Goal: Information Seeking & Learning: Learn about a topic

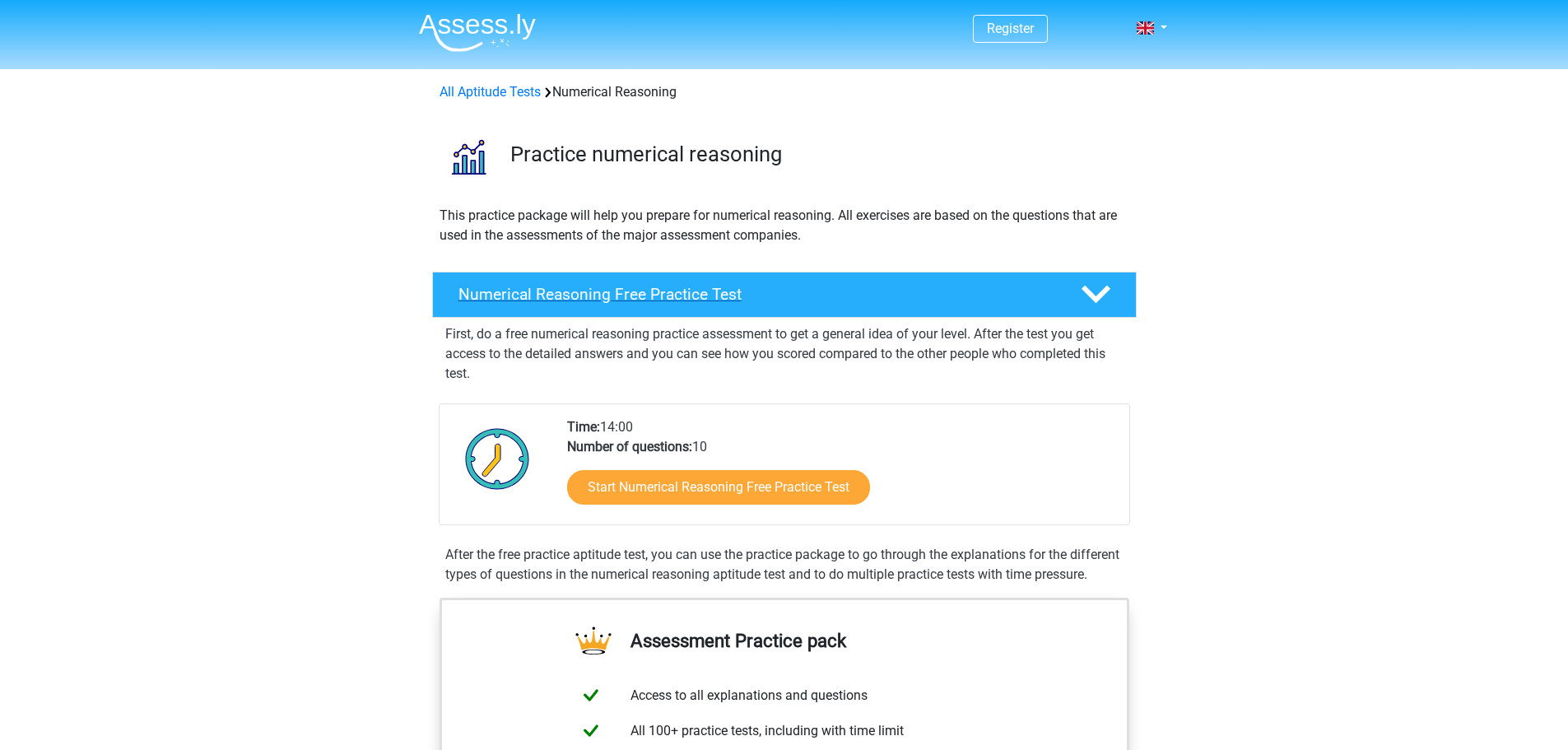
click at [584, 292] on h4 "Numerical Reasoning Free Practice Test" at bounding box center [756, 294] width 596 height 19
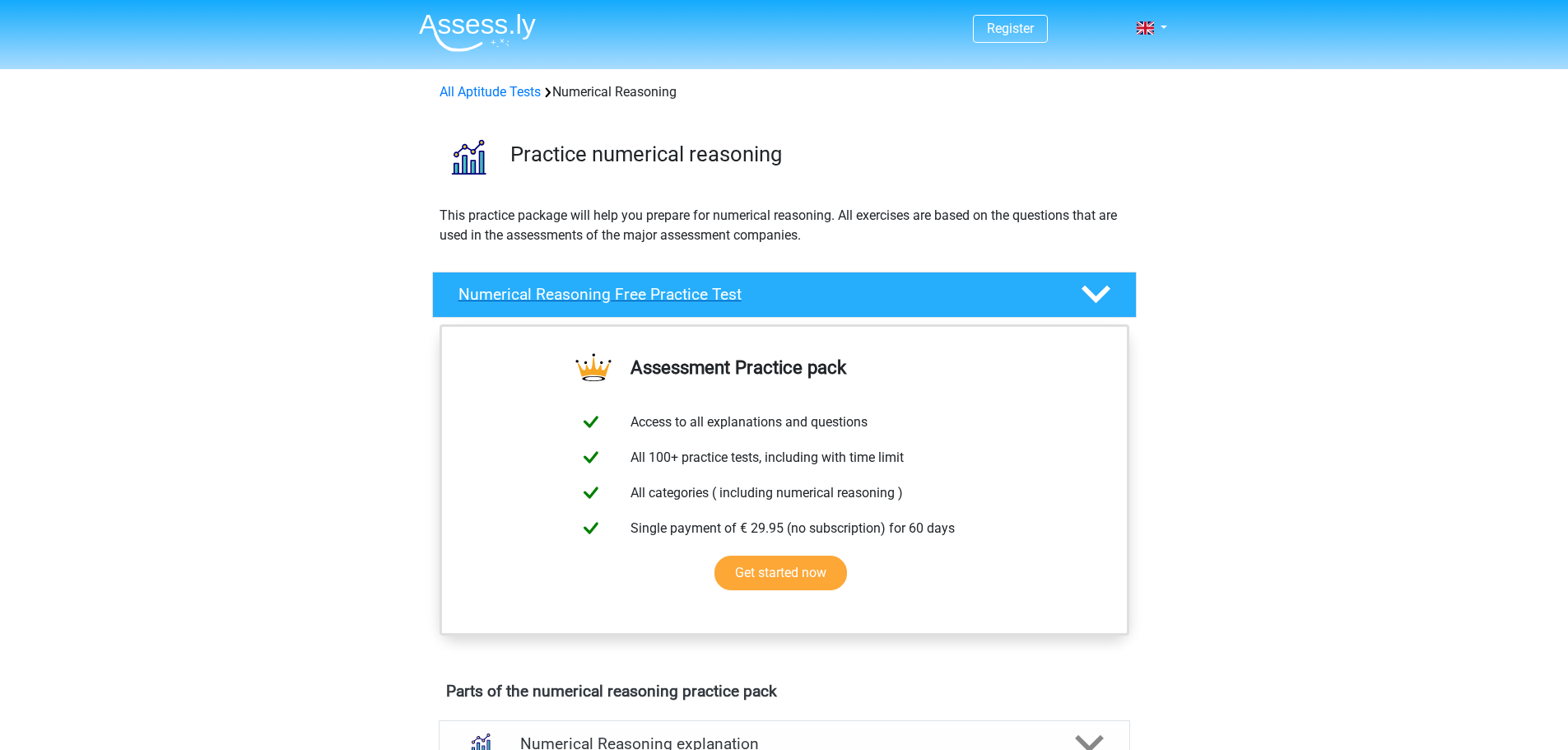
click at [584, 292] on h4 "Numerical Reasoning Free Practice Test" at bounding box center [756, 294] width 596 height 19
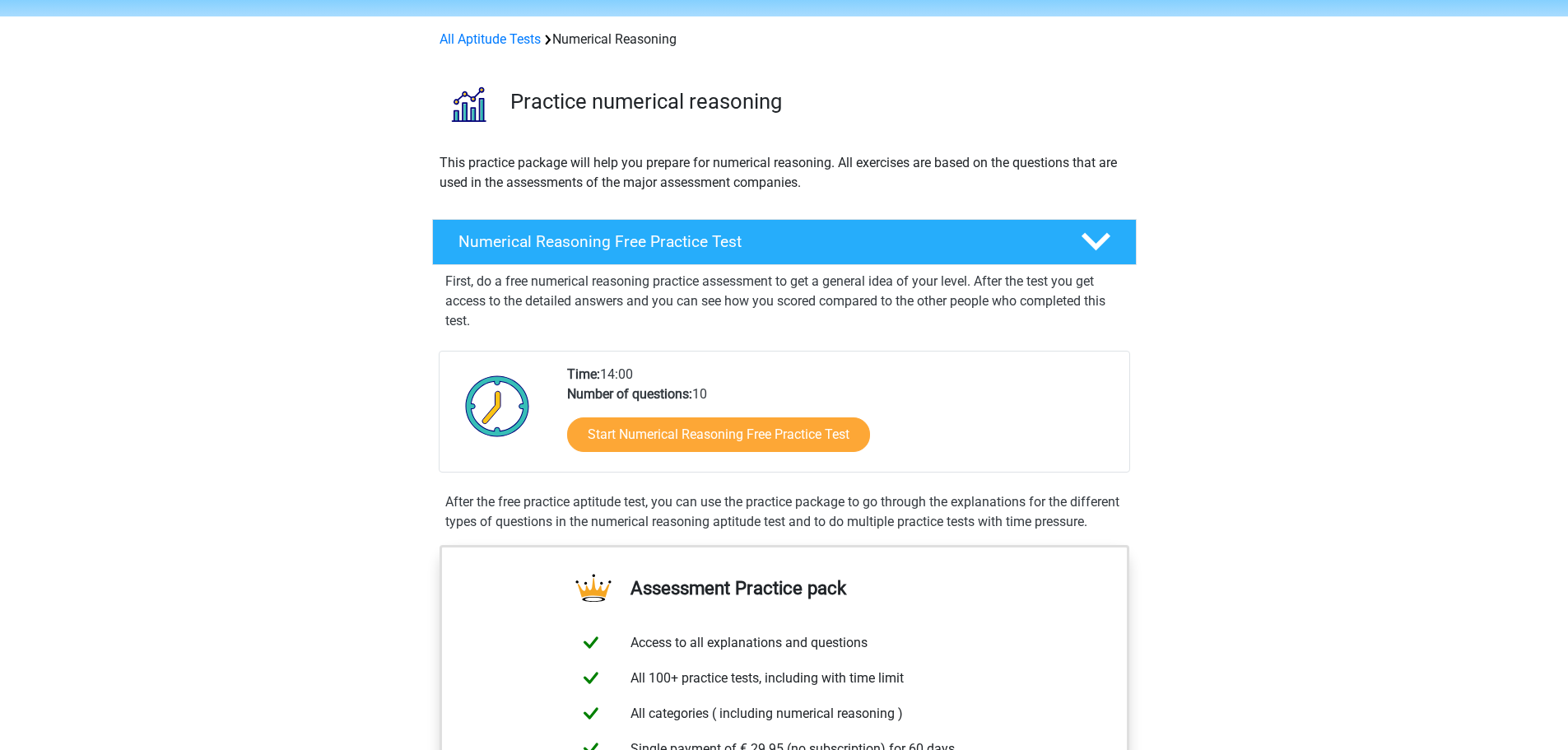
scroll to position [82, 0]
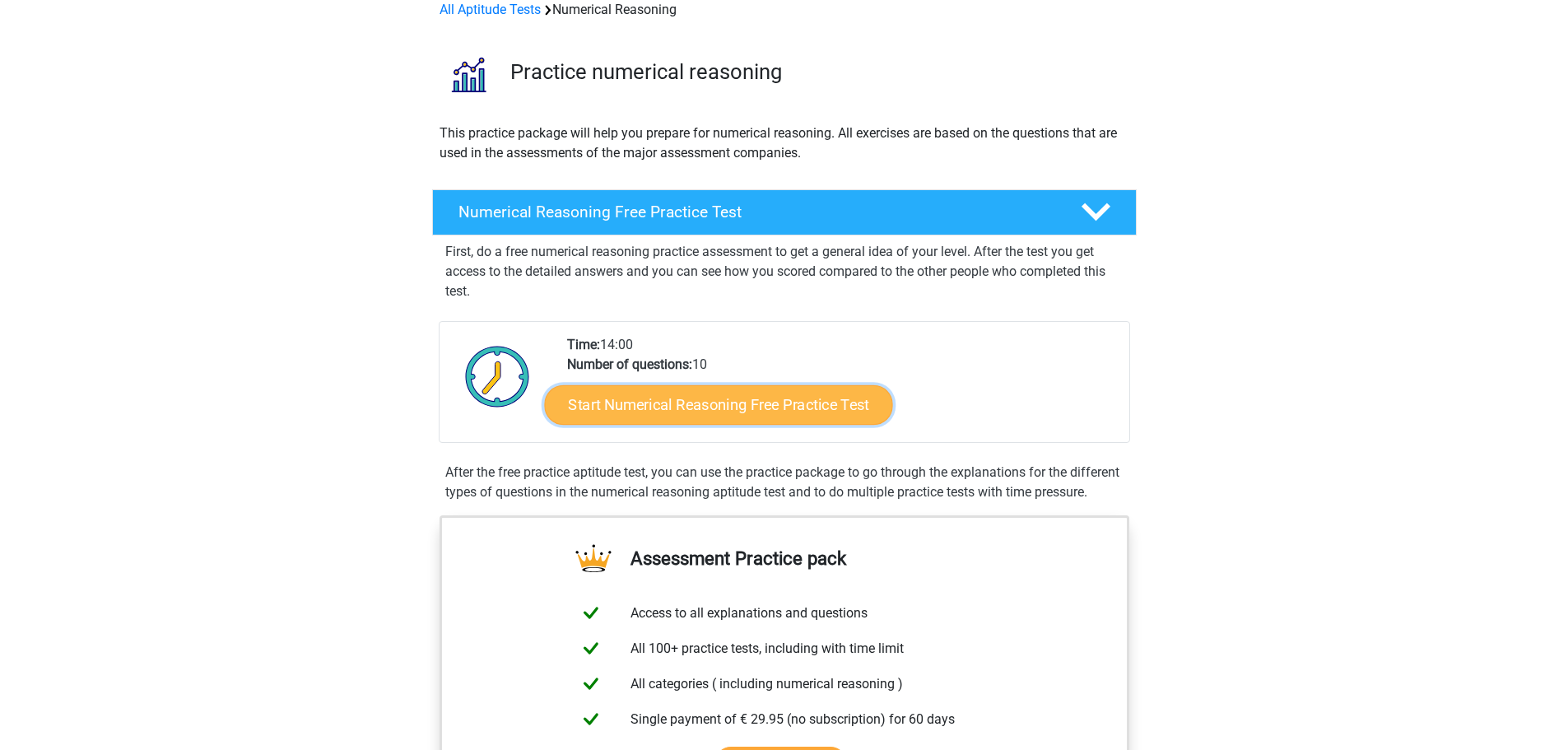
click at [716, 404] on link "Start Numerical Reasoning Free Practice Test" at bounding box center [718, 404] width 348 height 39
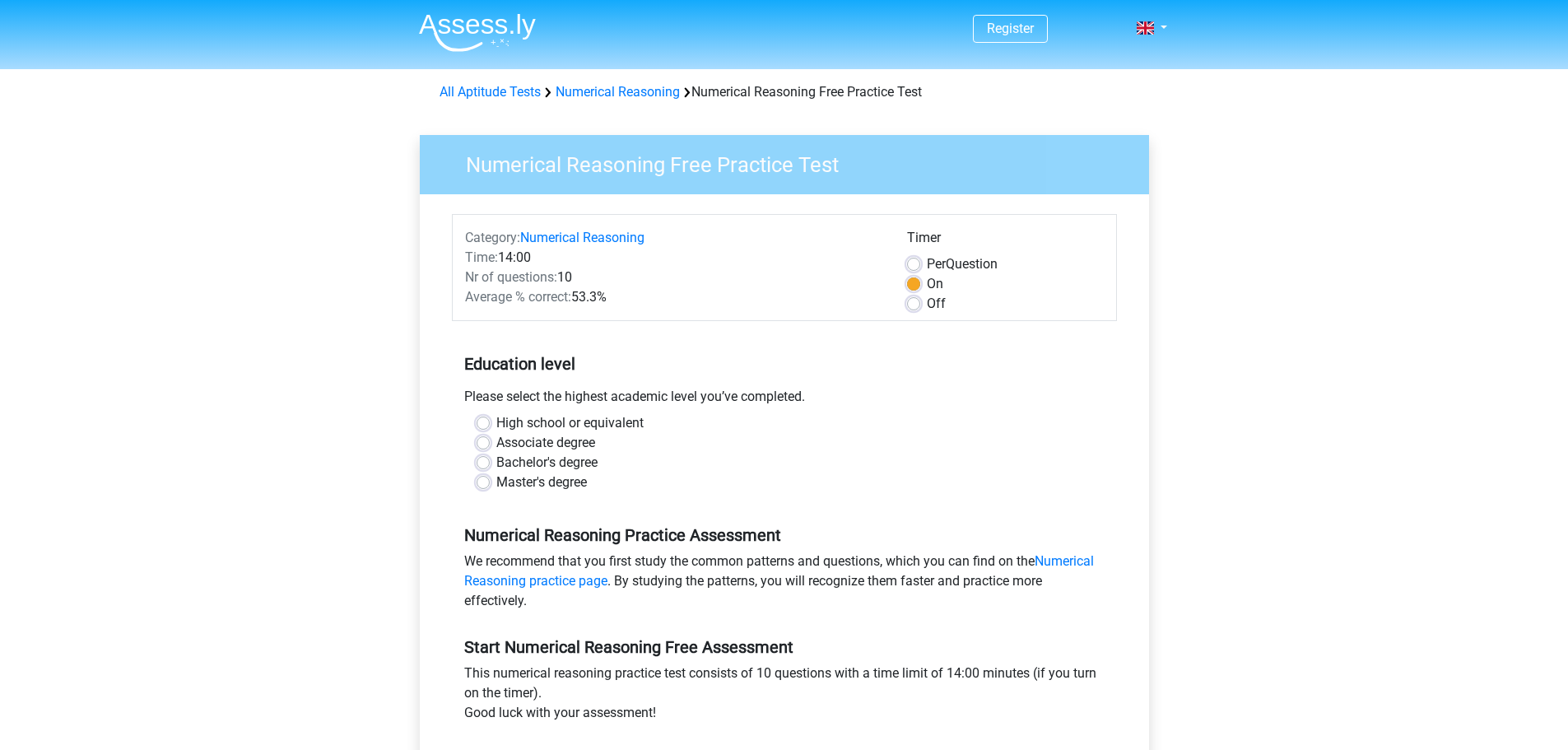
scroll to position [82, 0]
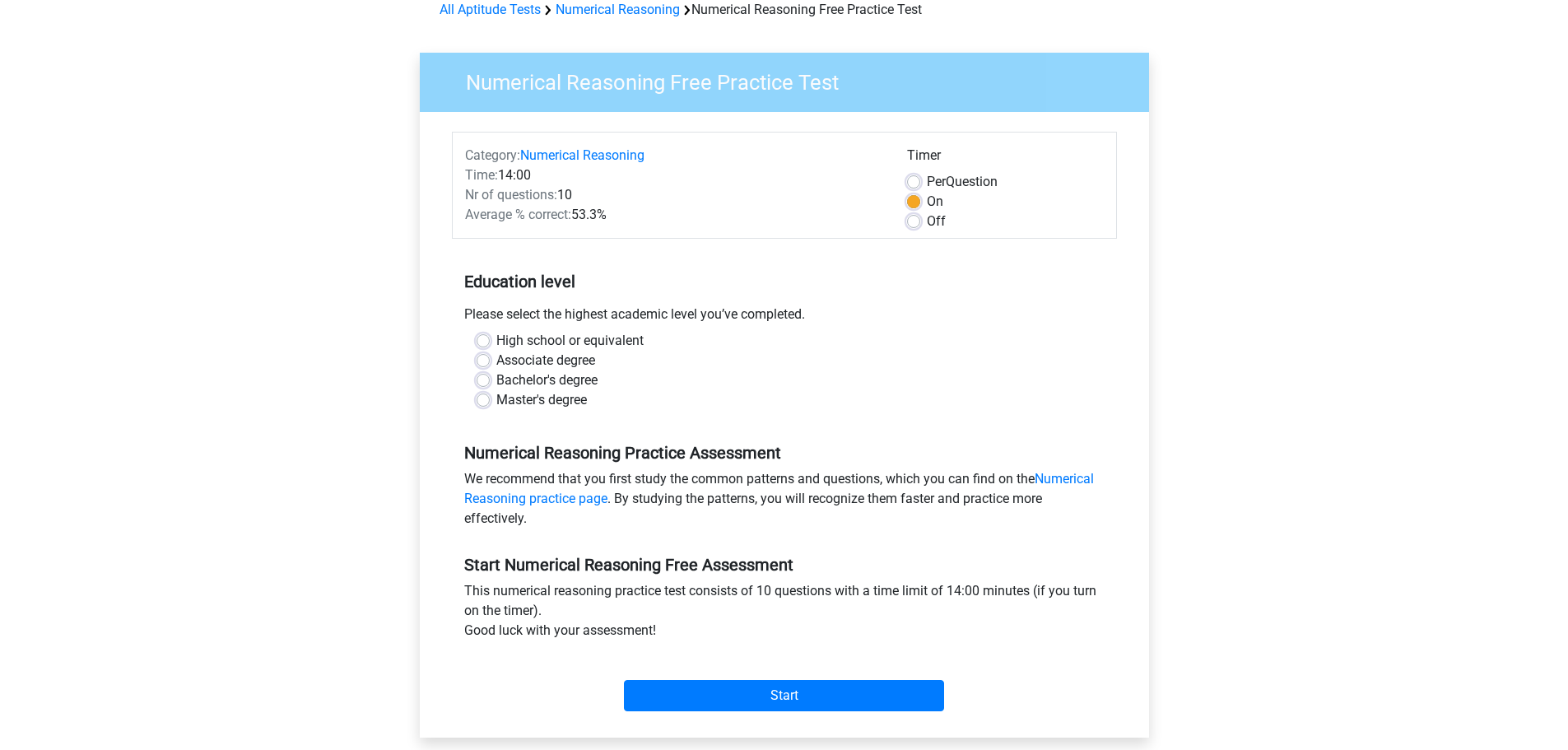
click at [540, 400] on label "Master's degree" at bounding box center [541, 401] width 91 height 20
click at [489, 400] on input "Master's degree" at bounding box center [483, 399] width 13 height 17
radio input "true"
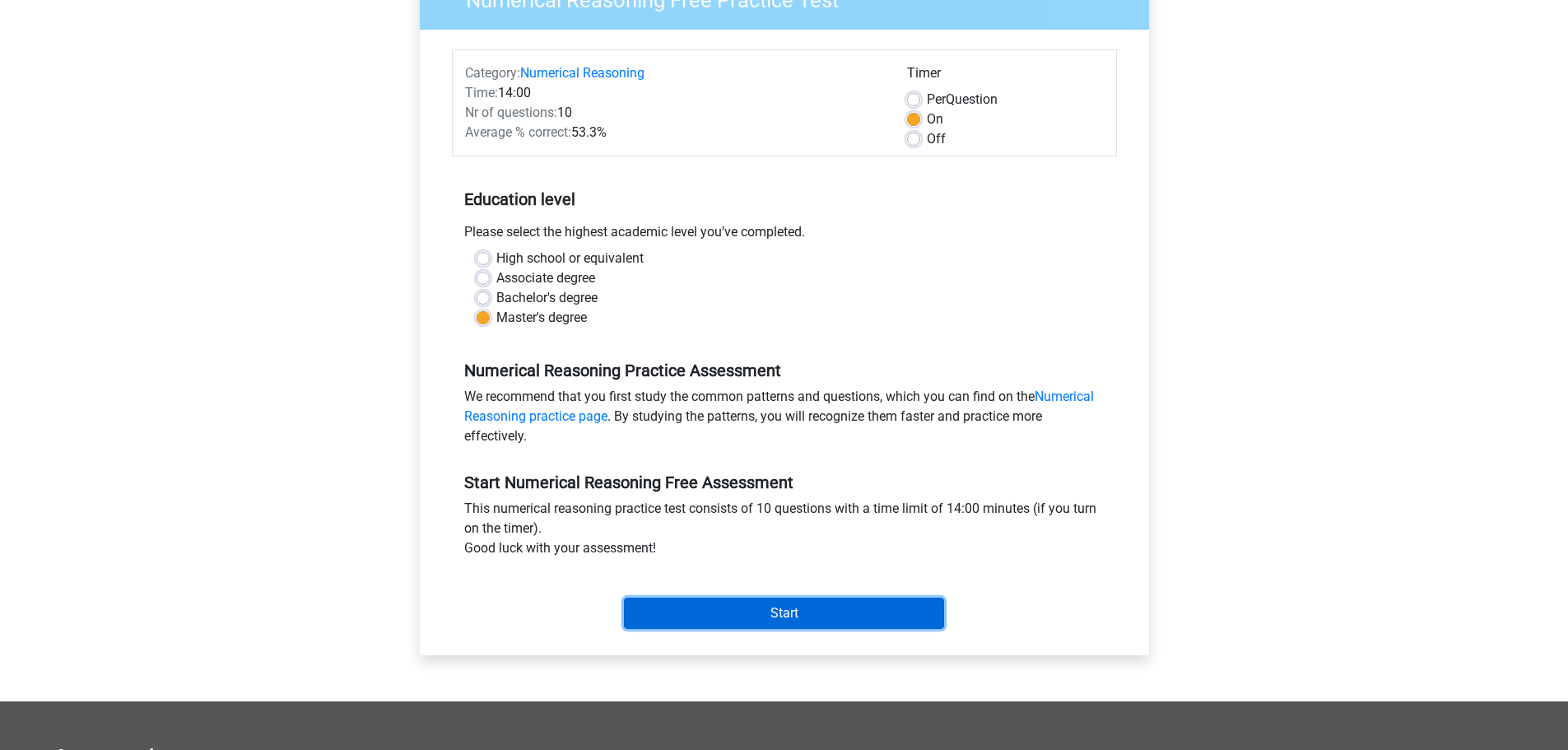
click at [746, 611] on input "Start" at bounding box center [783, 613] width 320 height 31
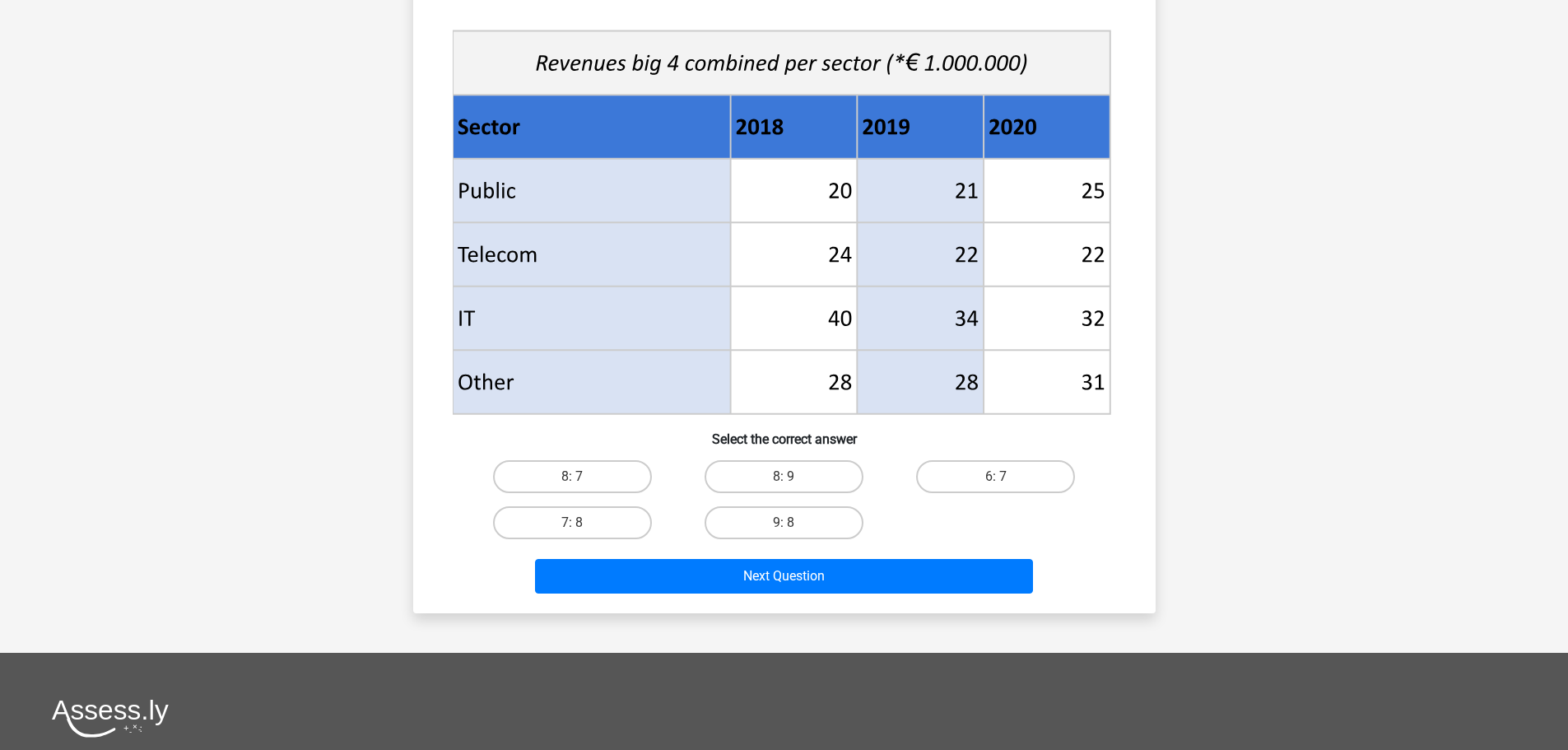
scroll to position [658, 0]
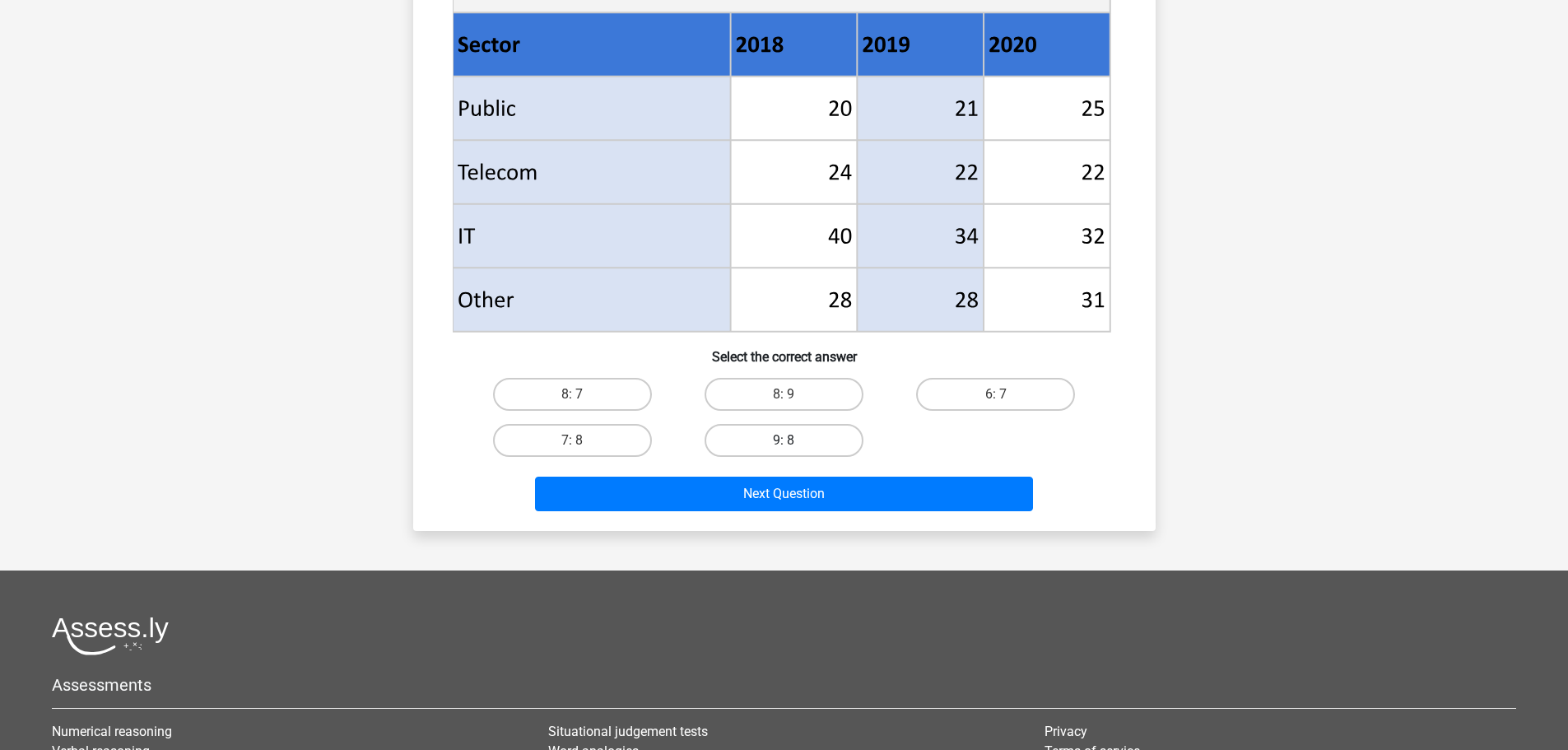
click at [786, 438] on label "9: 8" at bounding box center [783, 440] width 159 height 33
click at [786, 441] on input "9: 8" at bounding box center [789, 446] width 11 height 11
radio input "true"
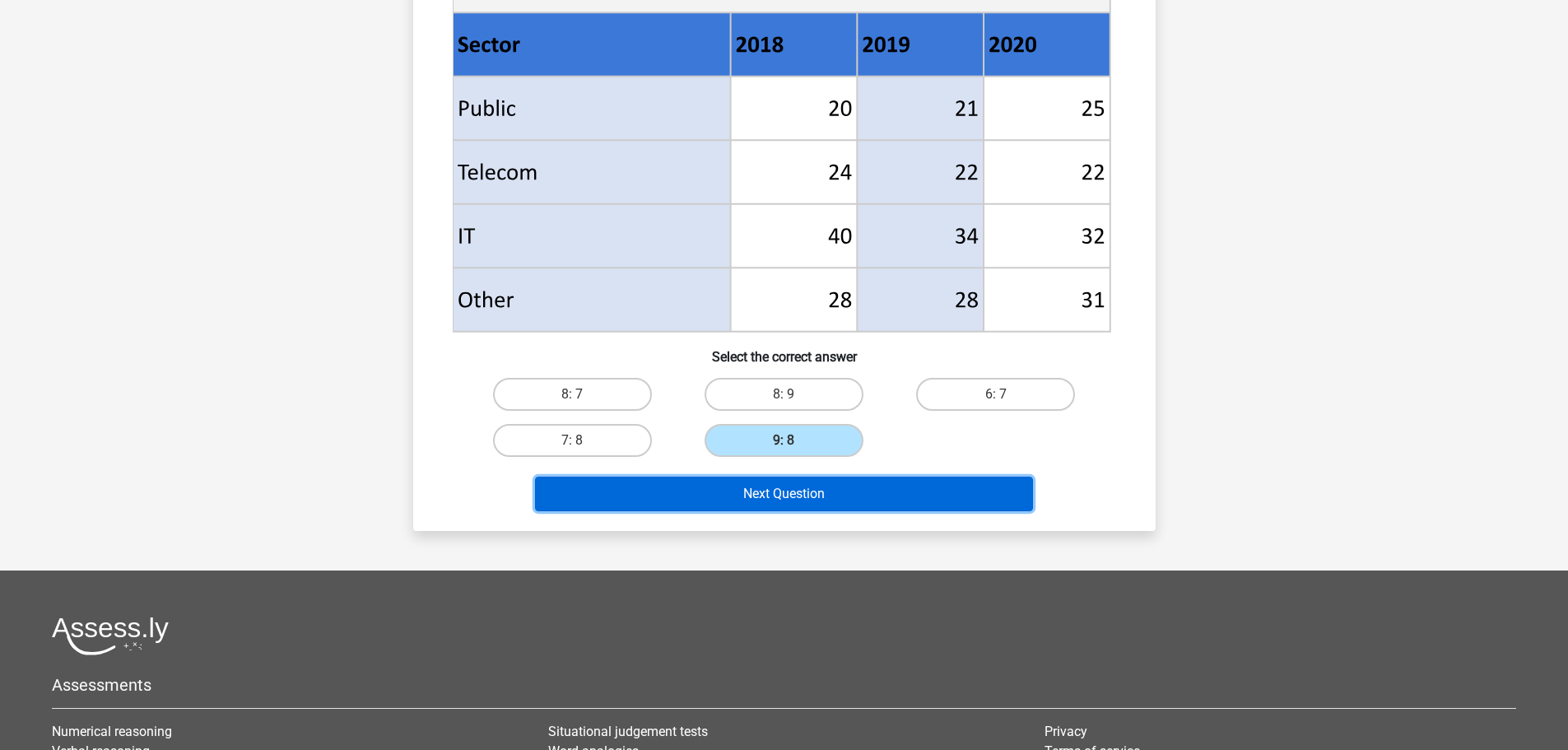
click at [795, 496] on button "Next Question" at bounding box center [783, 494] width 498 height 34
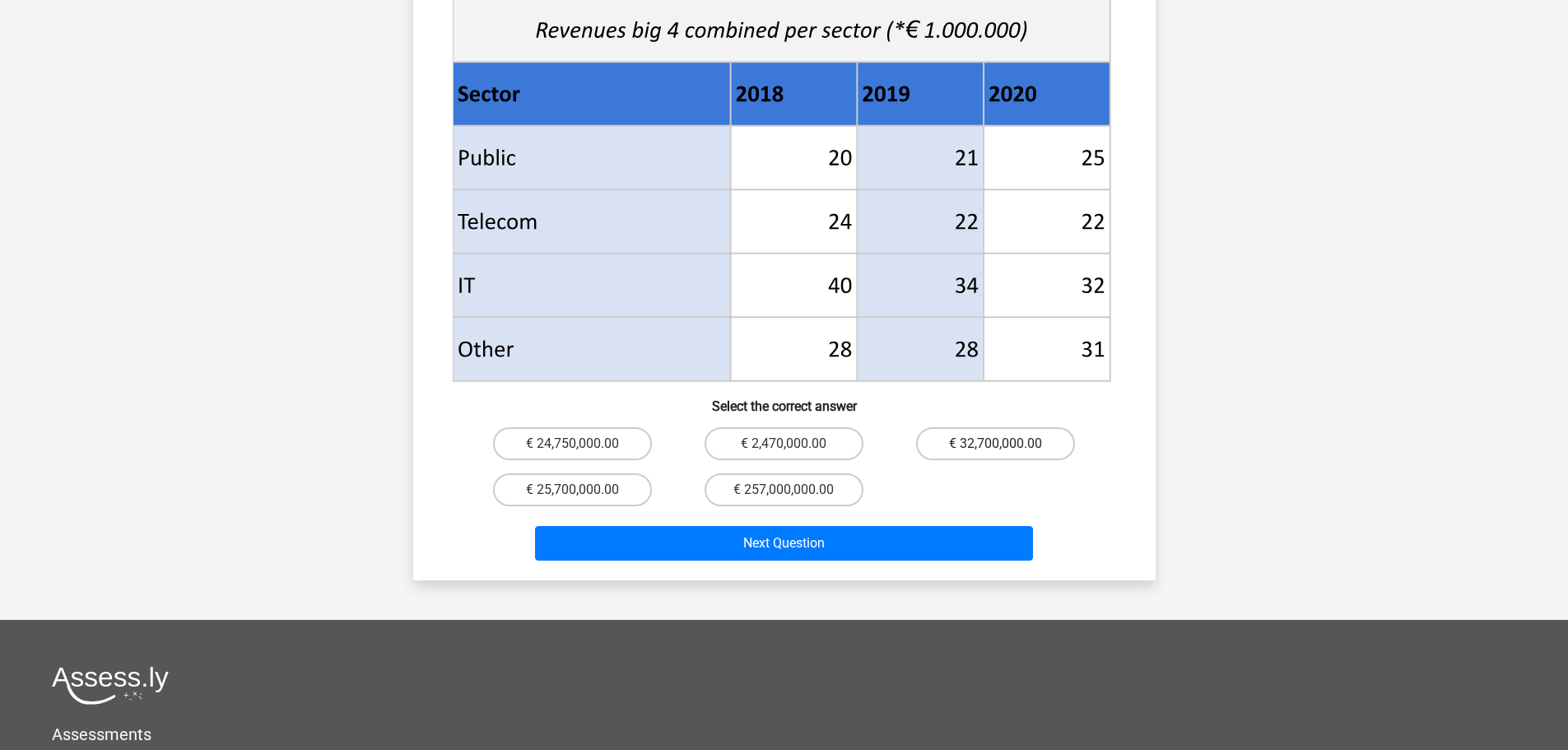
click at [998, 427] on label "€ 32,700,000.00" at bounding box center [995, 443] width 159 height 33
click at [998, 444] on input "€ 32,700,000.00" at bounding box center [1001, 449] width 11 height 11
radio input "true"
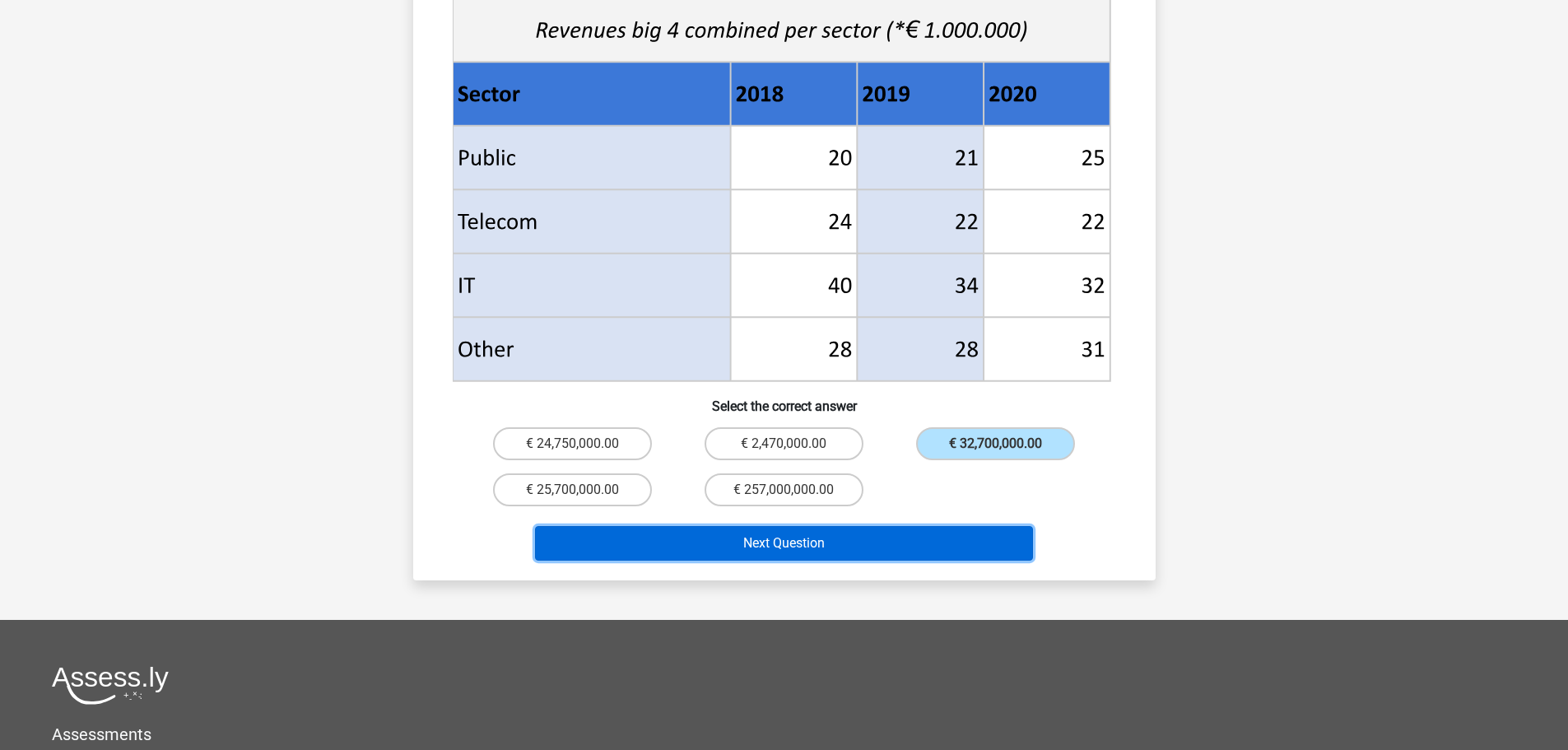
click at [886, 527] on button "Next Question" at bounding box center [783, 543] width 498 height 34
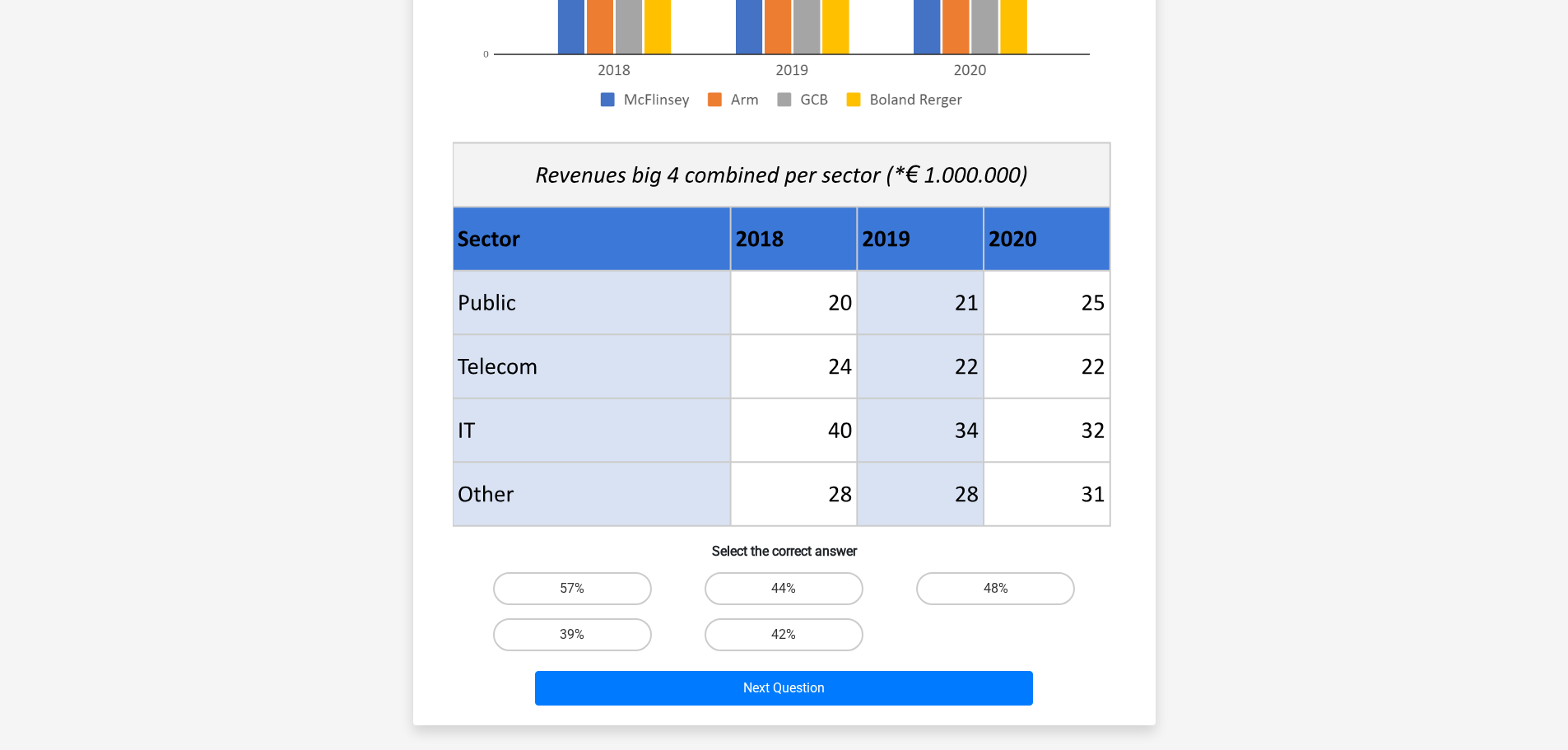
scroll to position [494, 0]
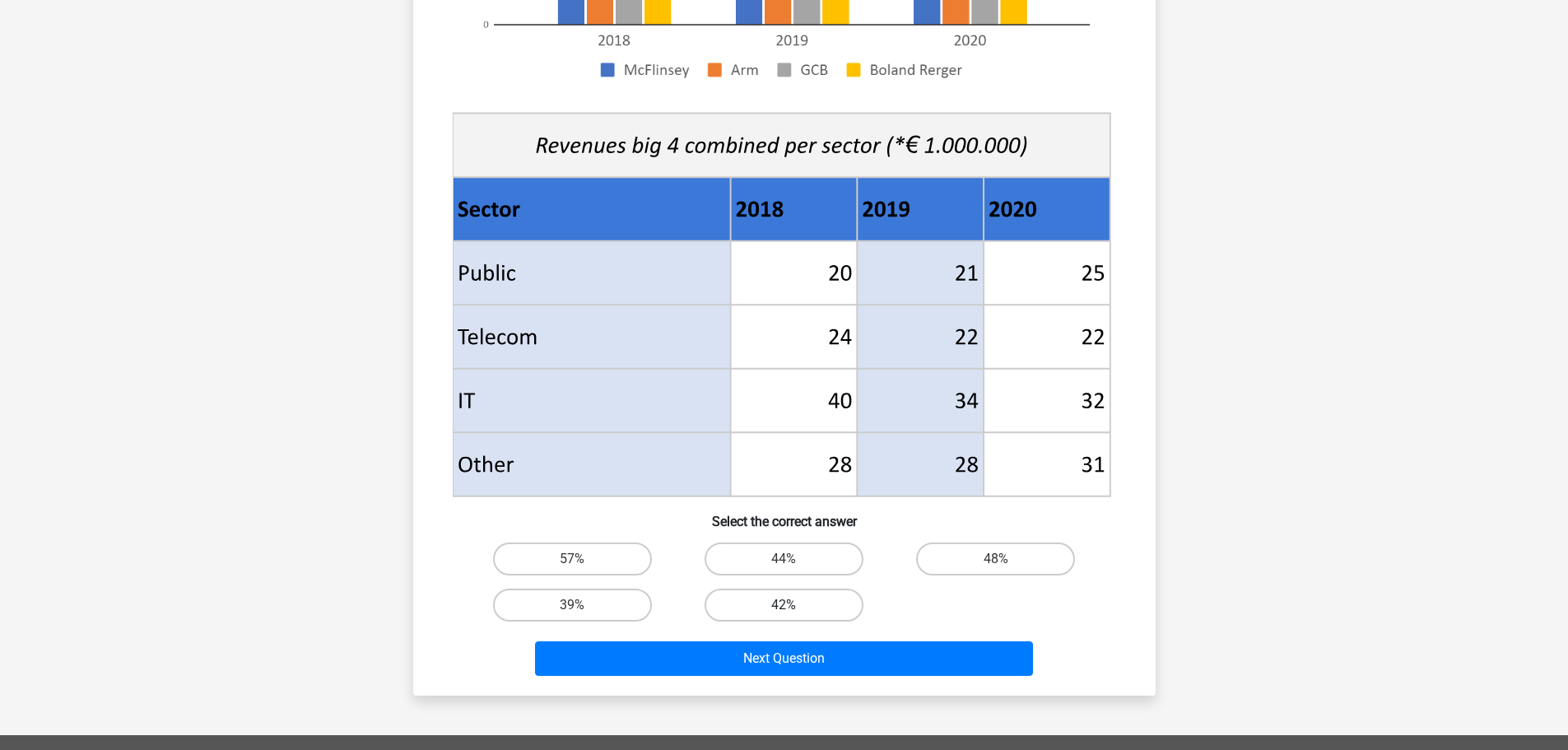
click at [754, 612] on label "42%" at bounding box center [783, 605] width 159 height 33
click at [784, 612] on input "42%" at bounding box center [789, 611] width 11 height 11
radio input "true"
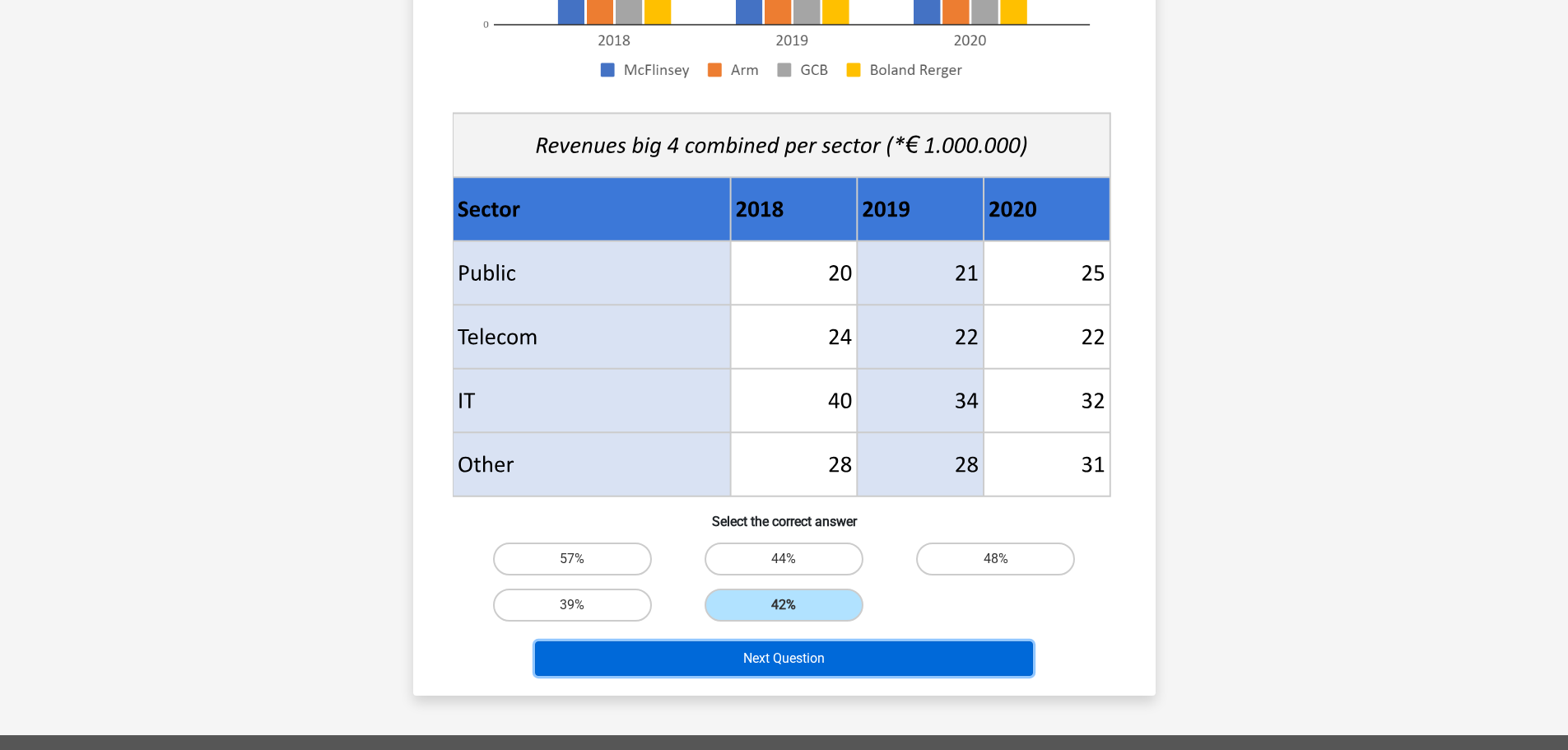
click at [758, 659] on button "Next Question" at bounding box center [783, 658] width 498 height 34
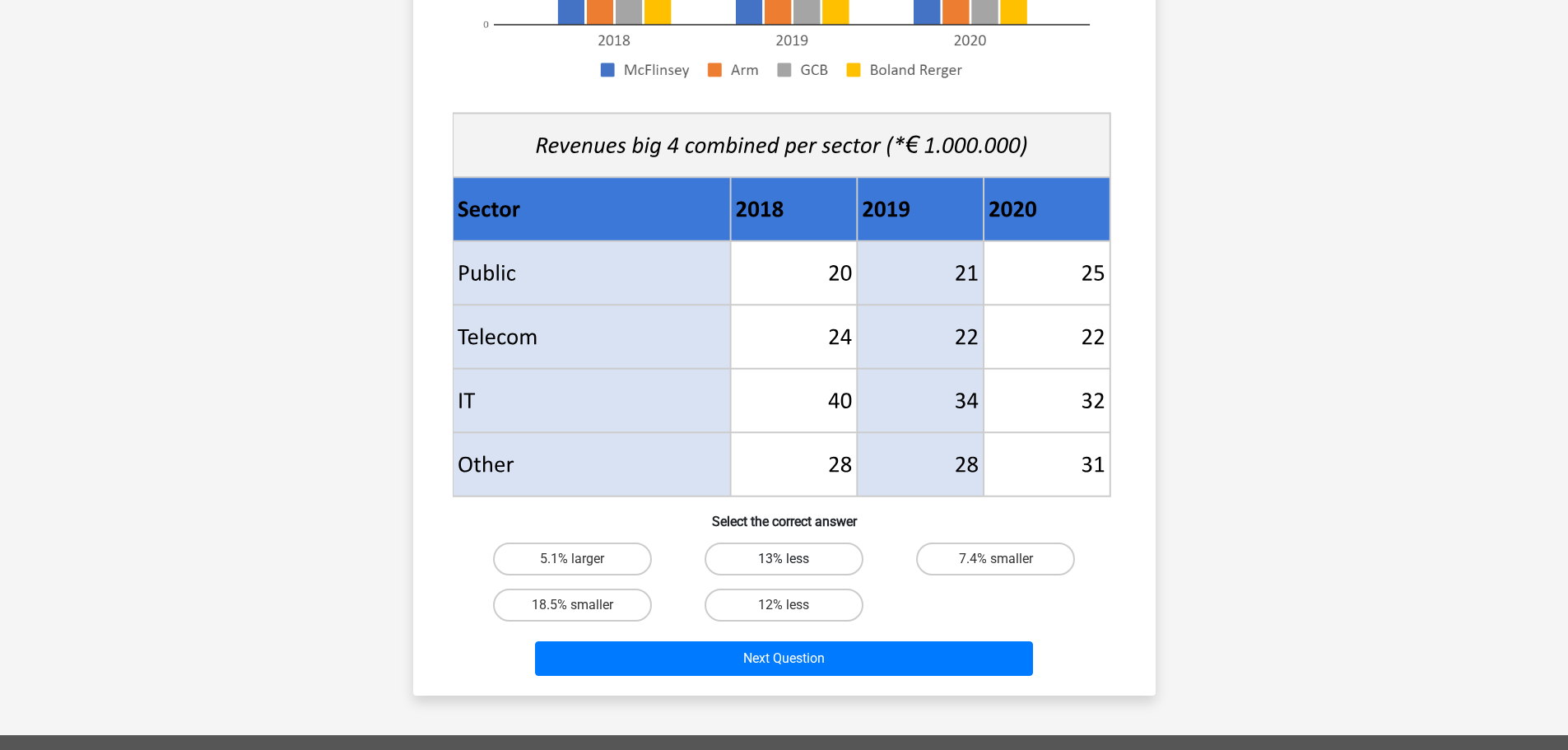
click at [814, 559] on label "13% less" at bounding box center [783, 559] width 159 height 33
click at [794, 559] on input "13% less" at bounding box center [789, 564] width 11 height 11
radio input "true"
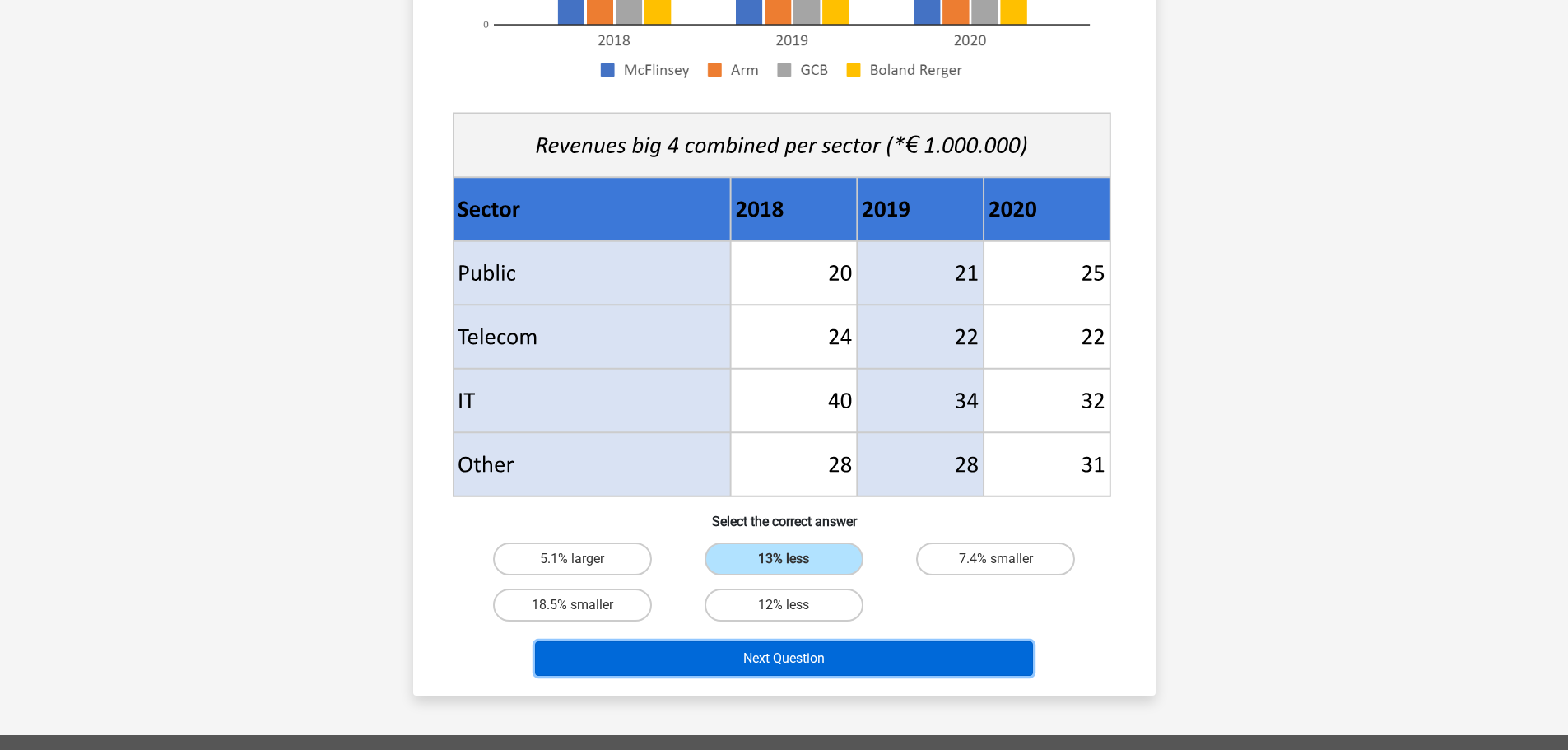
click at [798, 658] on button "Next Question" at bounding box center [783, 658] width 498 height 34
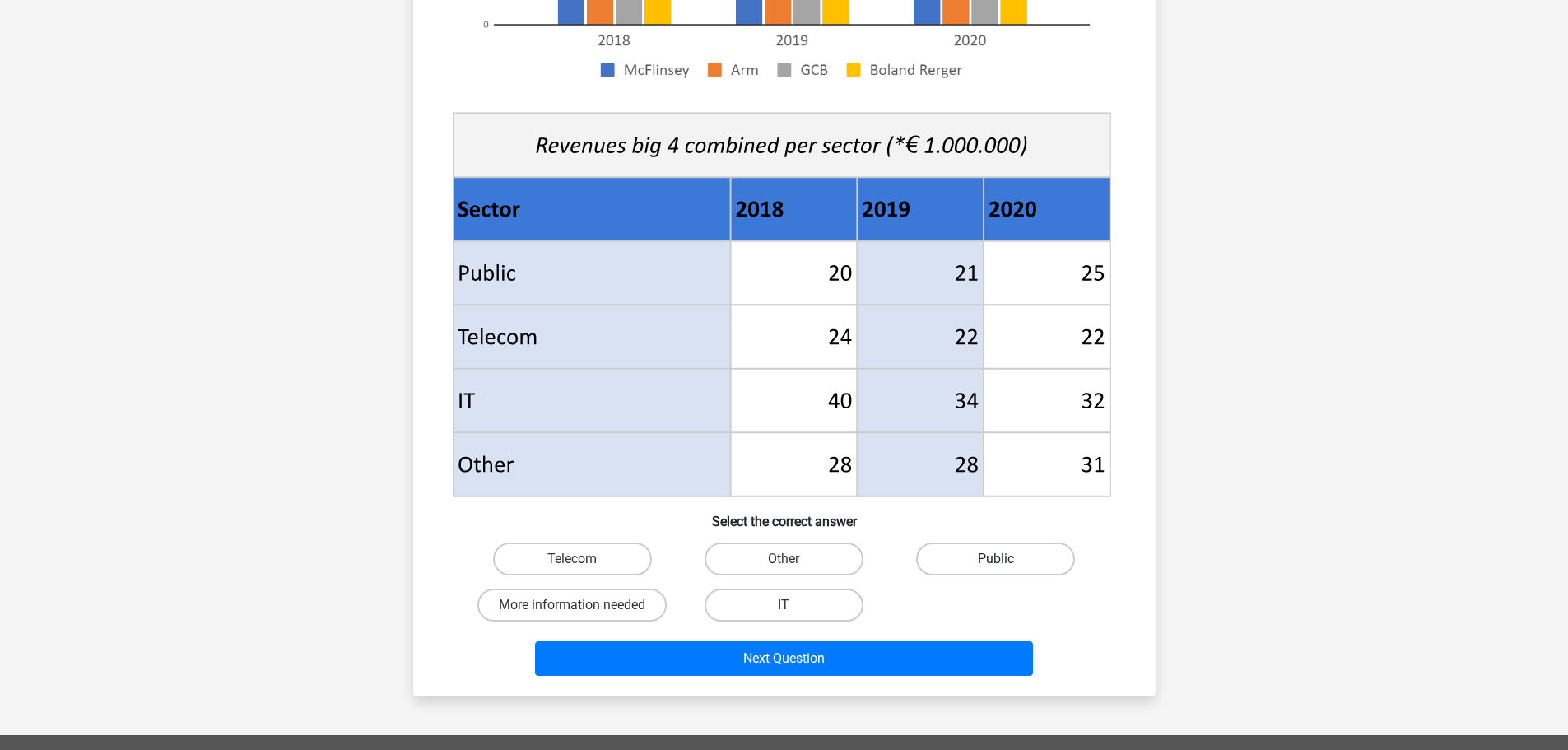
click at [957, 560] on label "Public" at bounding box center [995, 559] width 159 height 33
click at [996, 560] on input "Public" at bounding box center [1001, 564] width 11 height 11
radio input "true"
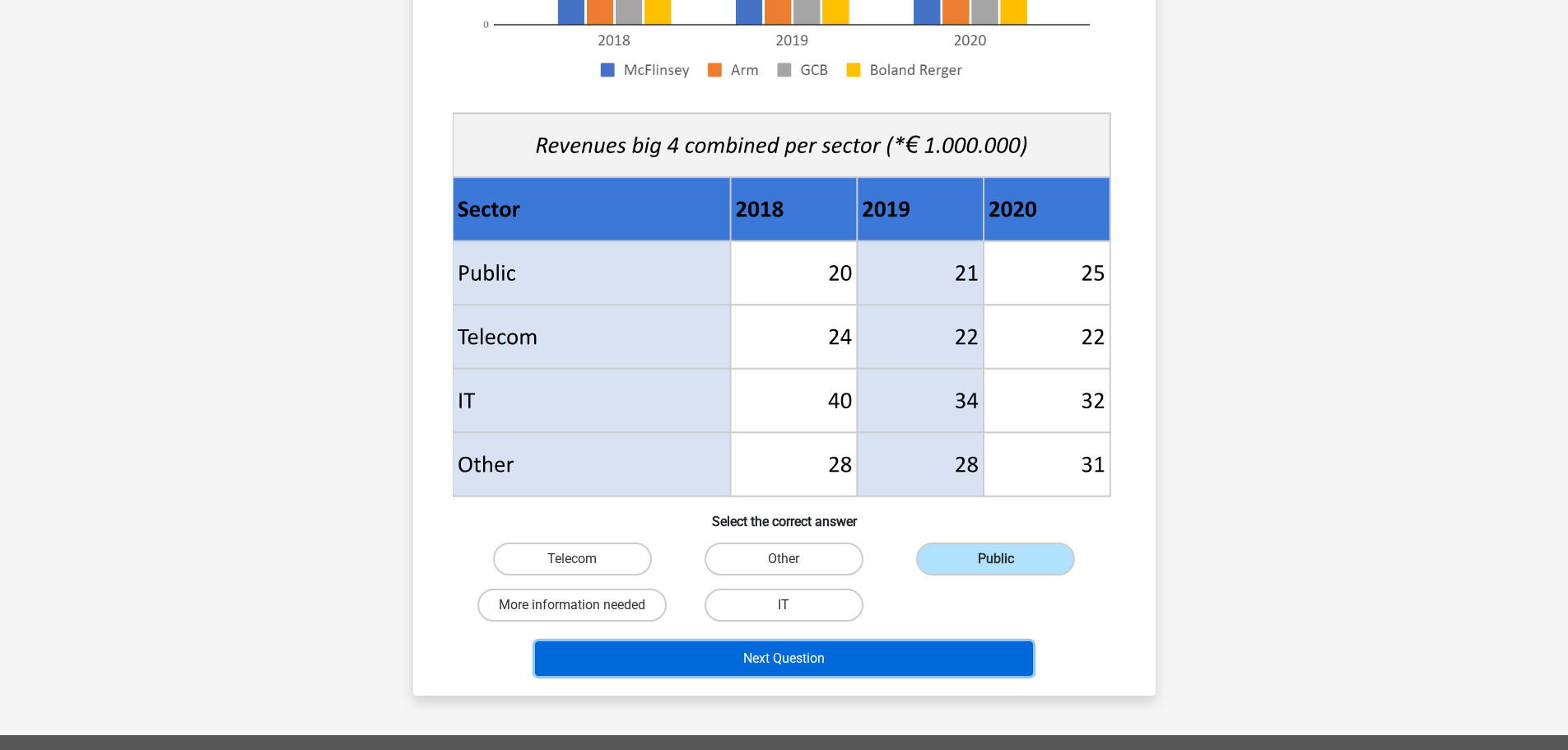
click at [899, 656] on button "Next Question" at bounding box center [783, 658] width 498 height 34
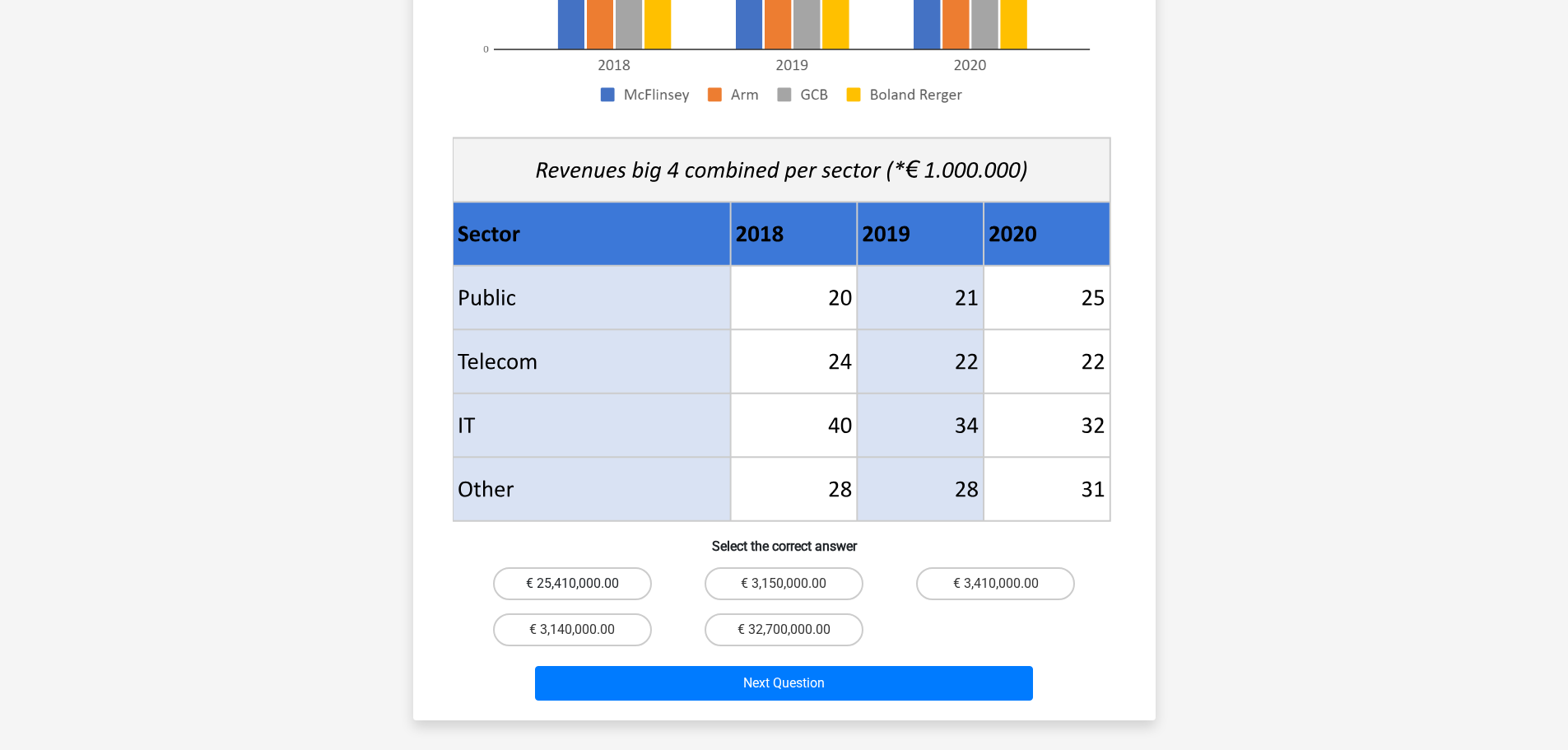
click at [619, 570] on label "€ 25,410,000.00" at bounding box center [572, 584] width 159 height 33
click at [583, 584] on input "€ 25,410,000.00" at bounding box center [578, 589] width 11 height 11
radio input "true"
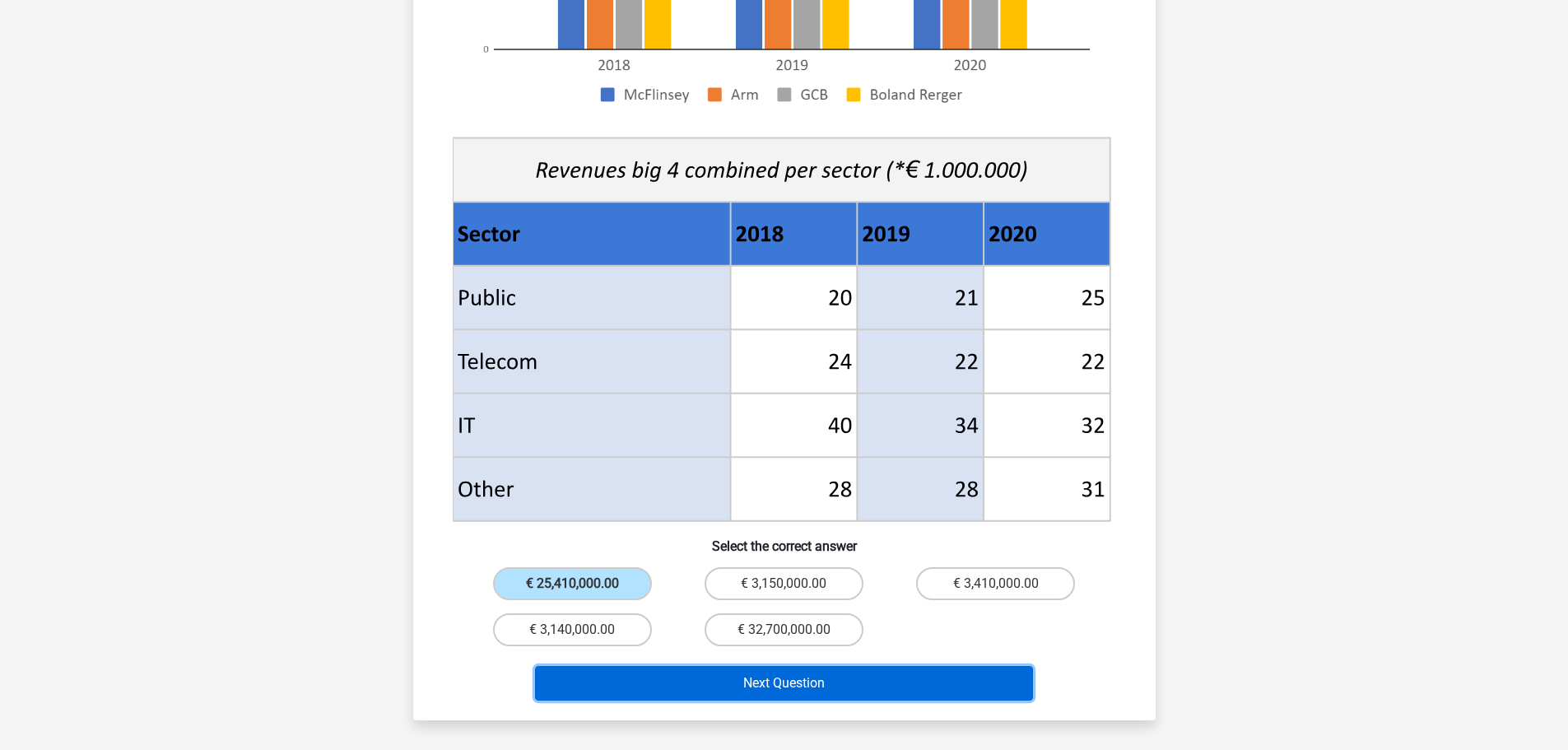
click at [809, 667] on button "Next Question" at bounding box center [783, 683] width 498 height 34
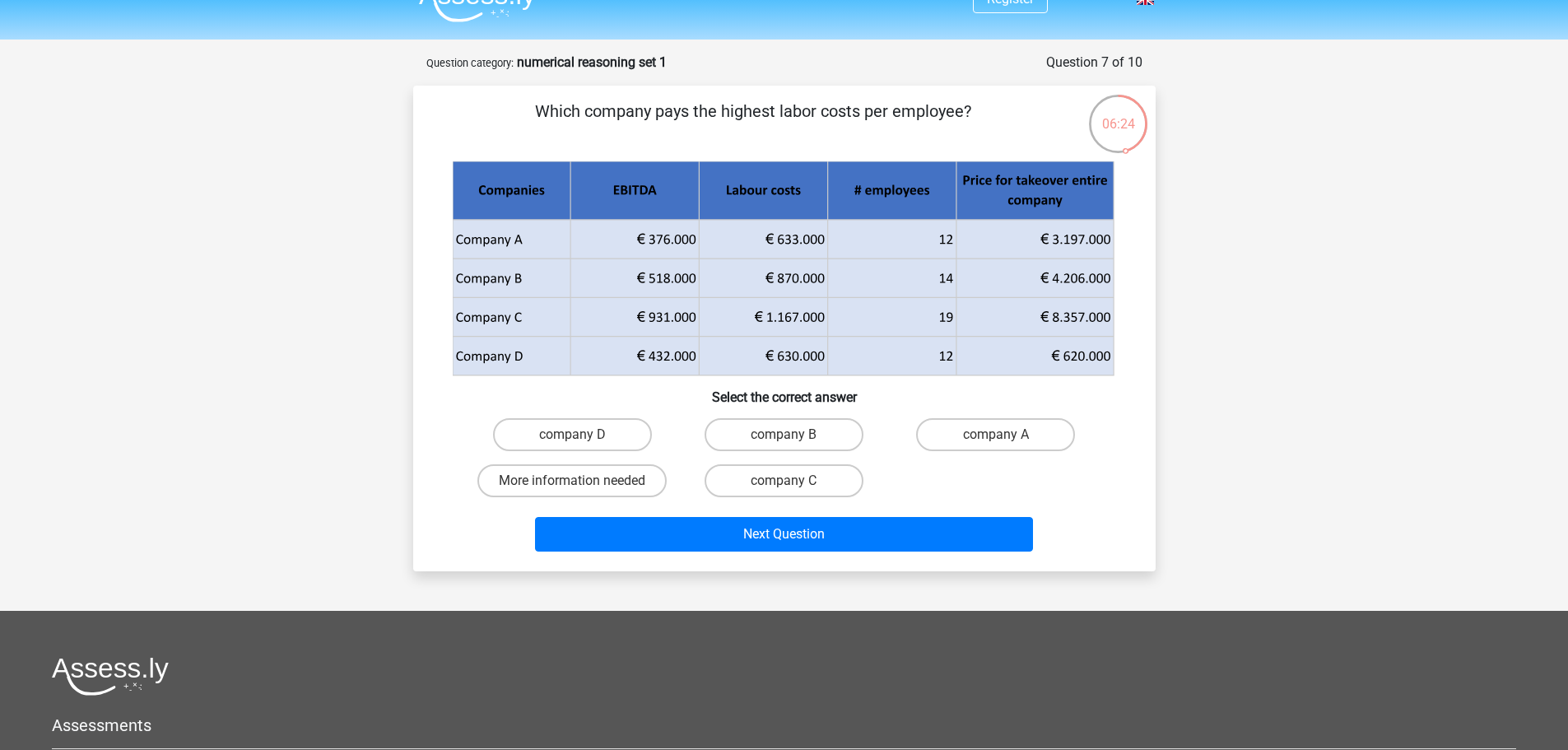
scroll to position [0, 0]
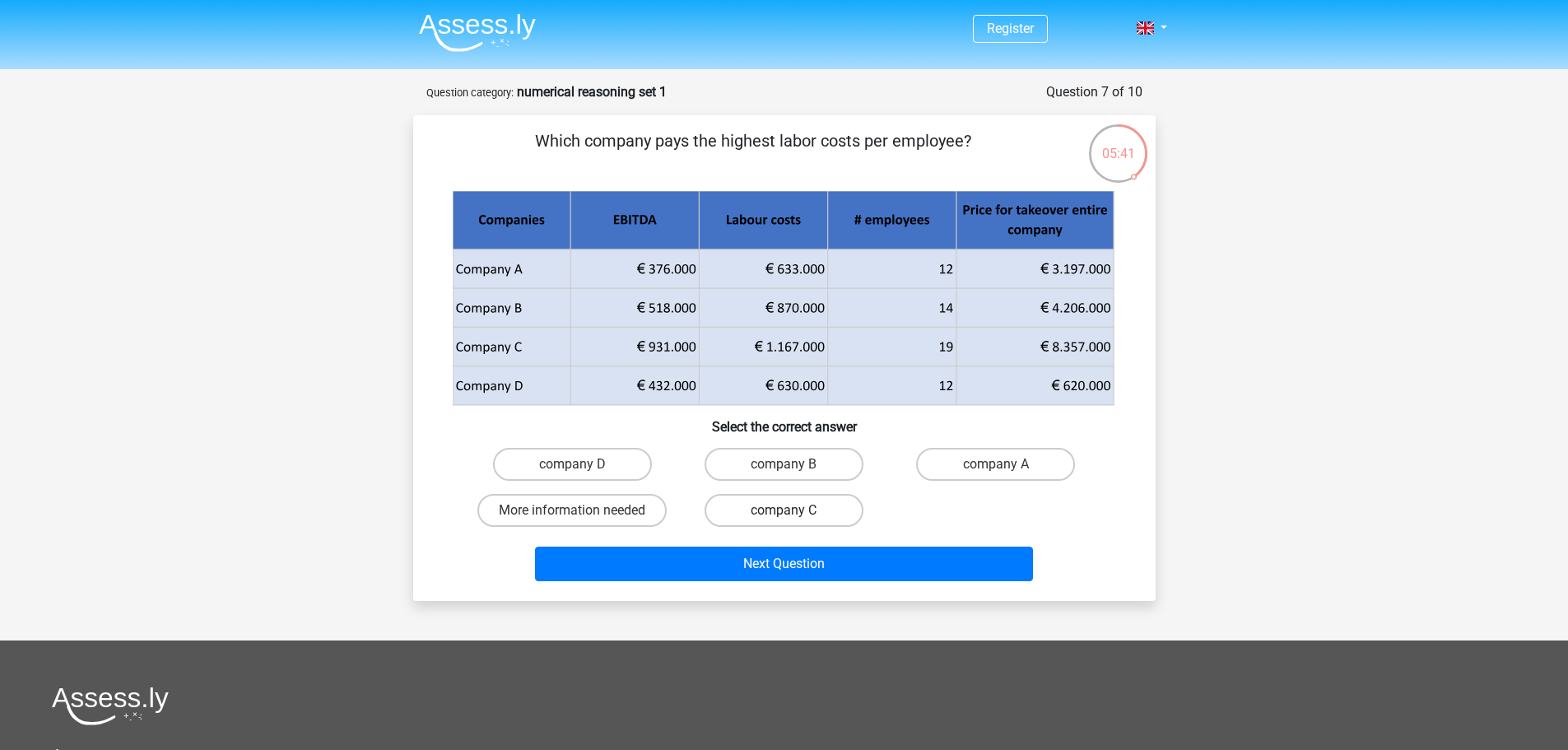
click at [797, 511] on label "company C" at bounding box center [783, 510] width 159 height 33
click at [794, 511] on input "company C" at bounding box center [789, 516] width 11 height 11
radio input "true"
click at [781, 467] on label "company B" at bounding box center [783, 464] width 159 height 33
click at [784, 467] on input "company B" at bounding box center [789, 469] width 11 height 11
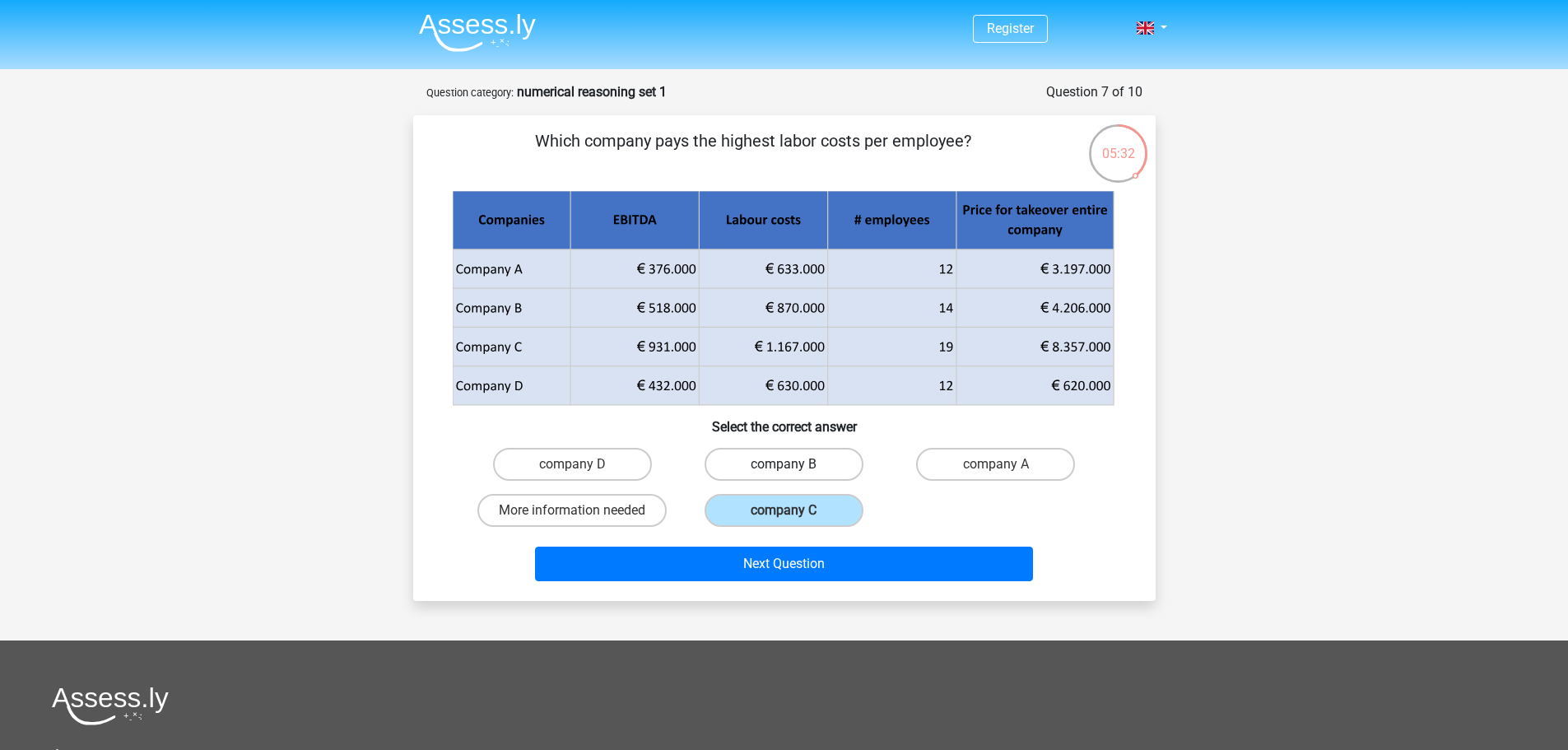
radio input "true"
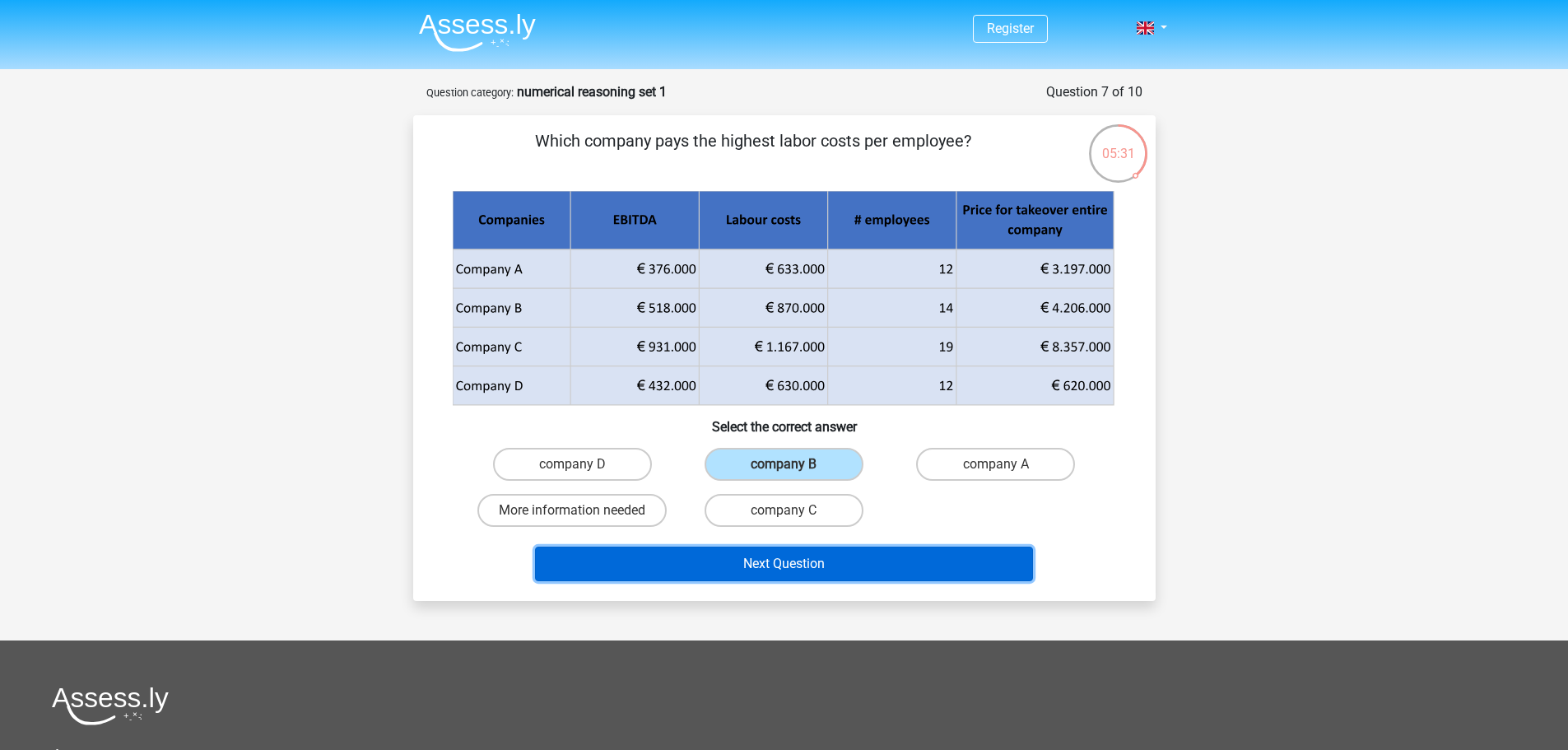
click at [793, 559] on button "Next Question" at bounding box center [783, 564] width 498 height 34
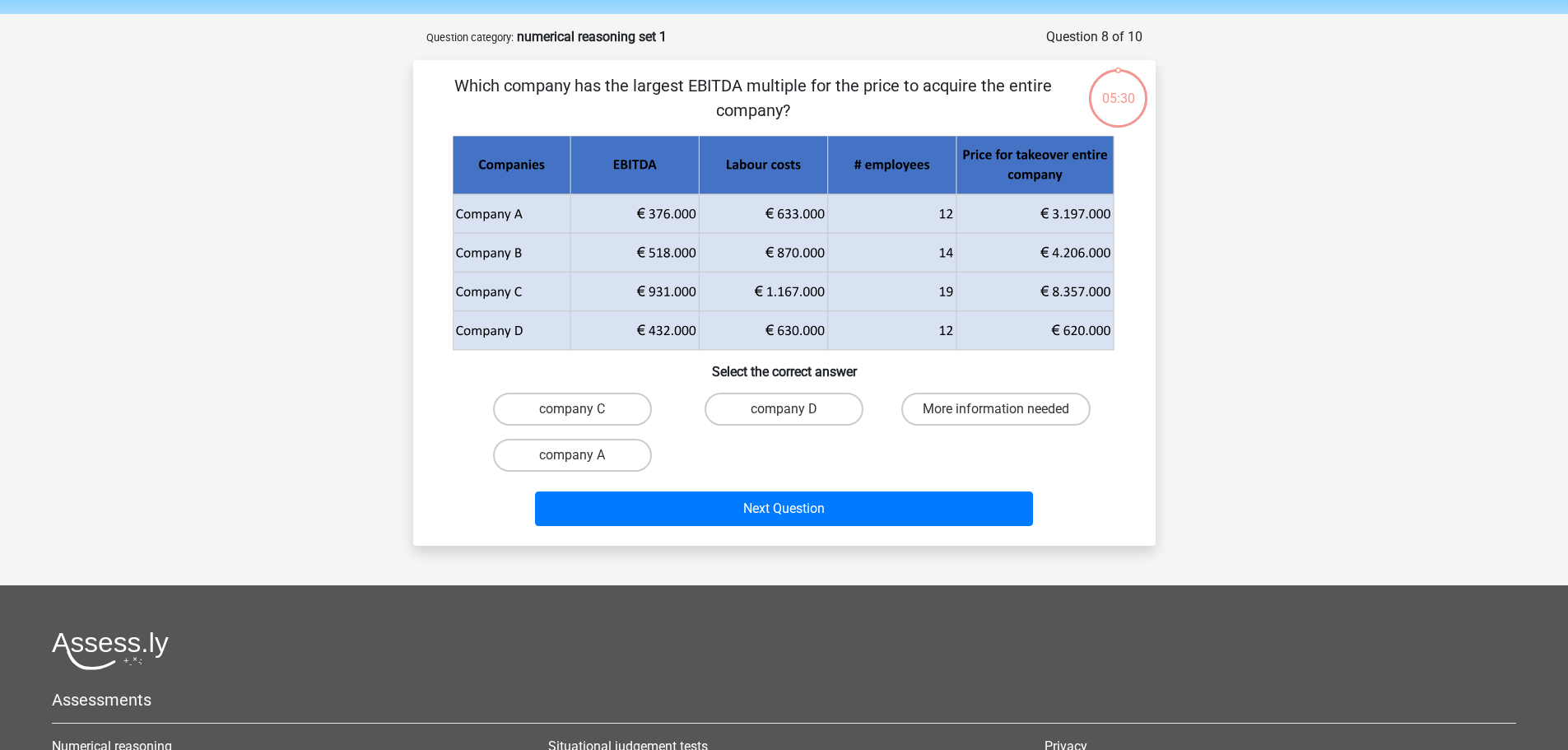
scroll to position [82, 0]
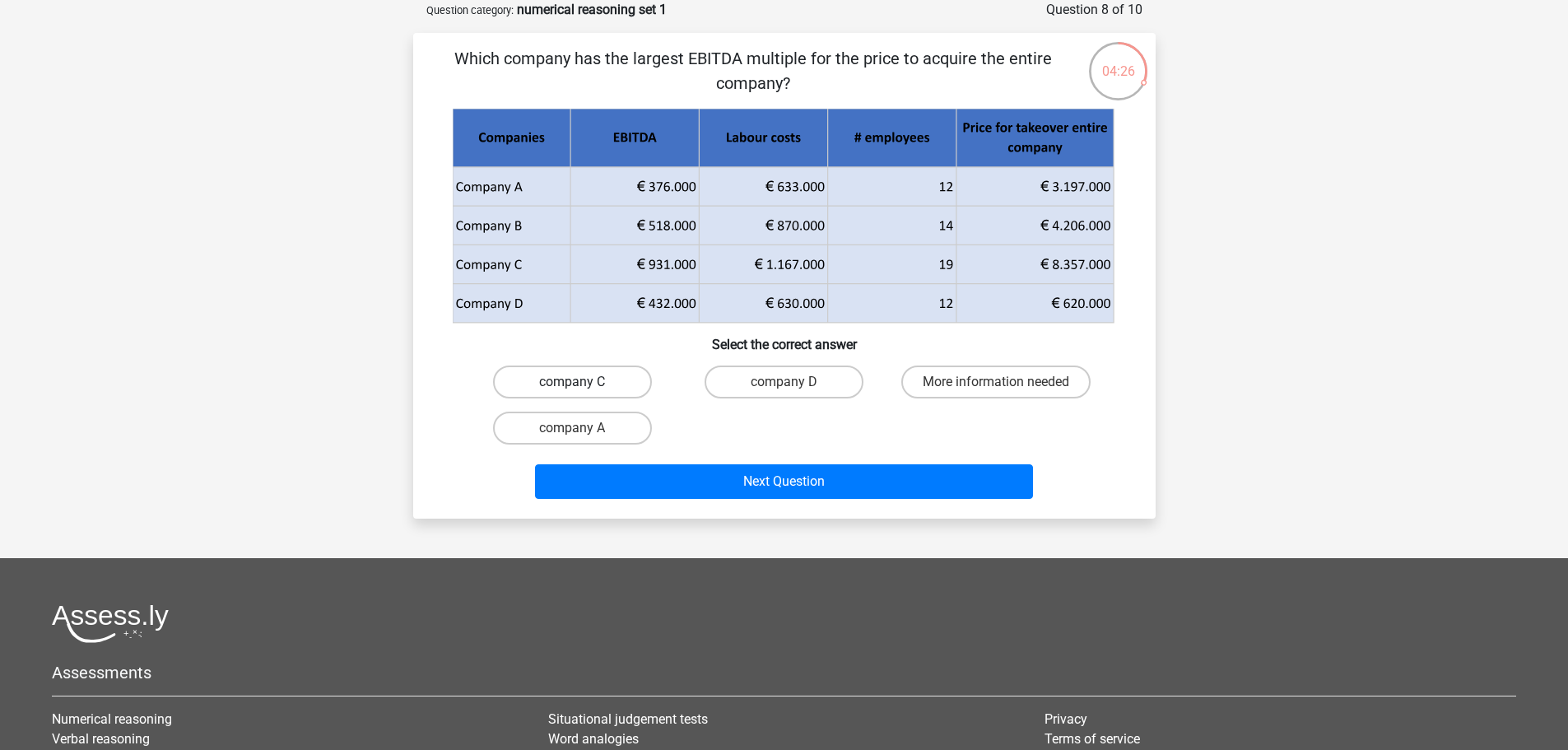
drag, startPoint x: 608, startPoint y: 384, endPoint x: 617, endPoint y: 397, distance: 15.8
click at [608, 384] on label "company C" at bounding box center [572, 381] width 159 height 33
click at [583, 384] on input "company C" at bounding box center [578, 387] width 11 height 11
radio input "true"
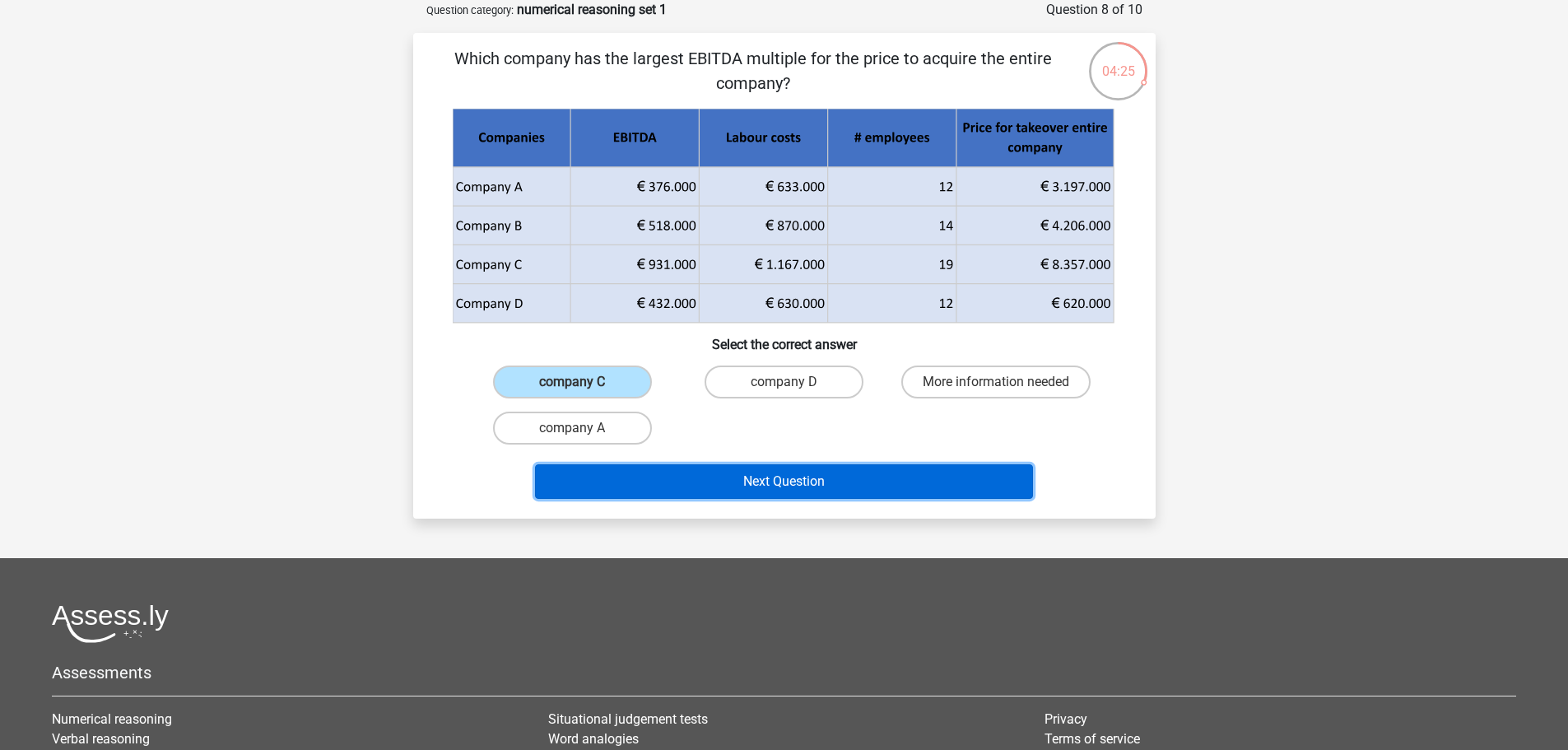
click at [737, 486] on button "Next Question" at bounding box center [783, 481] width 498 height 34
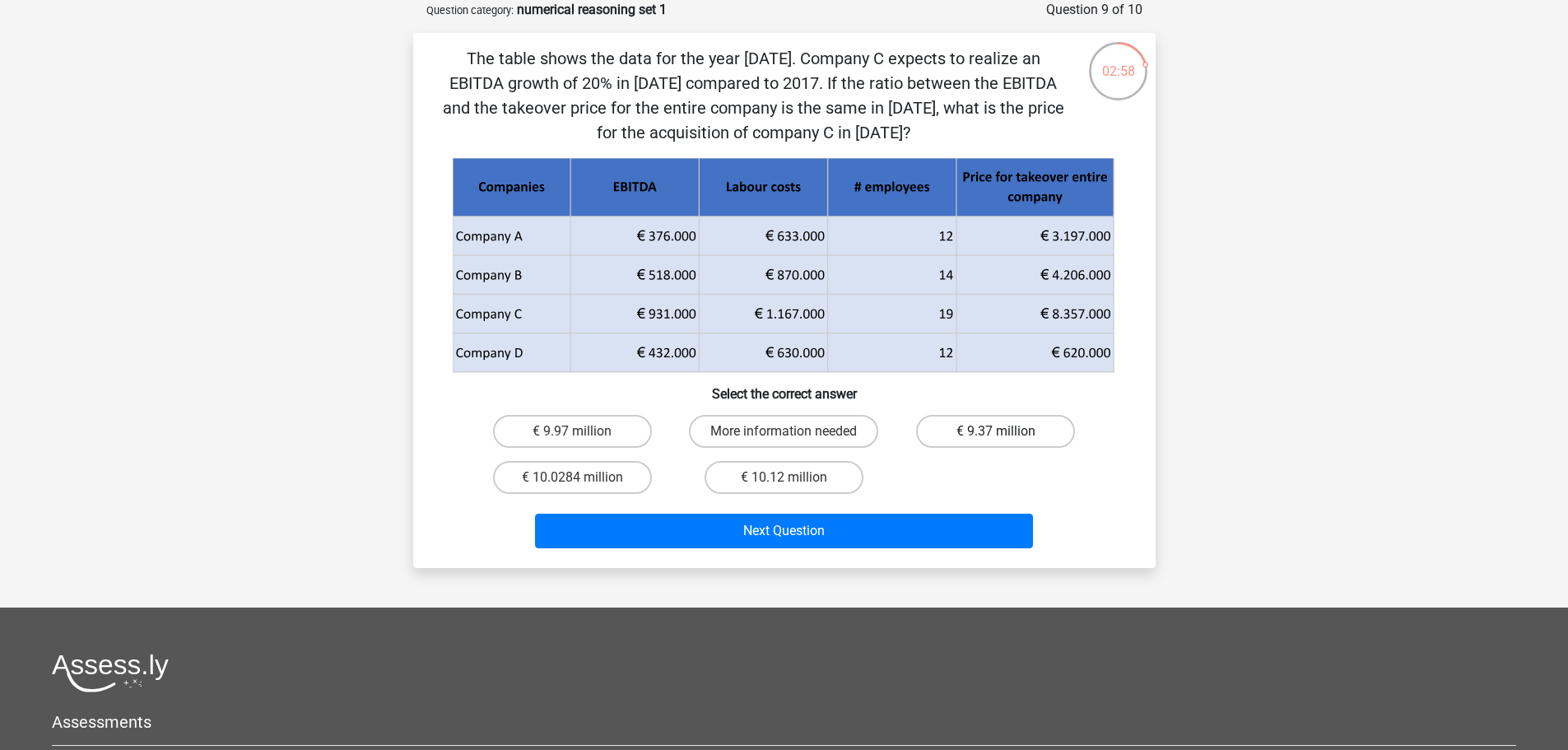
click at [1011, 435] on label "€ 9.37 million" at bounding box center [995, 431] width 159 height 33
click at [1006, 435] on input "€ 9.37 million" at bounding box center [1001, 437] width 11 height 11
radio input "true"
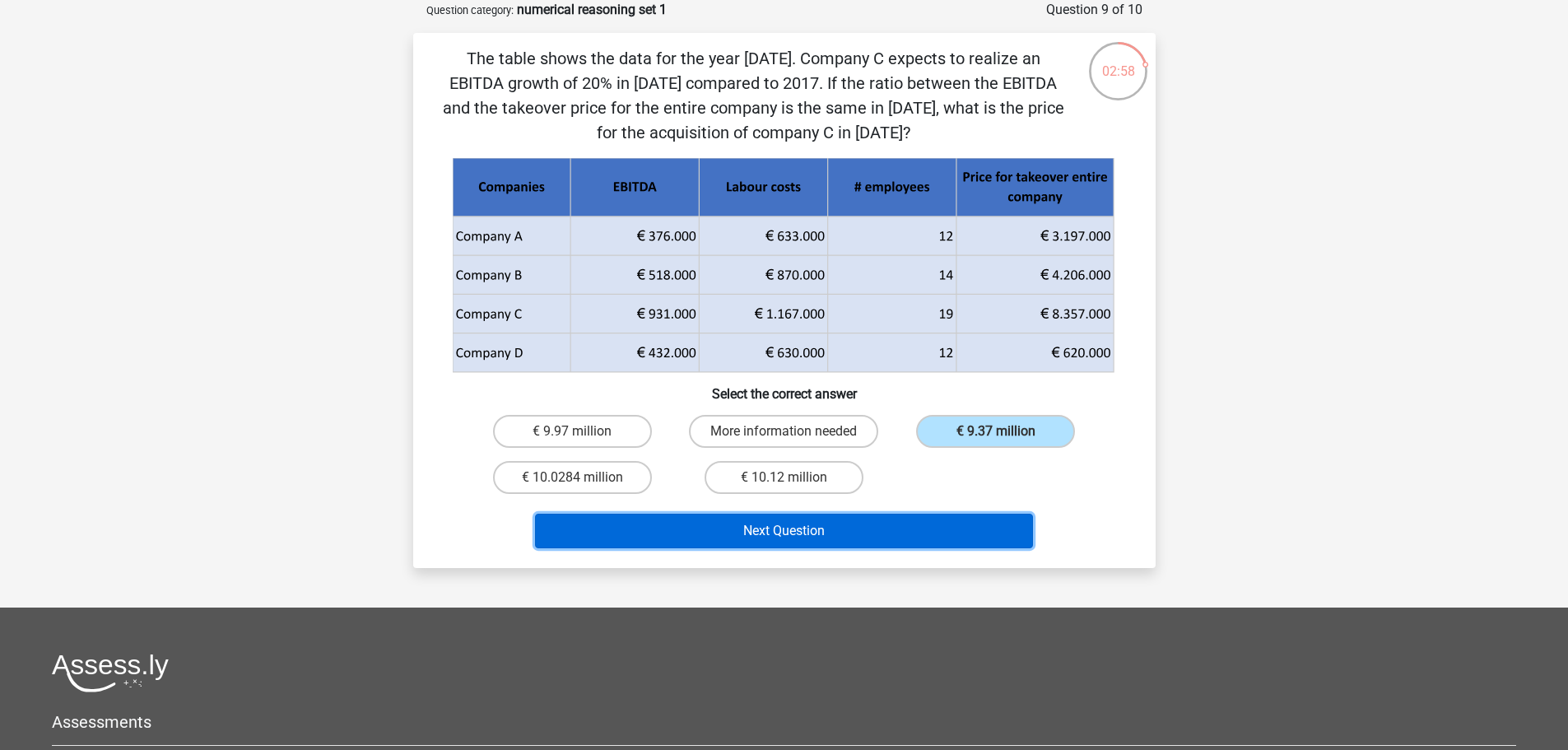
click at [964, 527] on button "Next Question" at bounding box center [783, 531] width 498 height 34
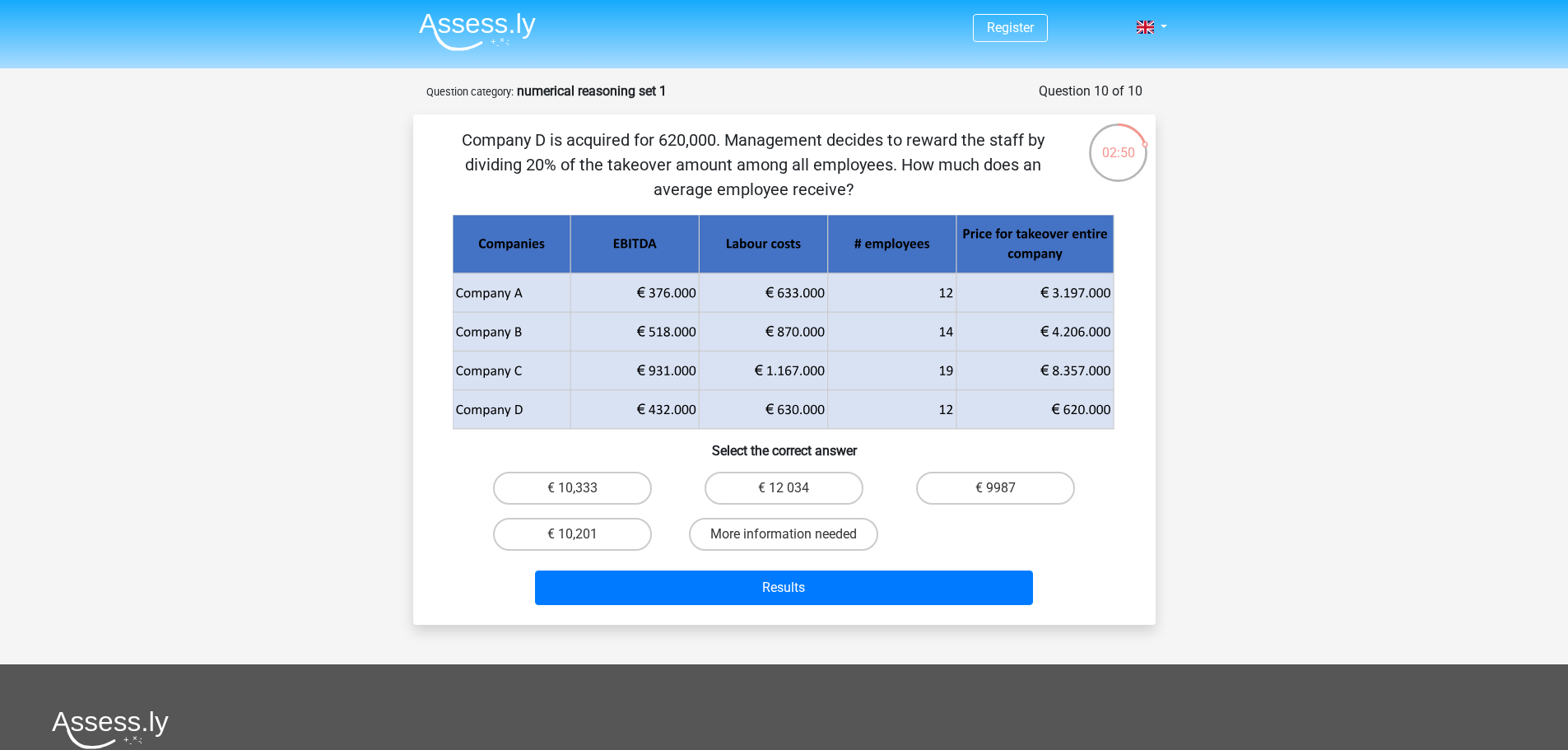
scroll to position [0, 0]
click at [591, 485] on label "€ 10,333" at bounding box center [572, 489] width 159 height 33
click at [583, 489] on input "€ 10,333" at bounding box center [578, 494] width 11 height 11
radio input "true"
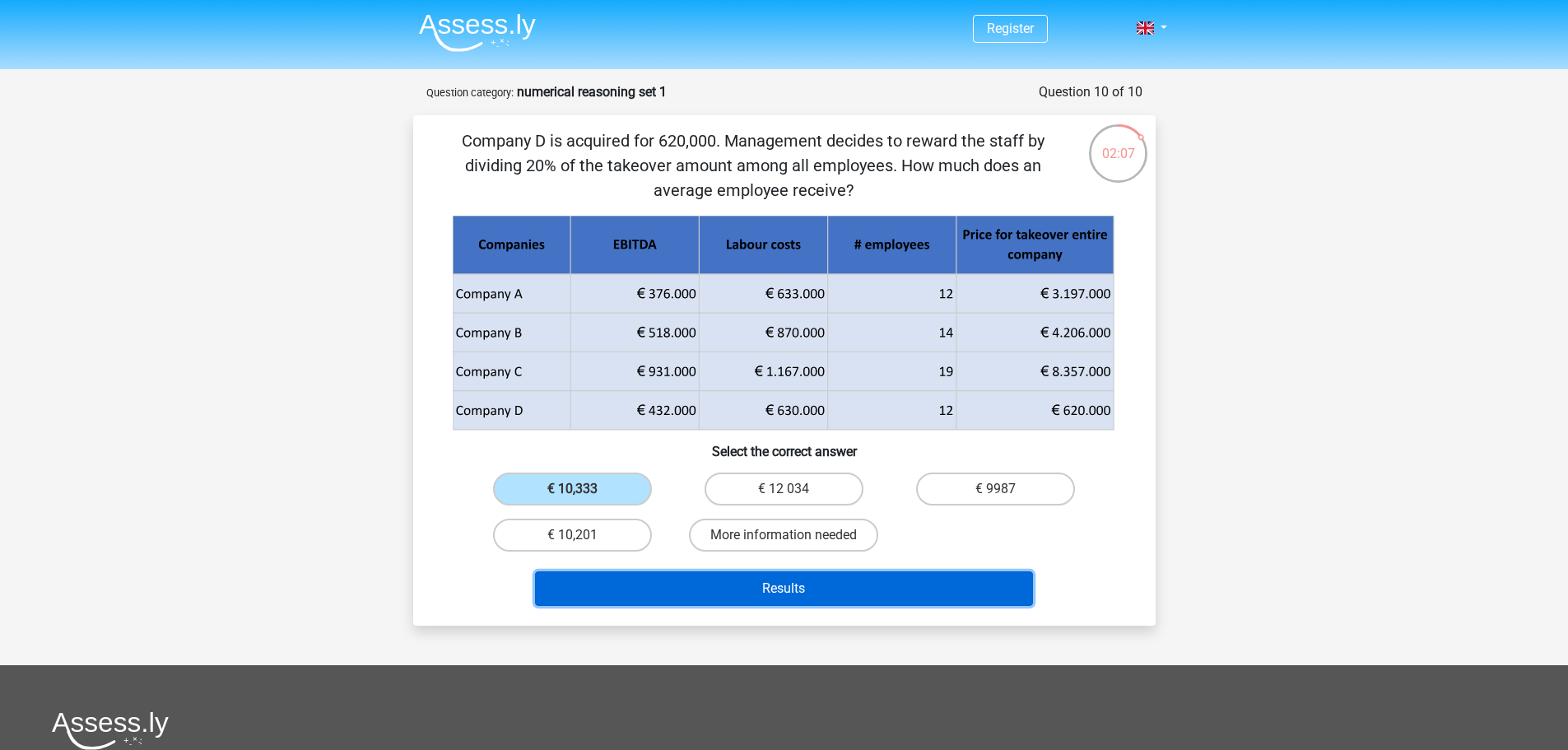
click at [790, 591] on button "Results" at bounding box center [783, 589] width 498 height 34
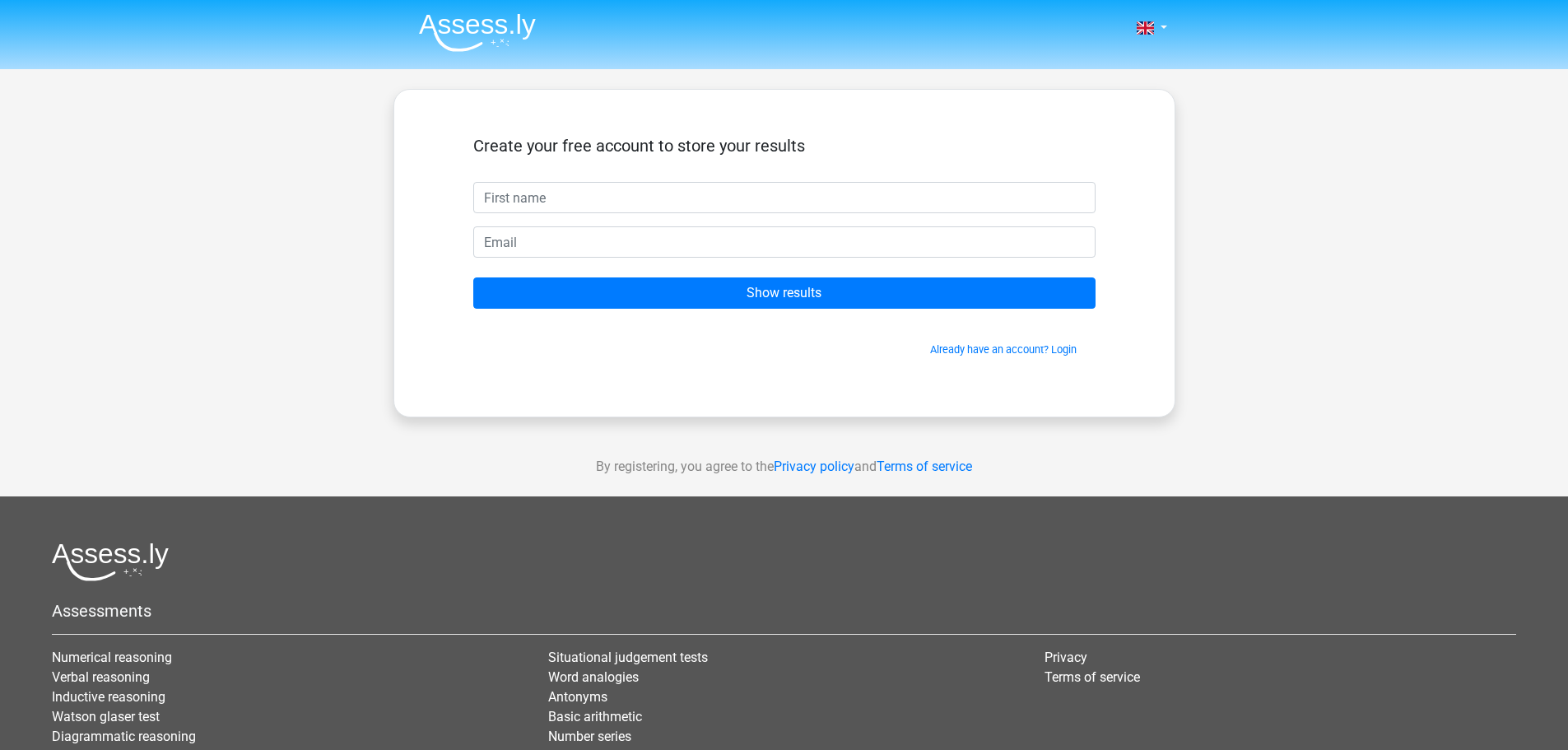
click at [825, 198] on input "text" at bounding box center [784, 197] width 622 height 31
type input "[PERSON_NAME]"
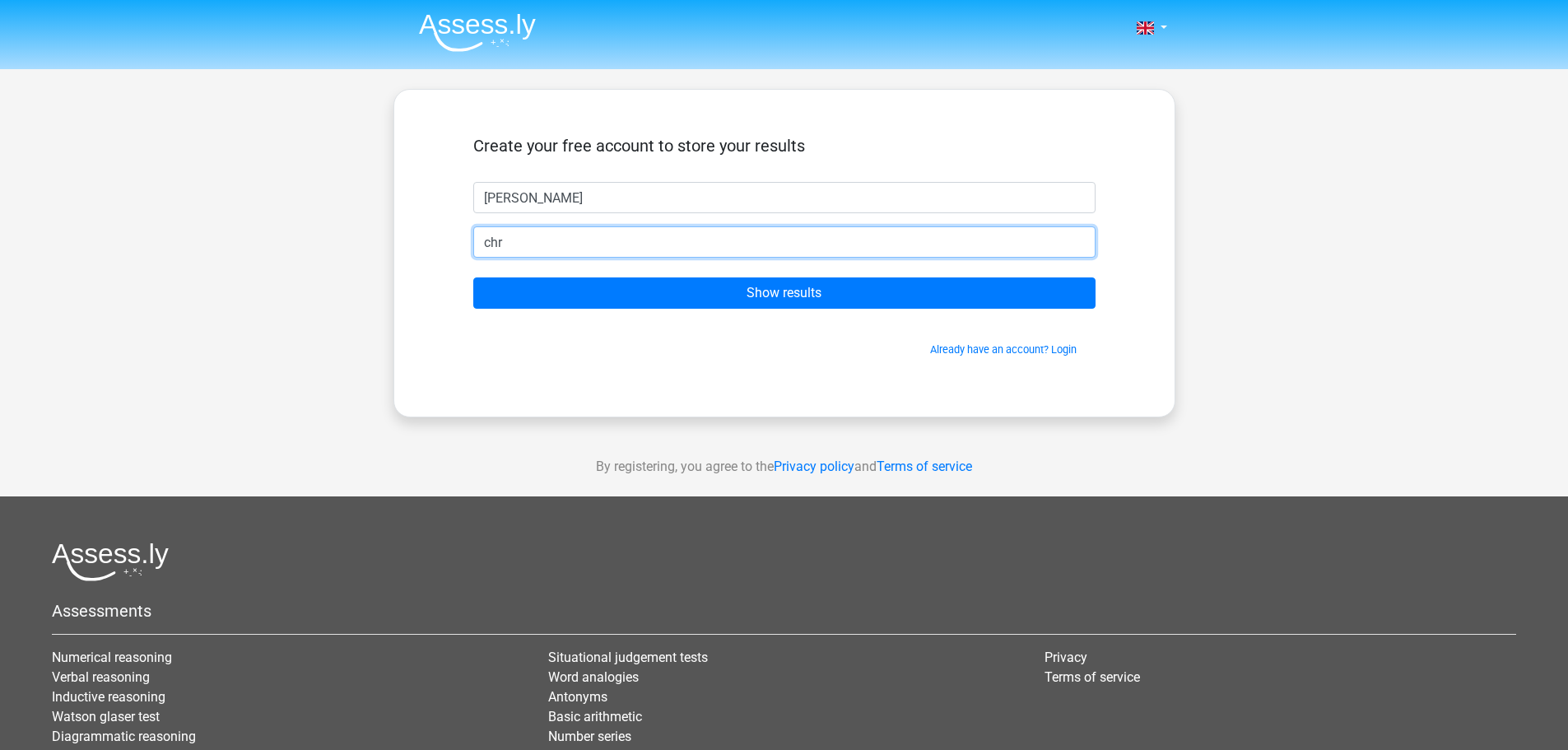
type input "[EMAIL_ADDRESS][DOMAIN_NAME]"
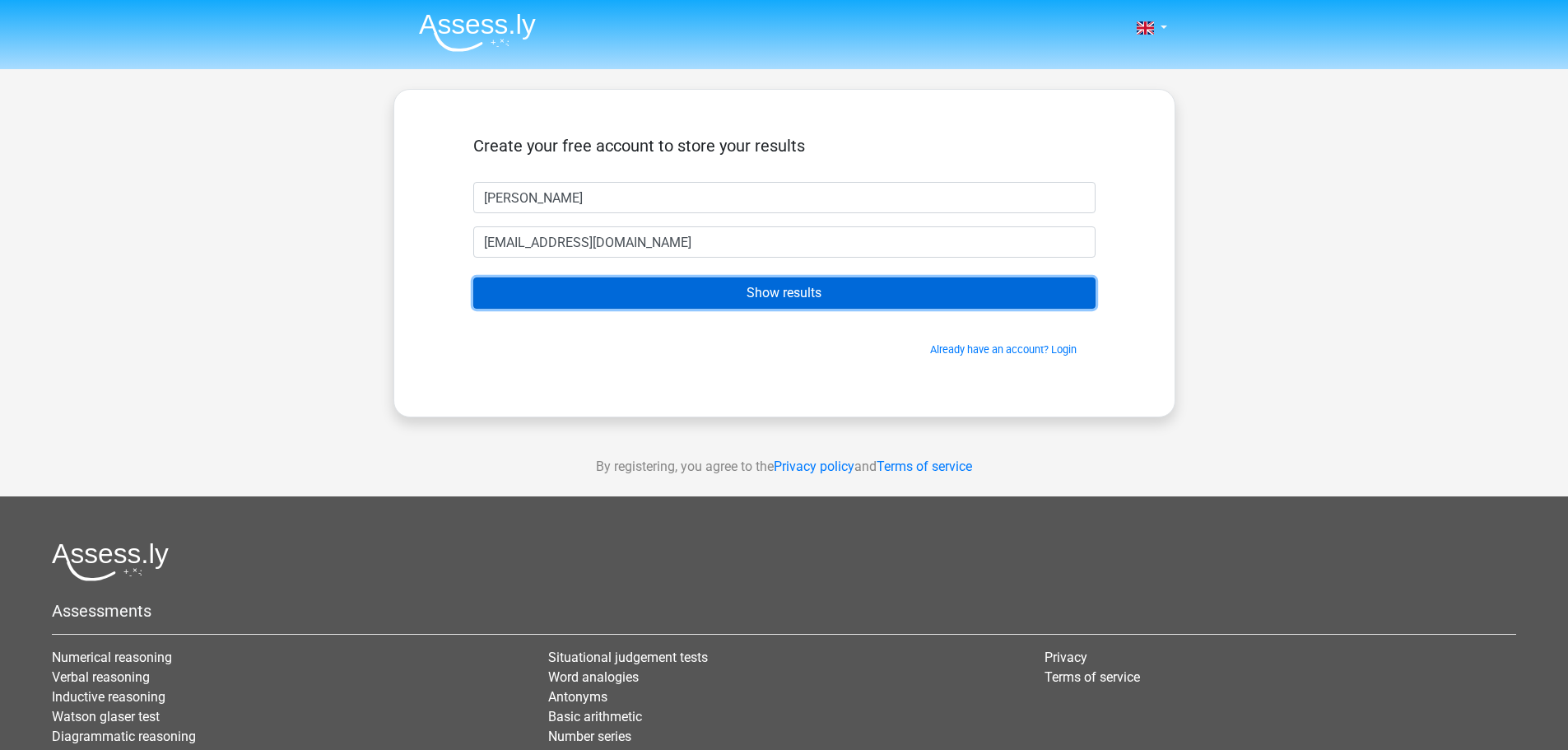
click at [714, 297] on input "Show results" at bounding box center [784, 292] width 622 height 31
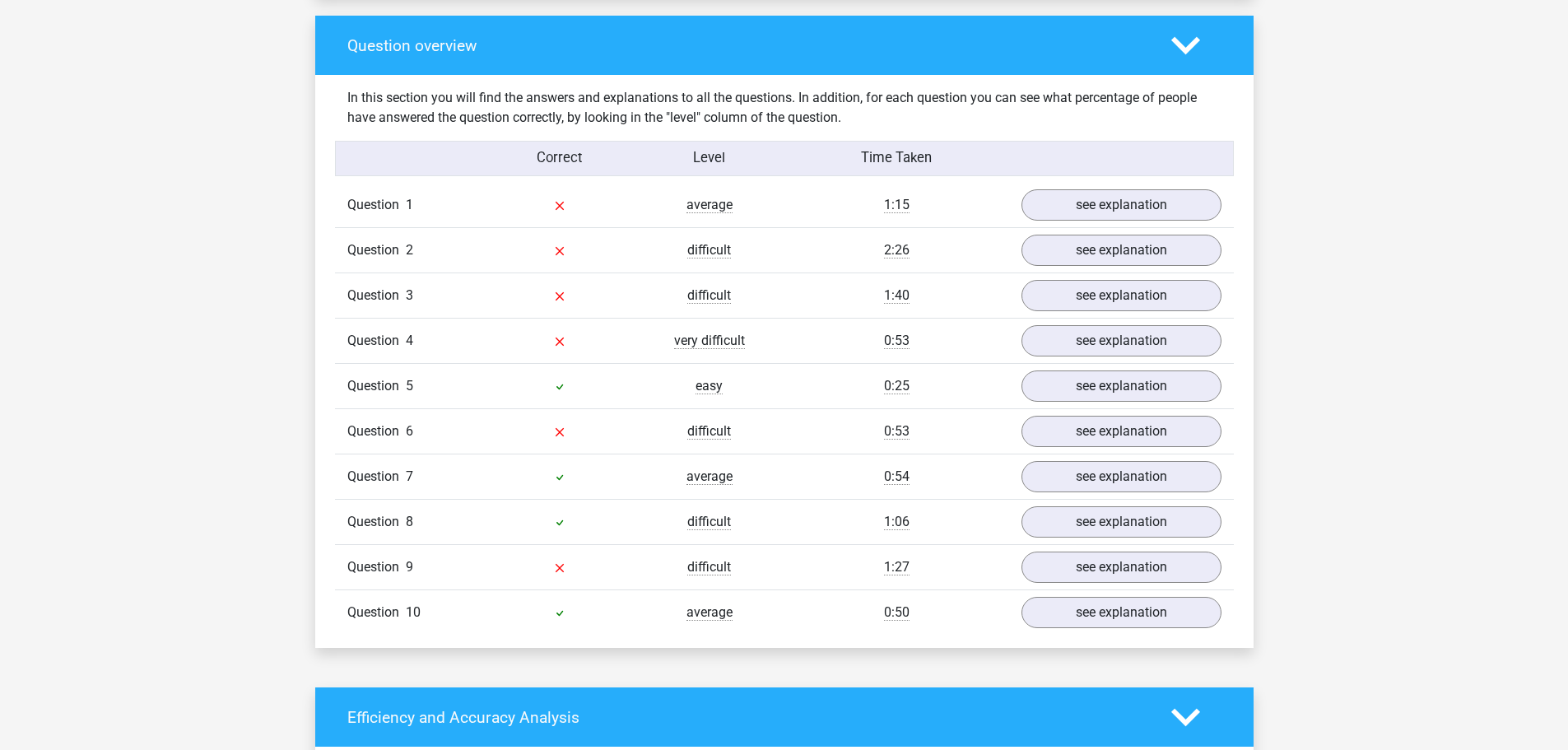
scroll to position [1235, 0]
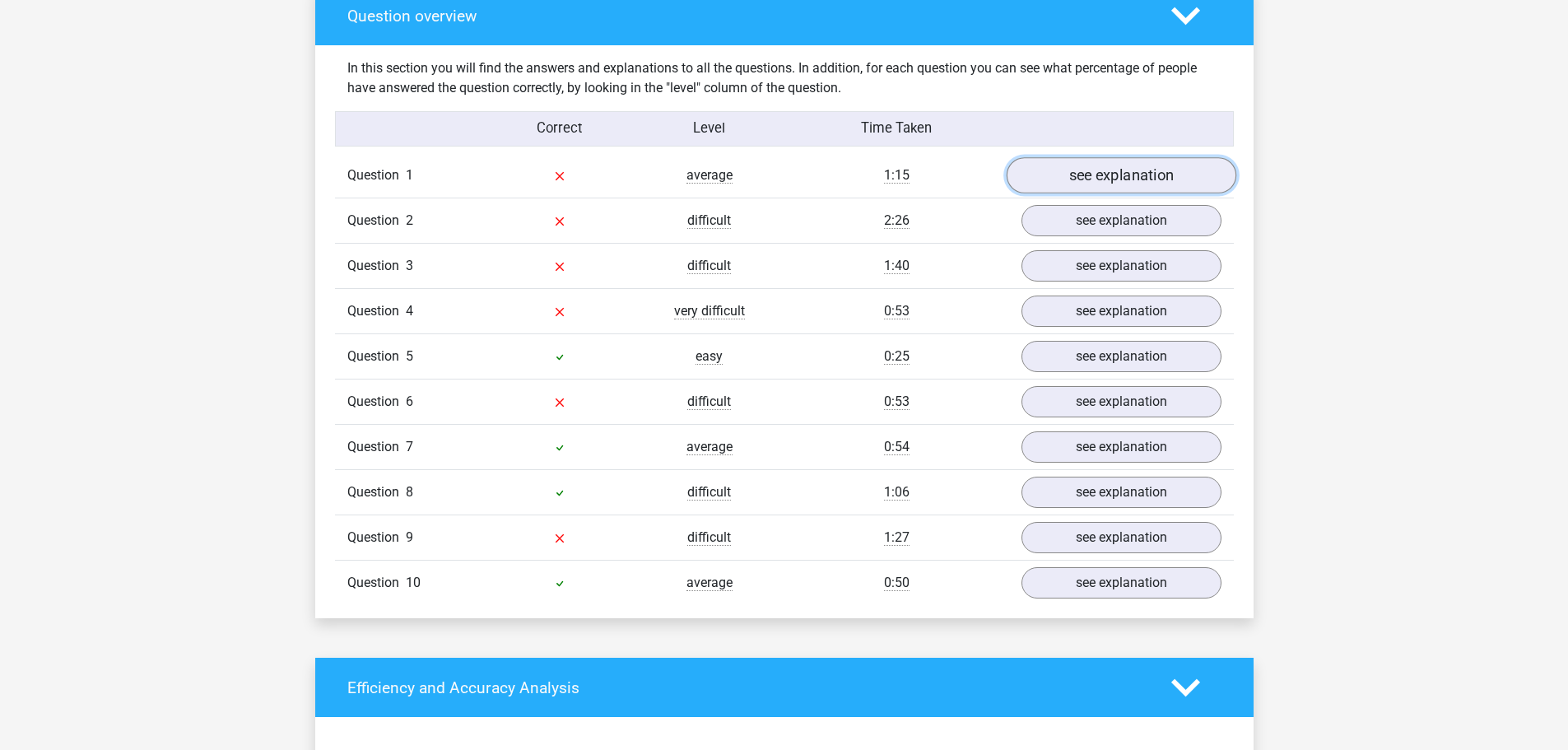
click at [1173, 186] on link "see explanation" at bounding box center [1121, 176] width 230 height 36
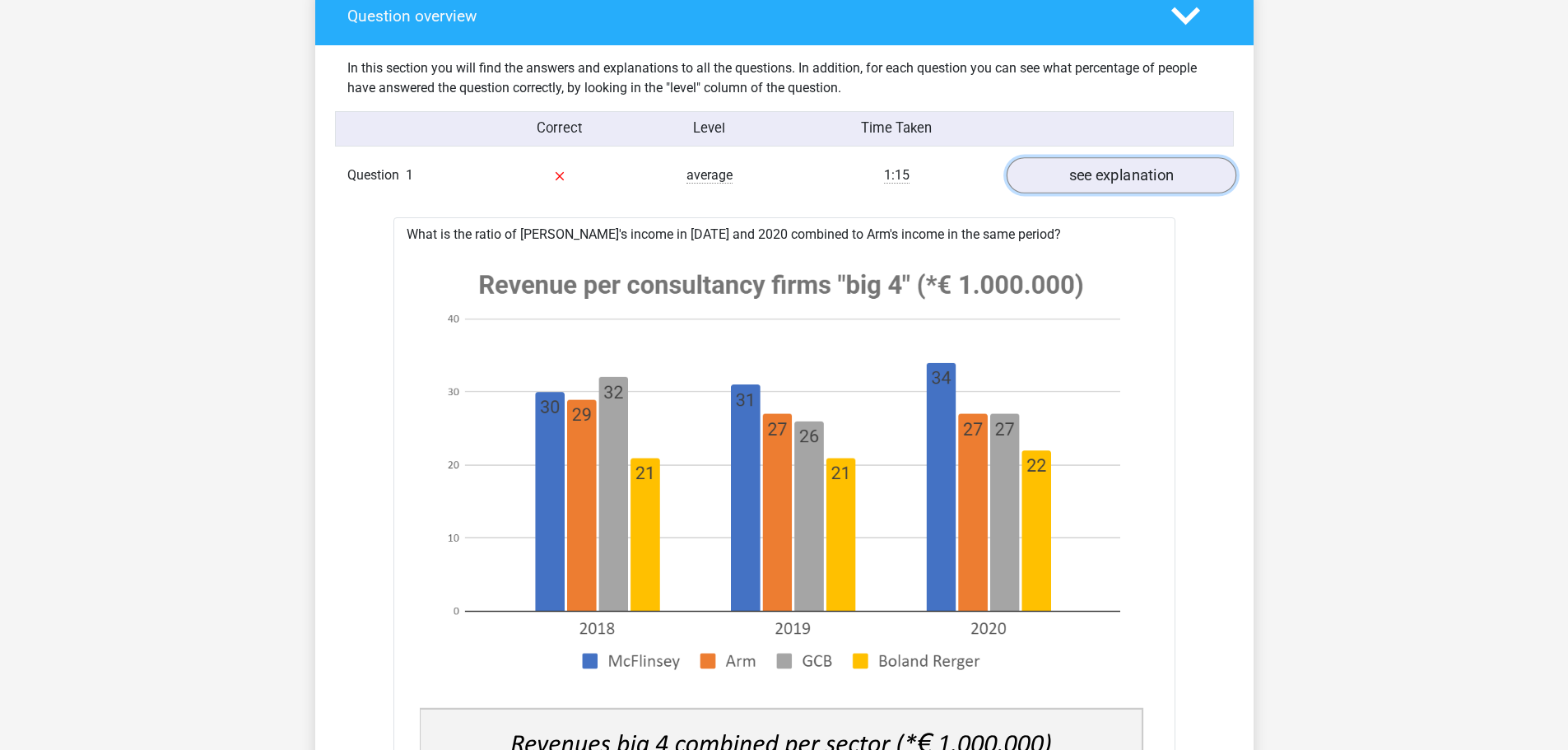
click at [1159, 167] on link "see explanation" at bounding box center [1121, 176] width 230 height 36
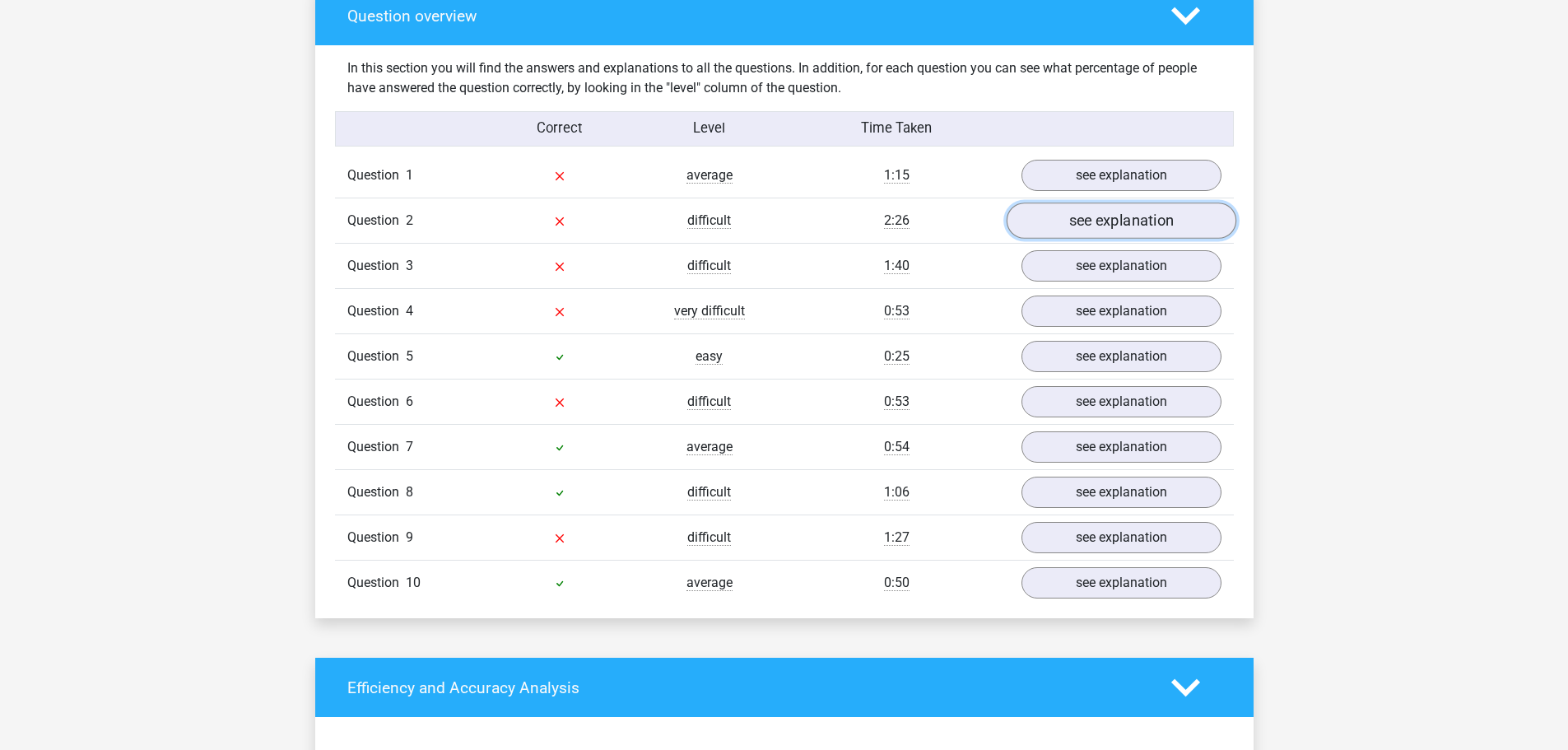
click at [1158, 218] on link "see explanation" at bounding box center [1121, 221] width 230 height 36
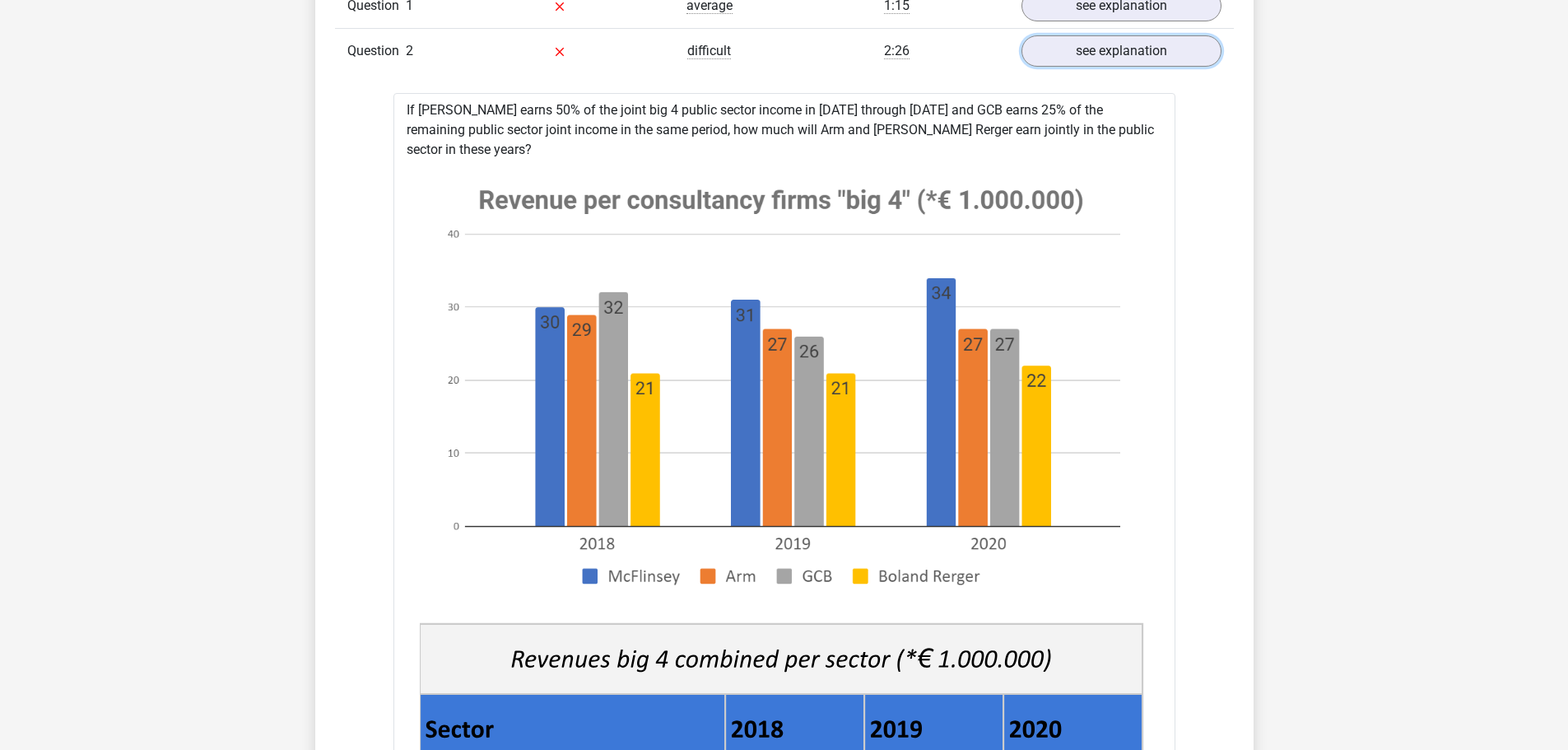
scroll to position [1400, 0]
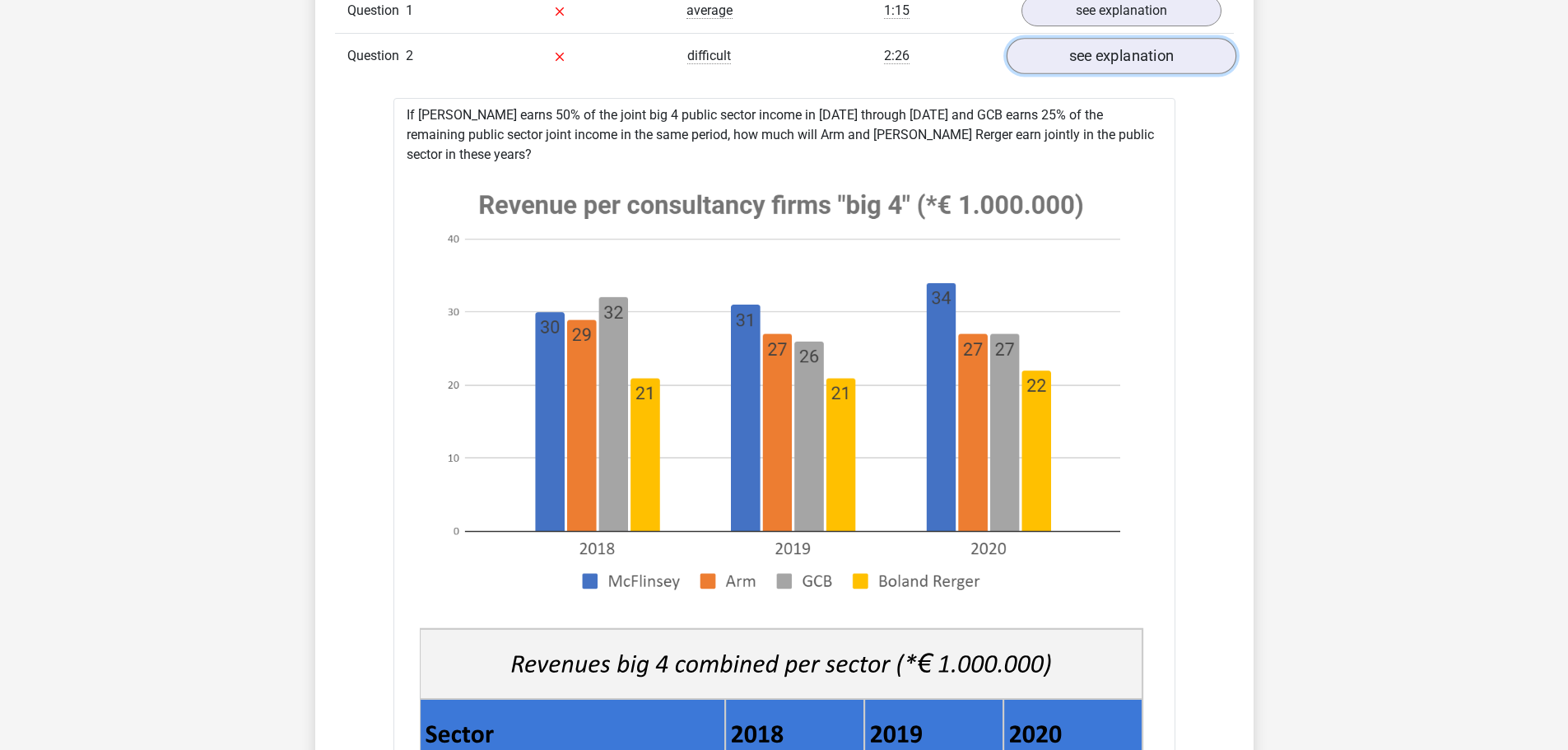
click at [1090, 59] on link "see explanation" at bounding box center [1121, 56] width 230 height 36
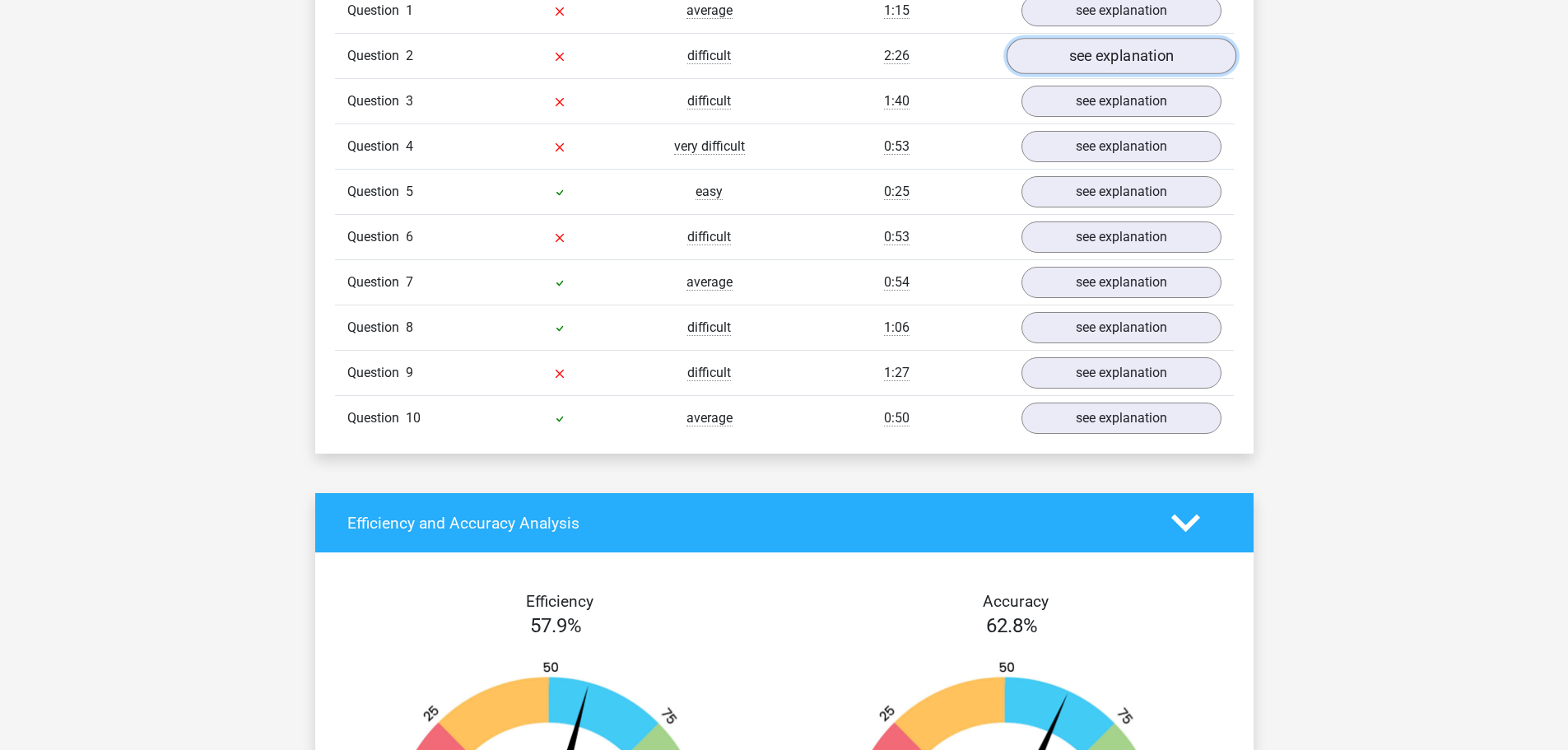
click at [1079, 64] on link "see explanation" at bounding box center [1121, 56] width 230 height 36
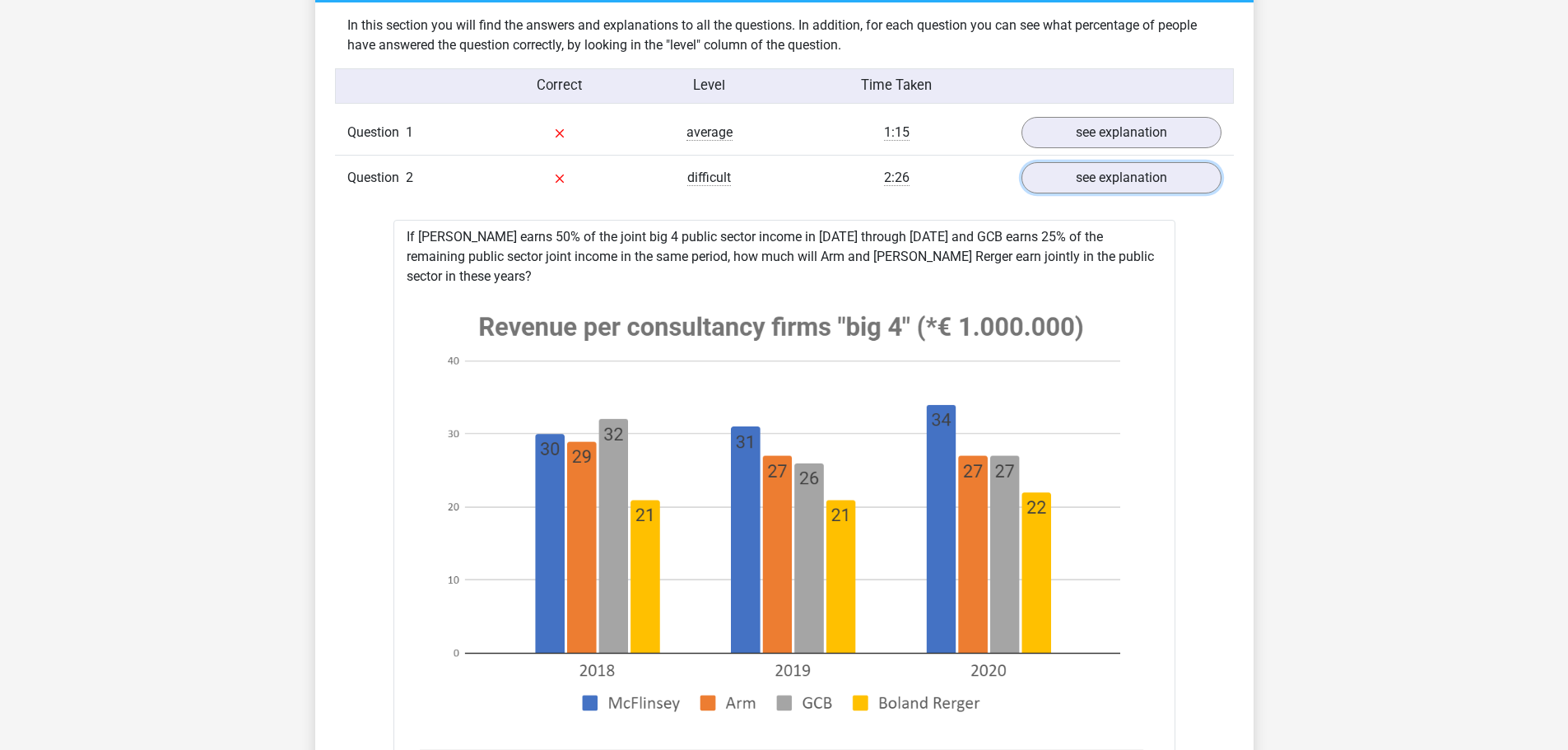
scroll to position [1235, 0]
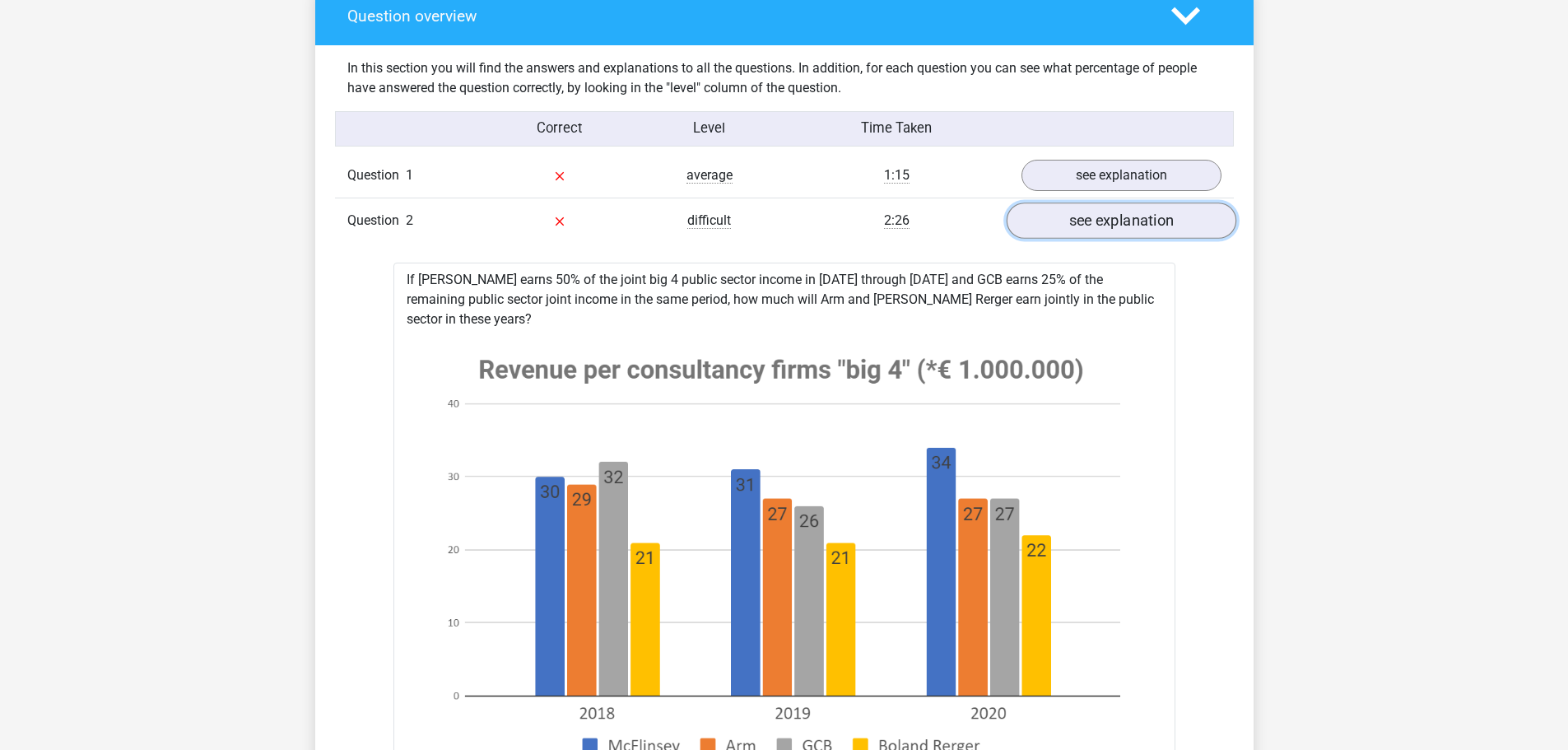
click at [1141, 226] on link "see explanation" at bounding box center [1121, 221] width 230 height 36
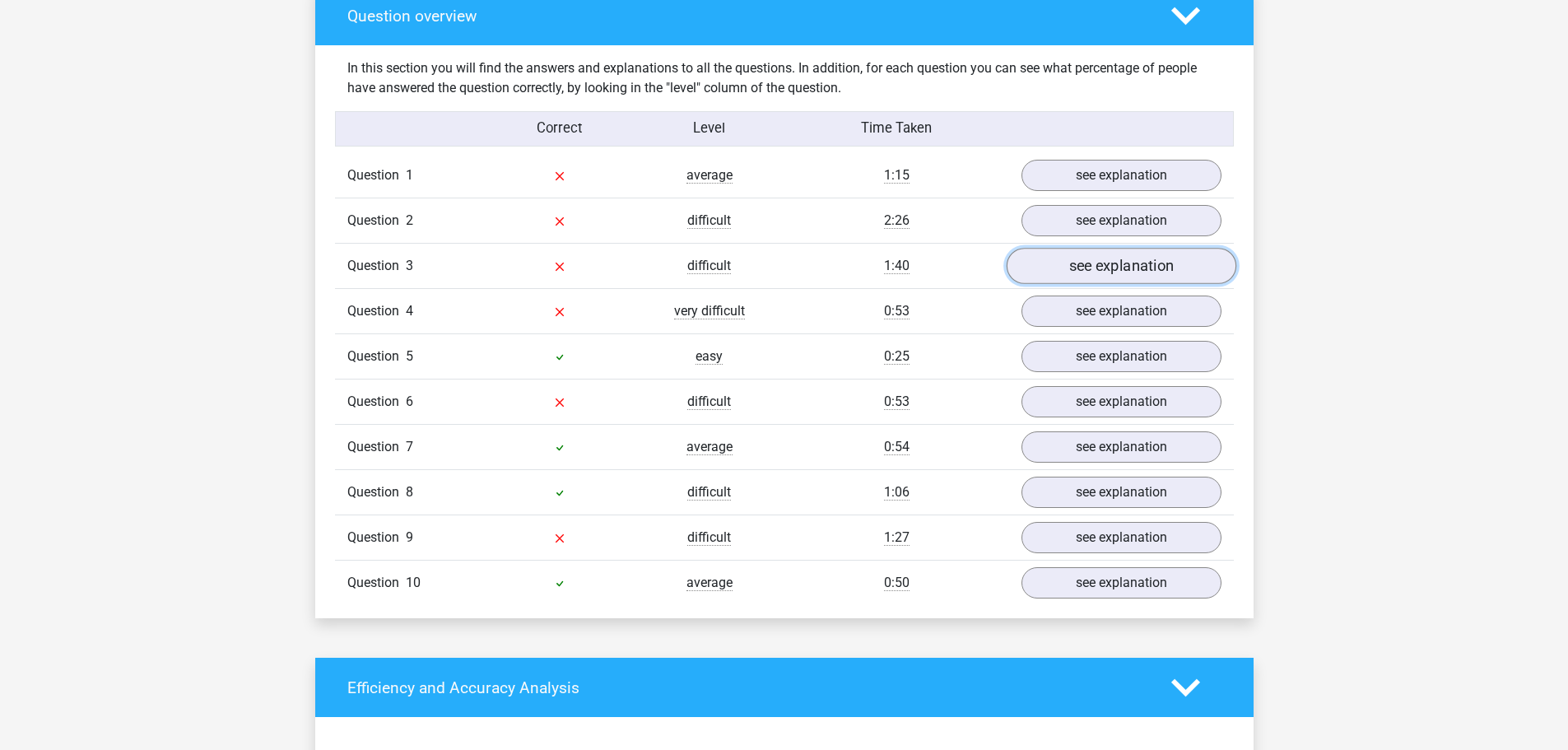
click at [1103, 267] on link "see explanation" at bounding box center [1121, 266] width 230 height 36
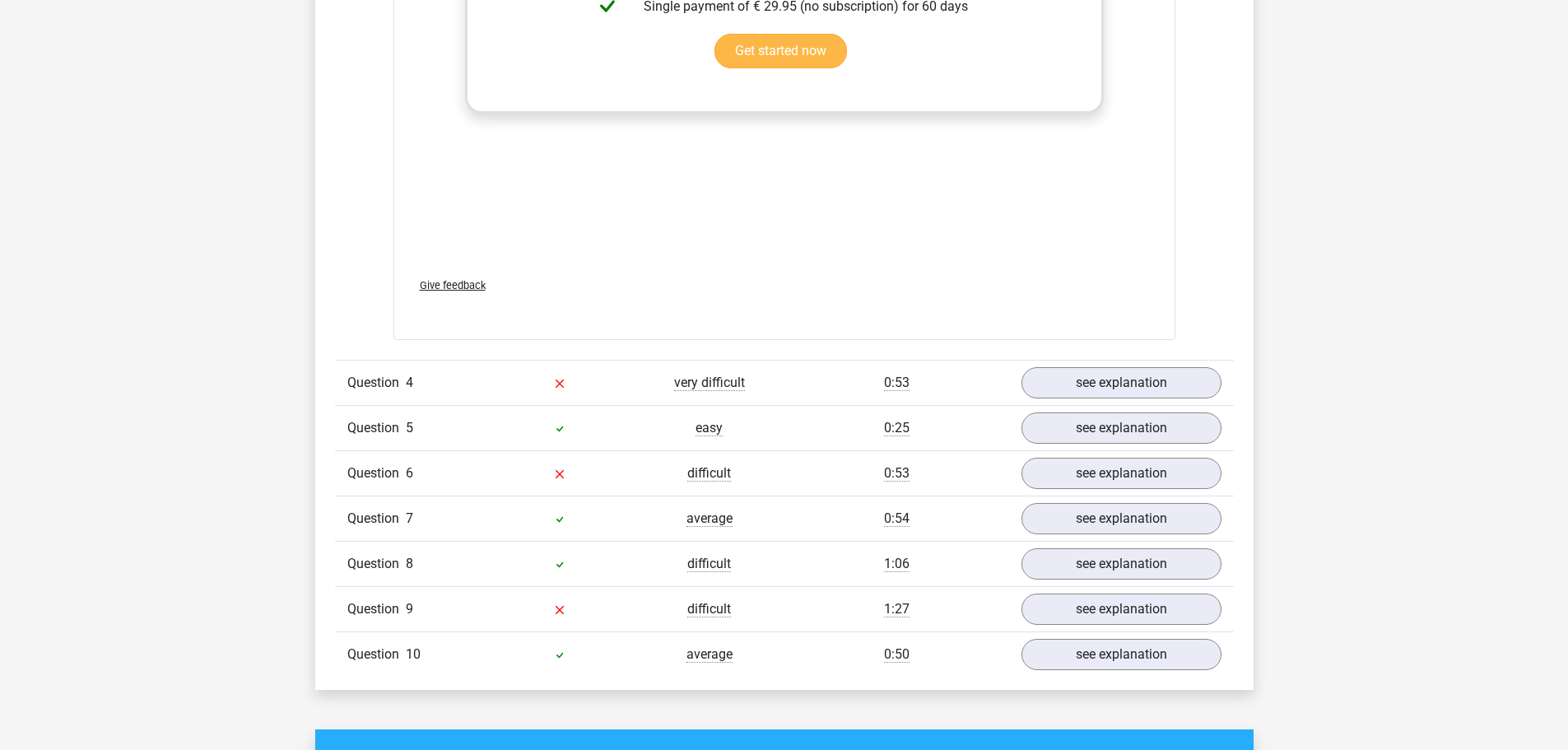
scroll to position [2882, 0]
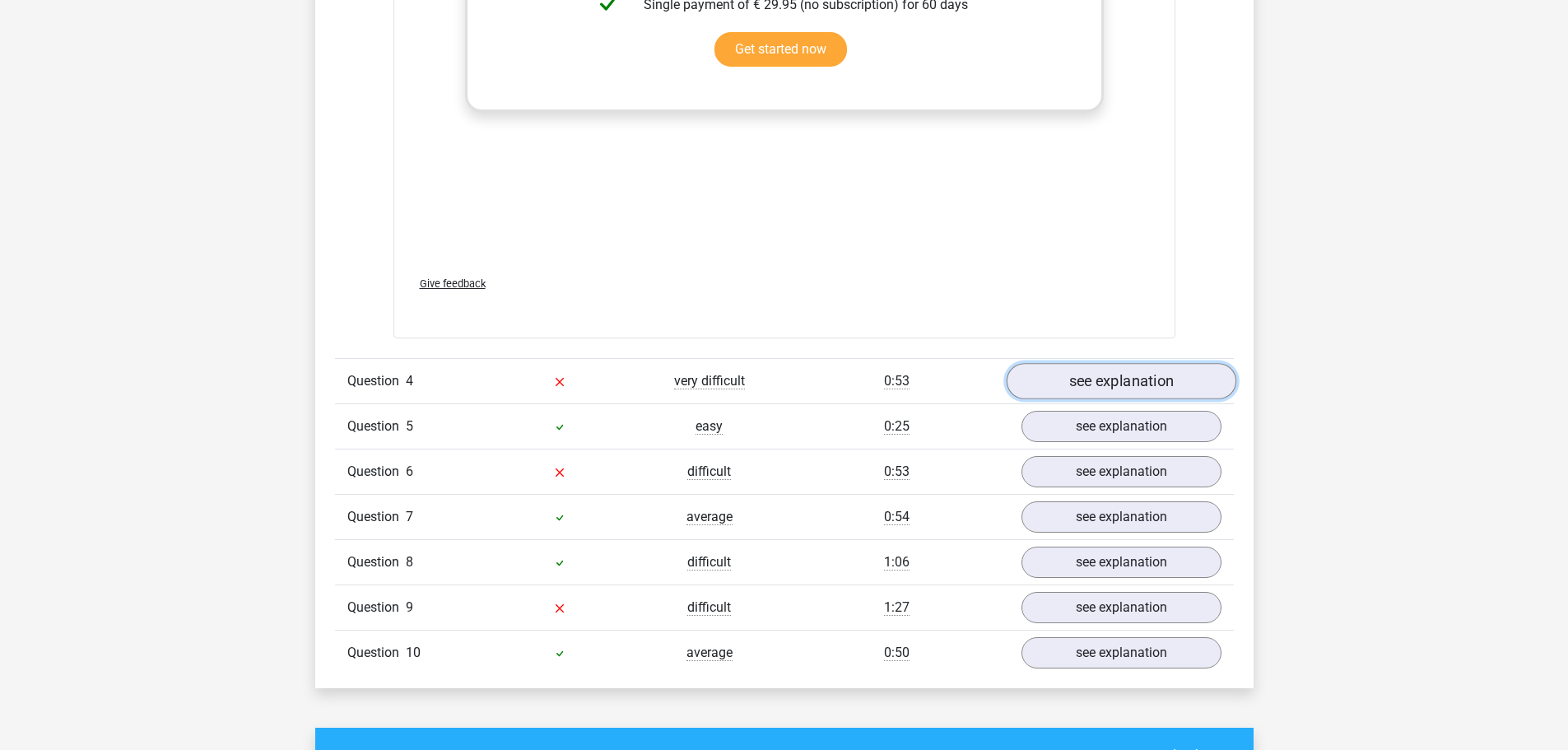
click at [1069, 383] on link "see explanation" at bounding box center [1121, 380] width 230 height 36
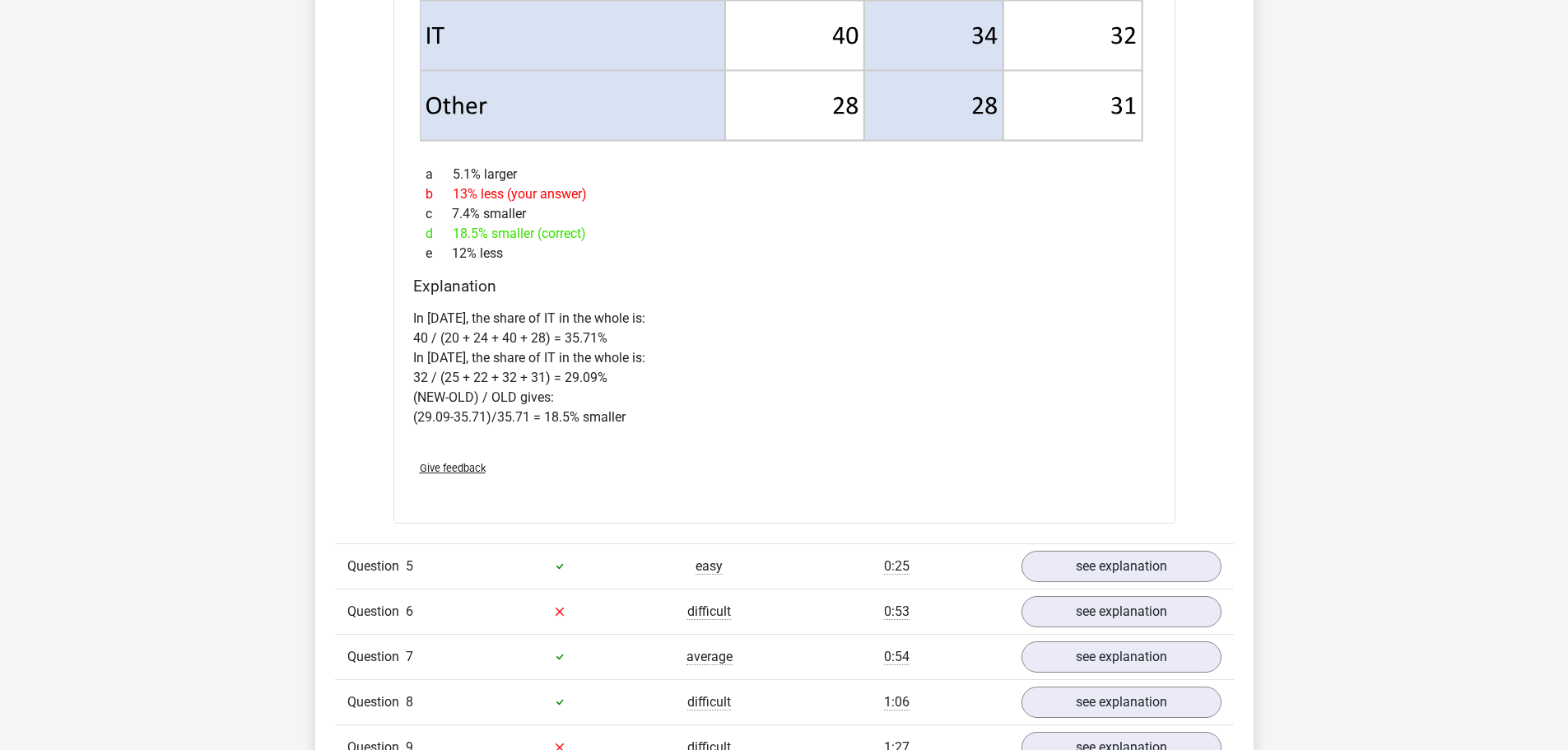
scroll to position [4118, 0]
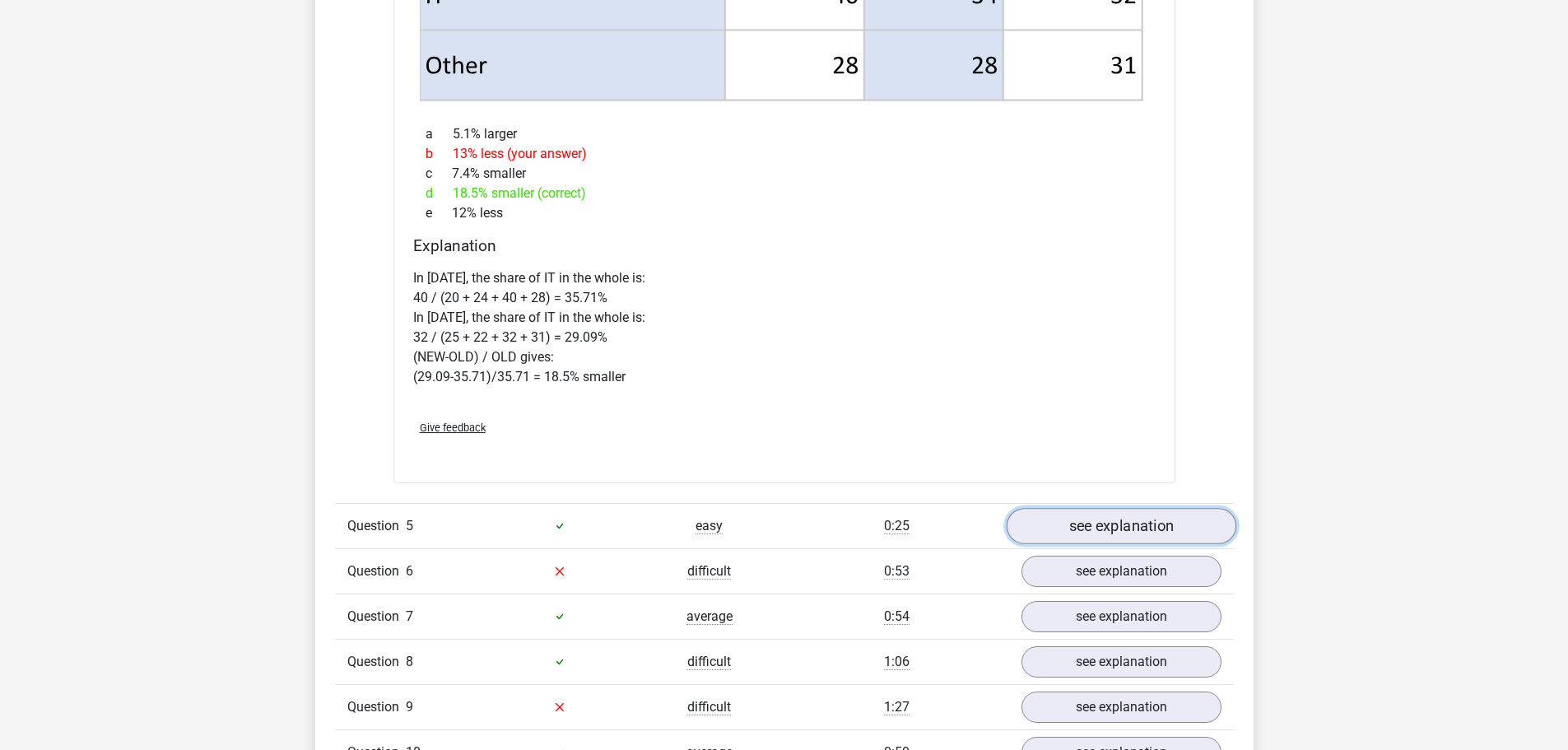
click at [1087, 539] on link "see explanation" at bounding box center [1121, 526] width 230 height 36
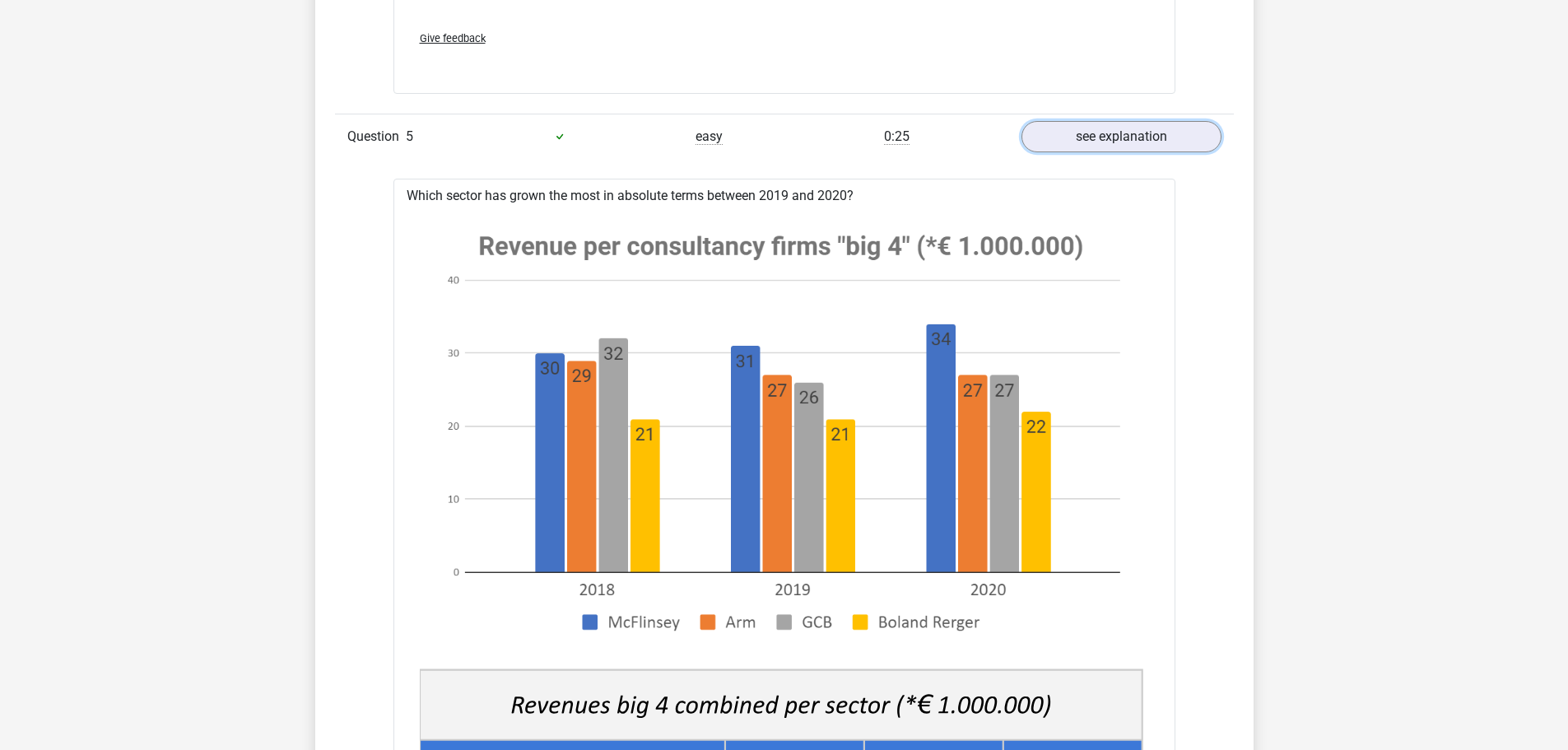
scroll to position [4365, 0]
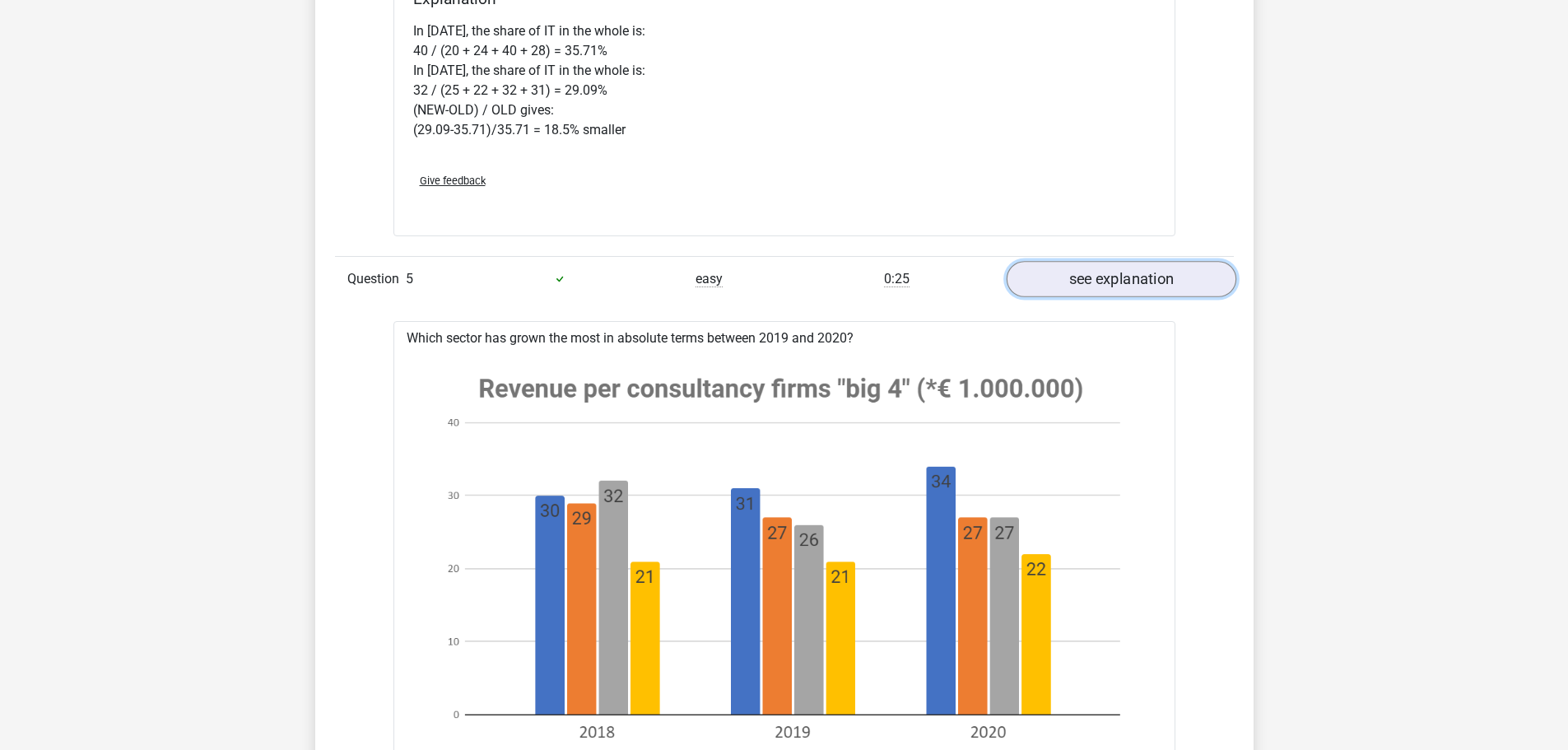
click at [1114, 281] on link "see explanation" at bounding box center [1121, 279] width 230 height 36
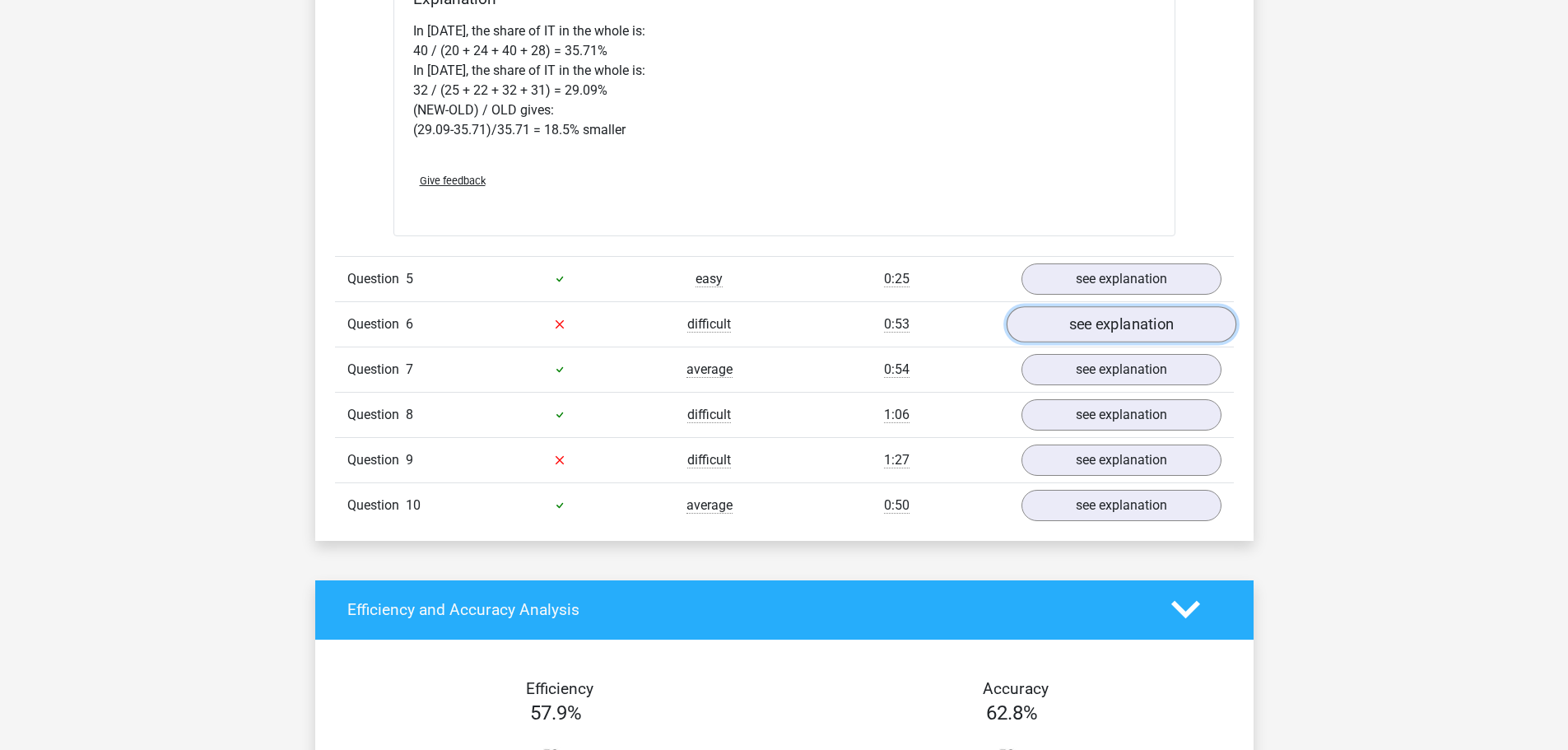
click at [1108, 329] on link "see explanation" at bounding box center [1121, 324] width 230 height 36
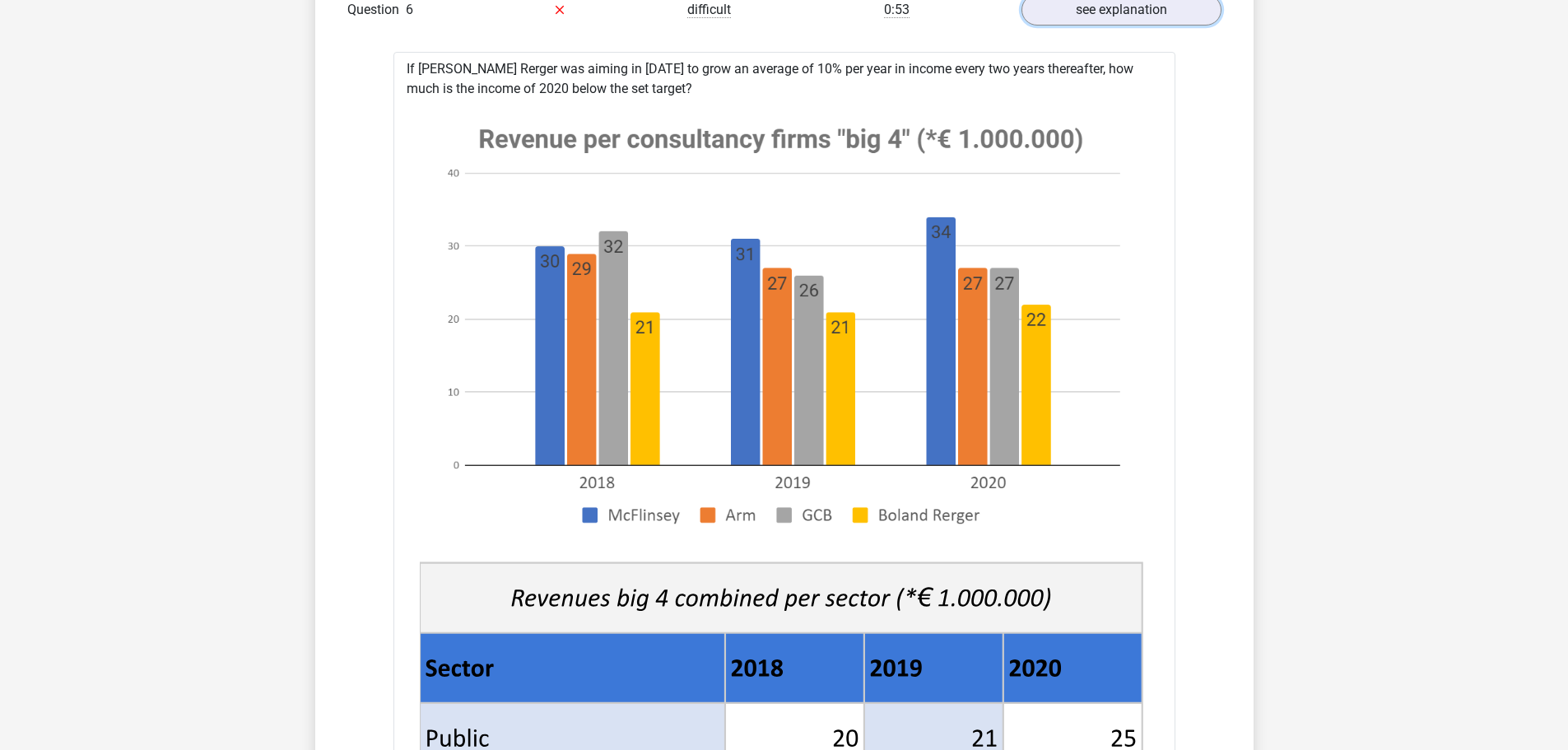
scroll to position [4447, 0]
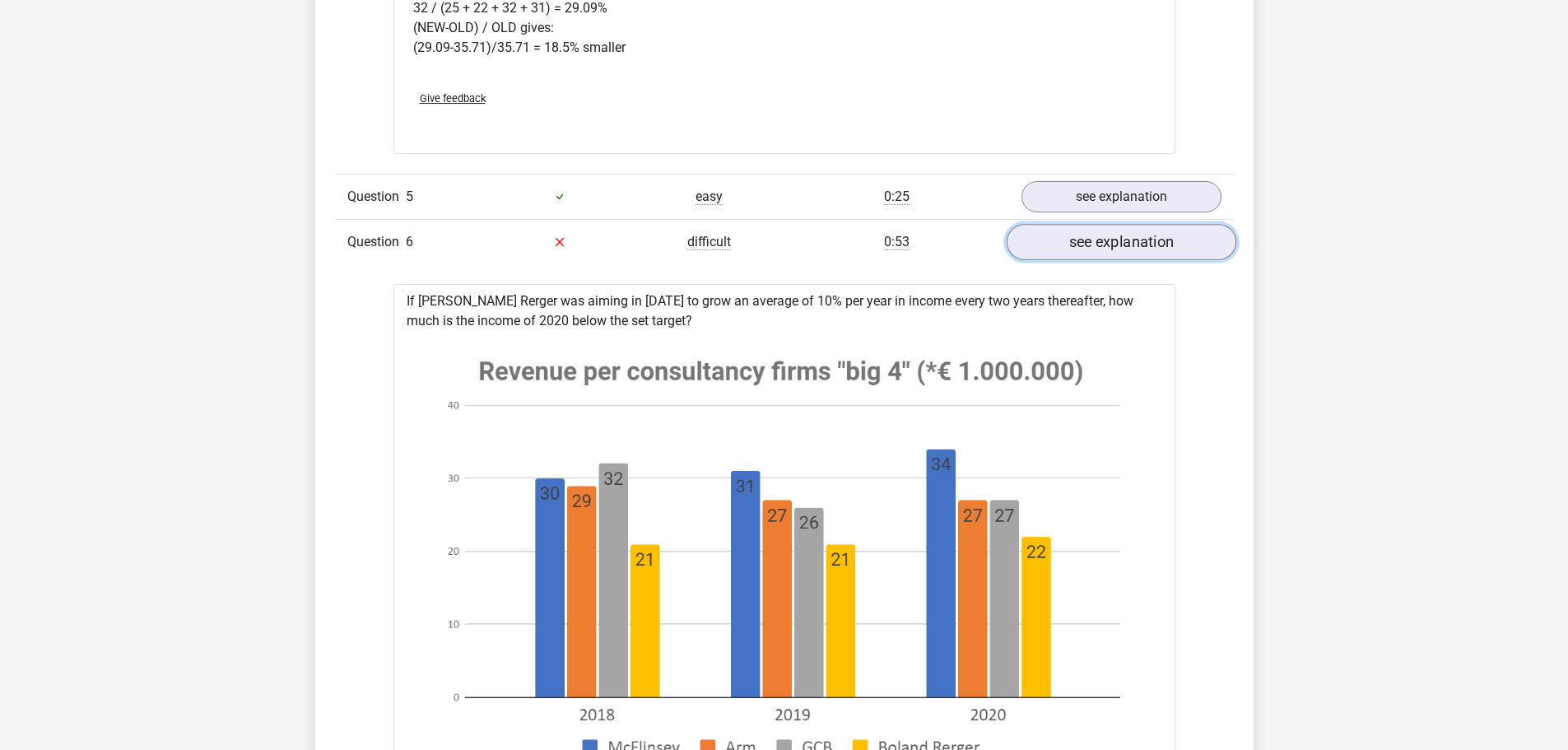
click at [1148, 254] on link "see explanation" at bounding box center [1121, 242] width 230 height 36
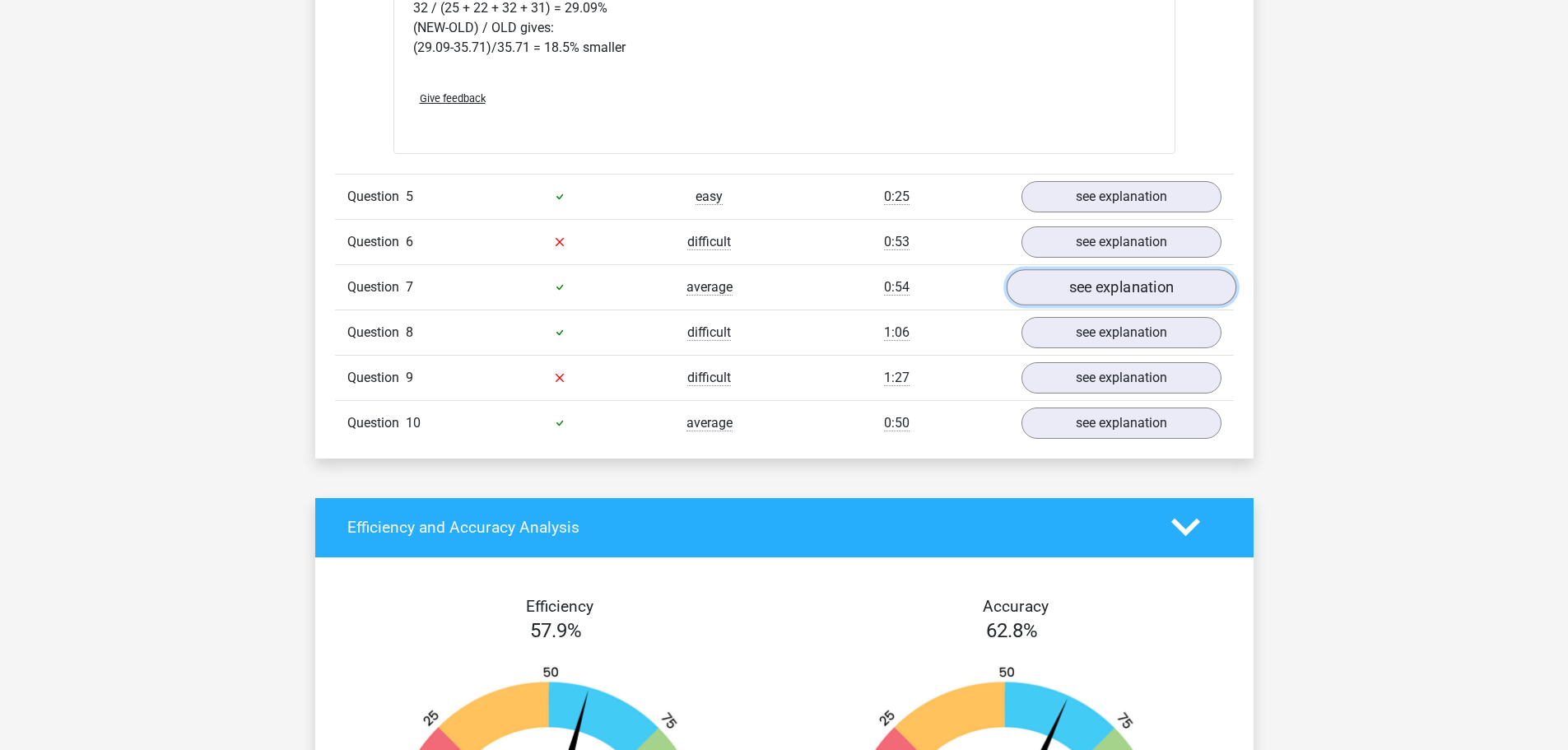
click at [1138, 281] on link "see explanation" at bounding box center [1121, 287] width 230 height 36
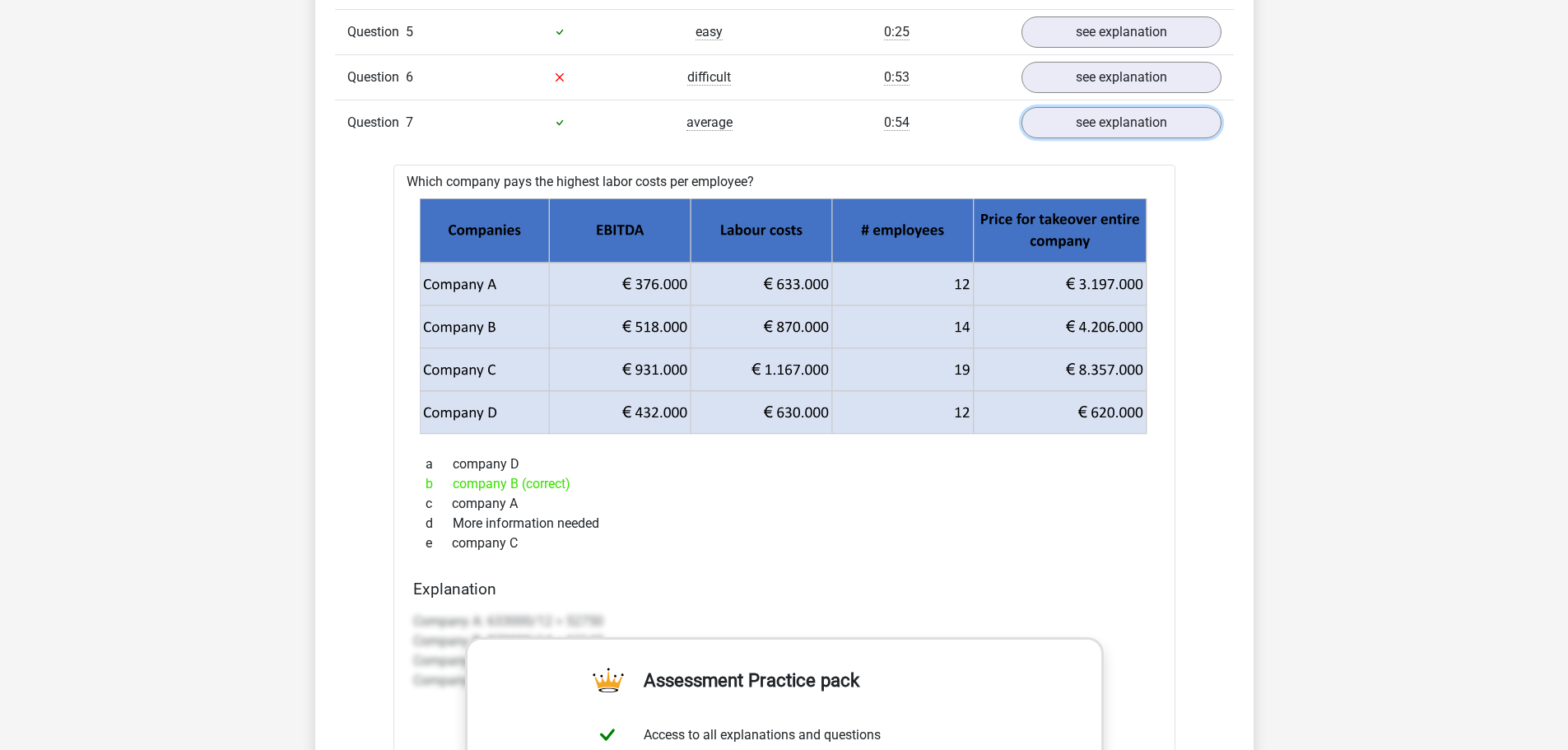
scroll to position [4529, 0]
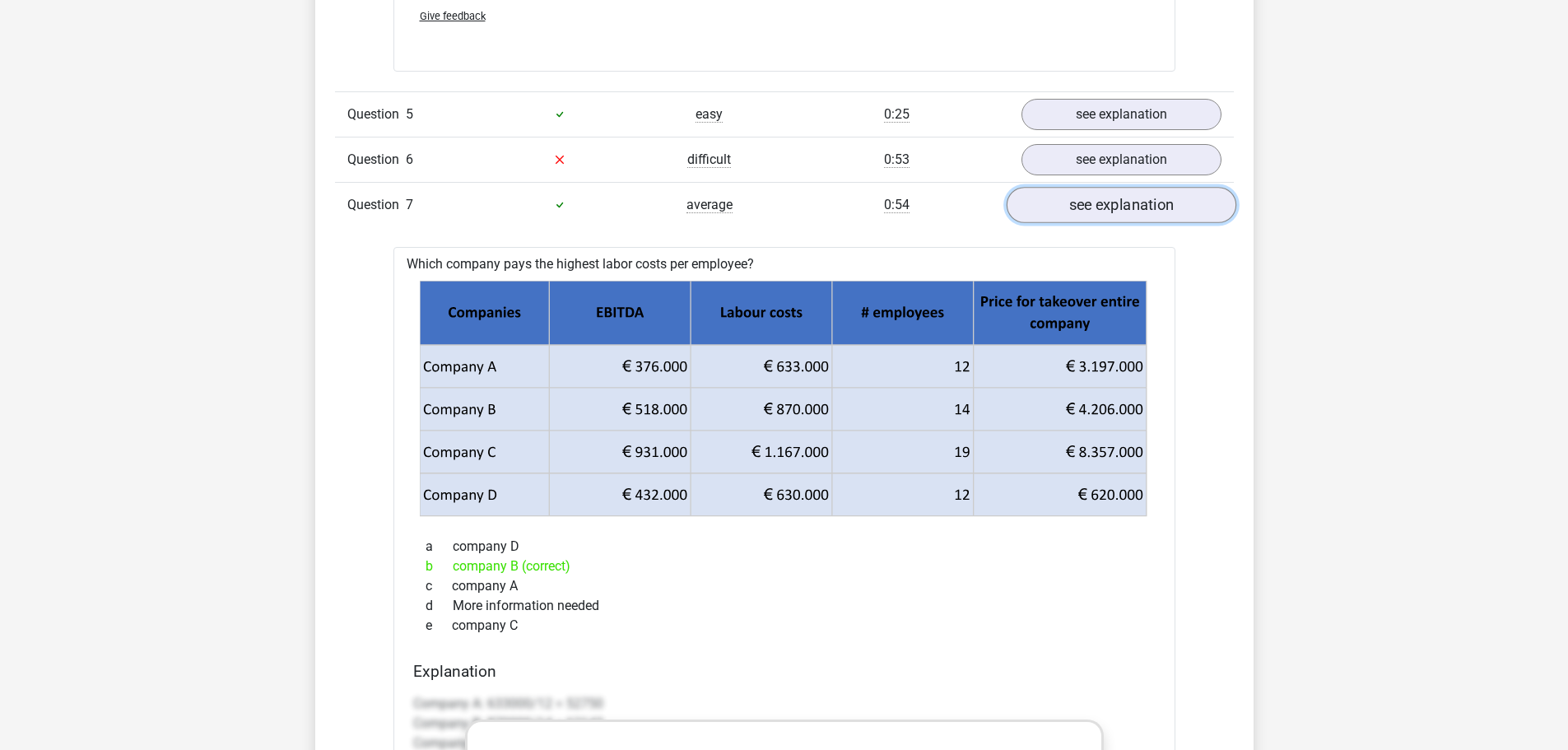
click at [1127, 209] on link "see explanation" at bounding box center [1121, 205] width 230 height 36
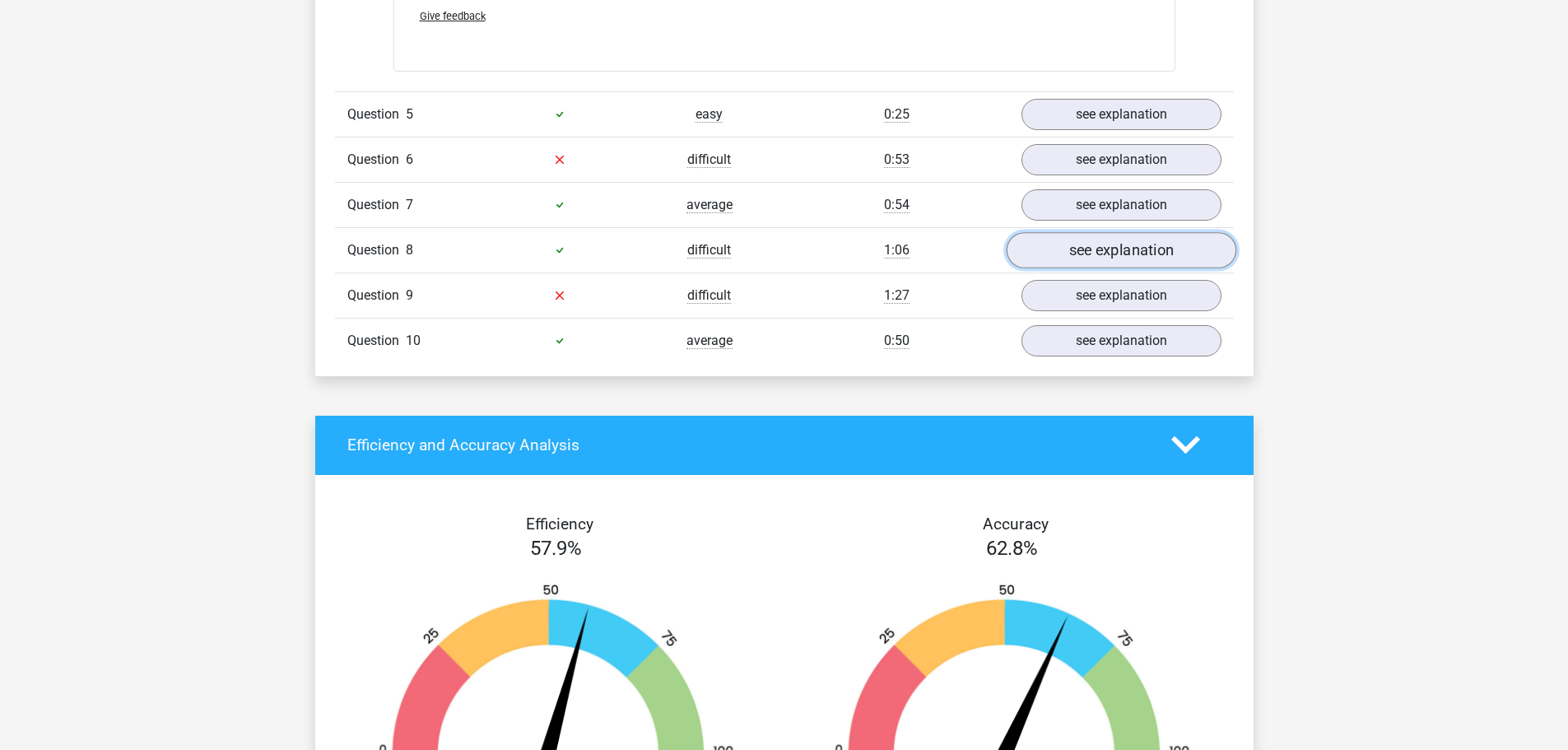
click at [1120, 247] on link "see explanation" at bounding box center [1121, 250] width 230 height 36
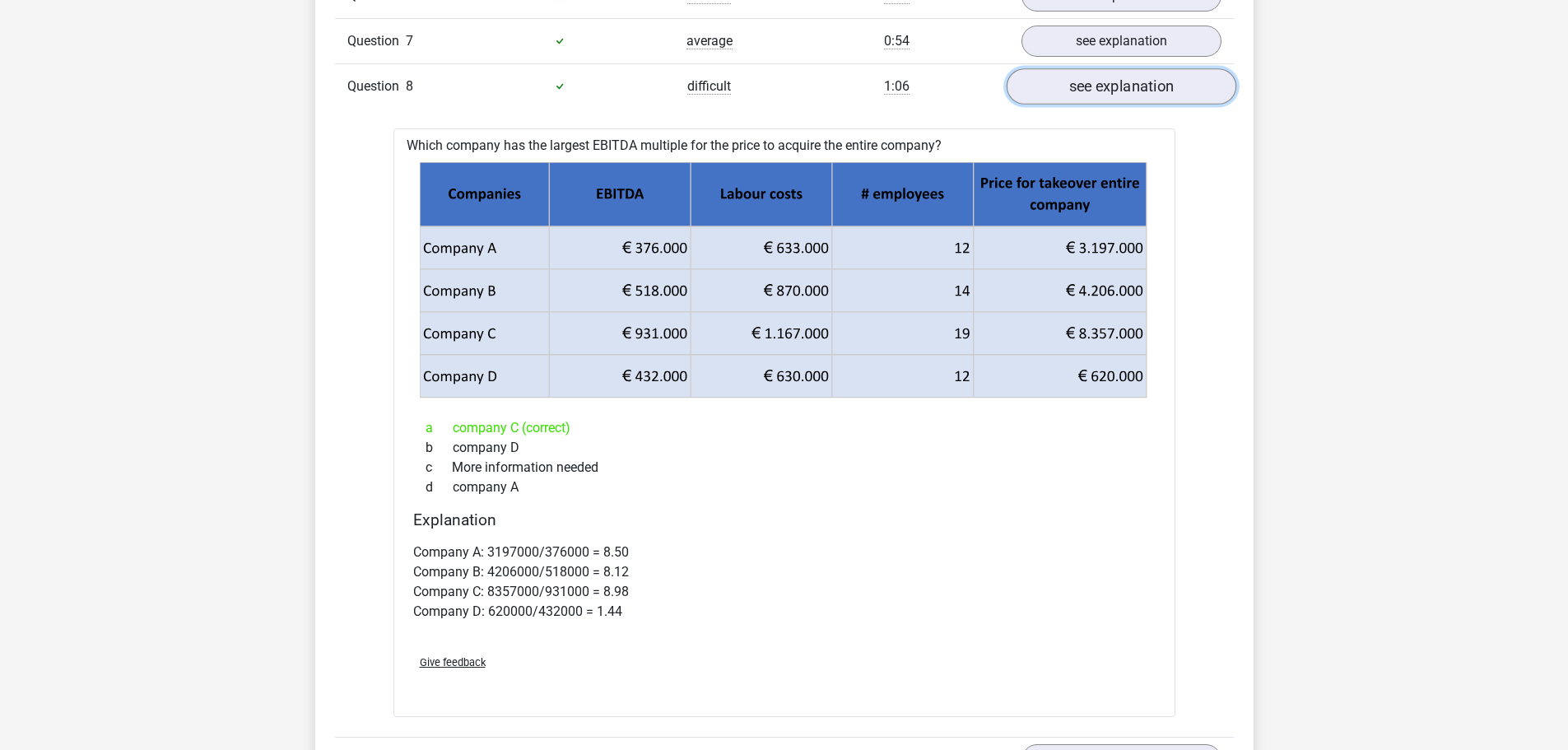
scroll to position [4695, 0]
click at [1143, 93] on link "see explanation" at bounding box center [1121, 85] width 230 height 36
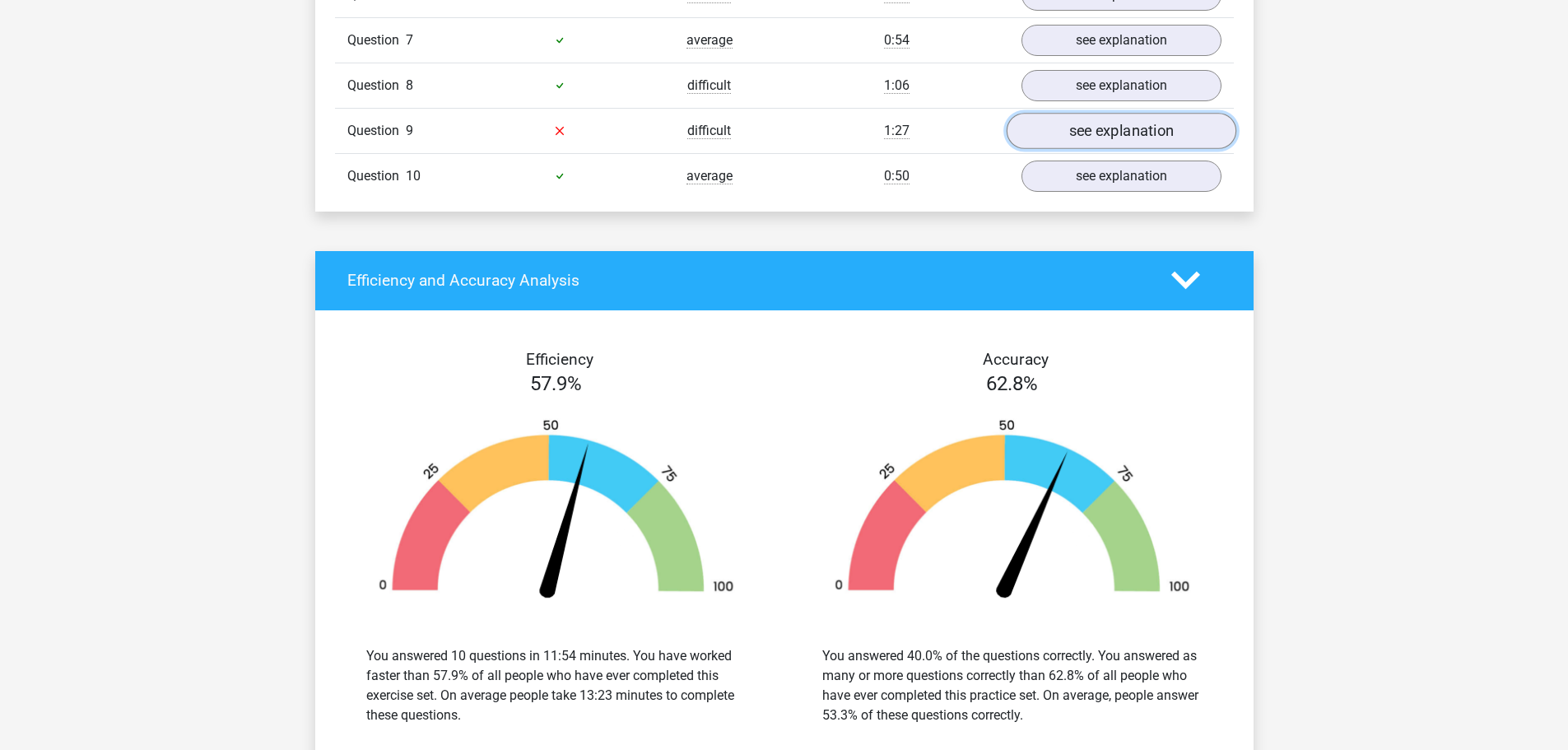
click at [1144, 128] on link "see explanation" at bounding box center [1121, 130] width 230 height 36
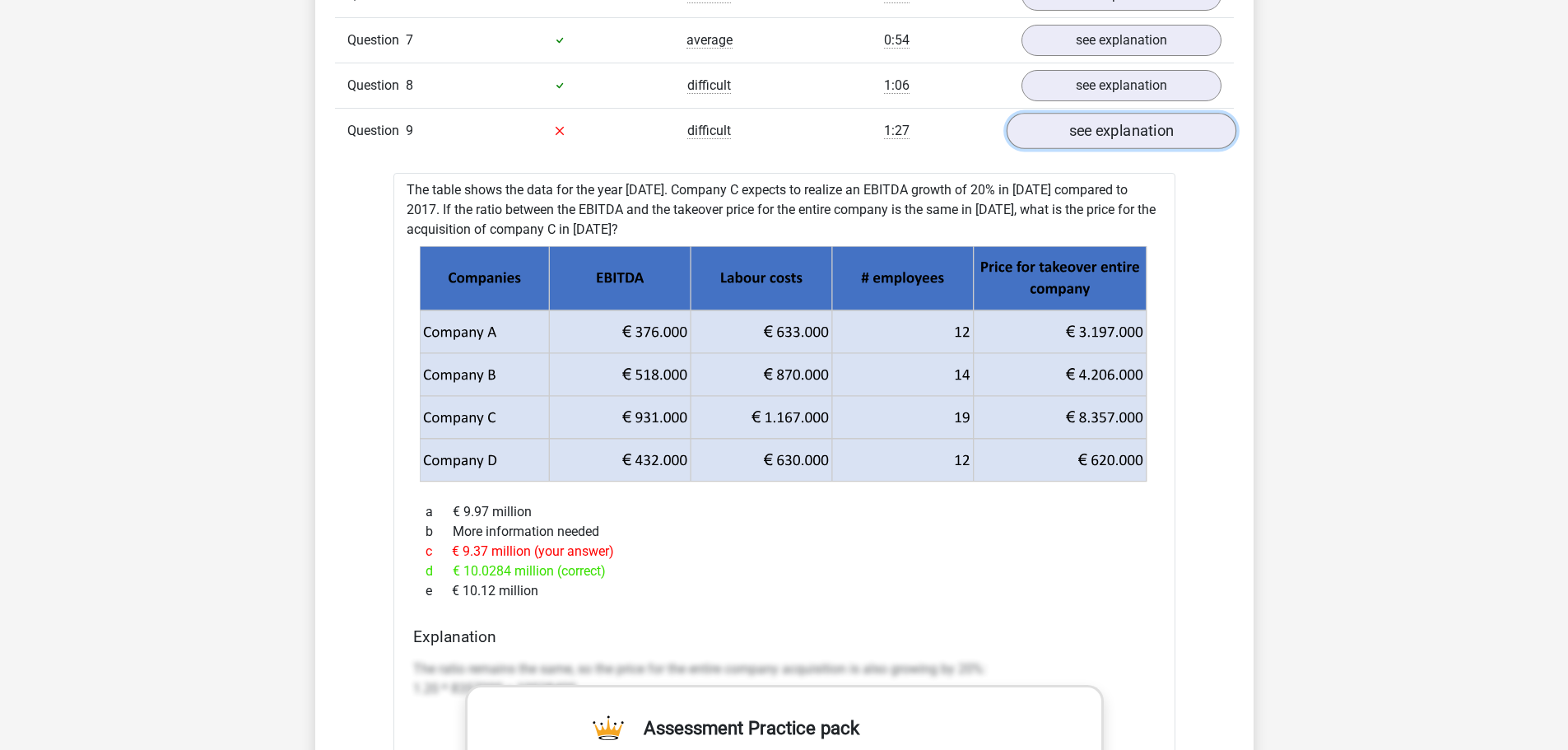
click at [1144, 132] on link "see explanation" at bounding box center [1121, 130] width 230 height 36
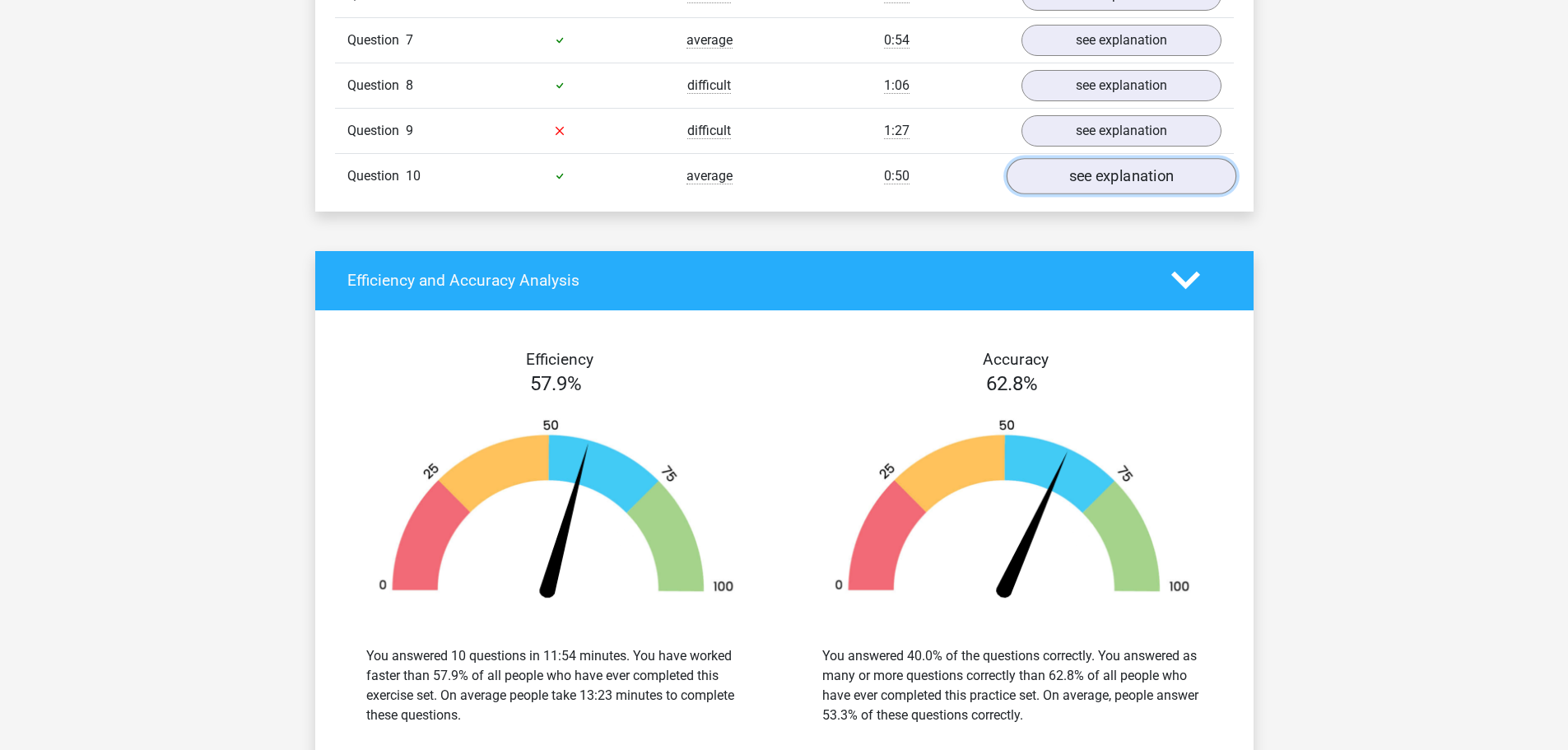
click at [1142, 176] on link "see explanation" at bounding box center [1121, 176] width 230 height 36
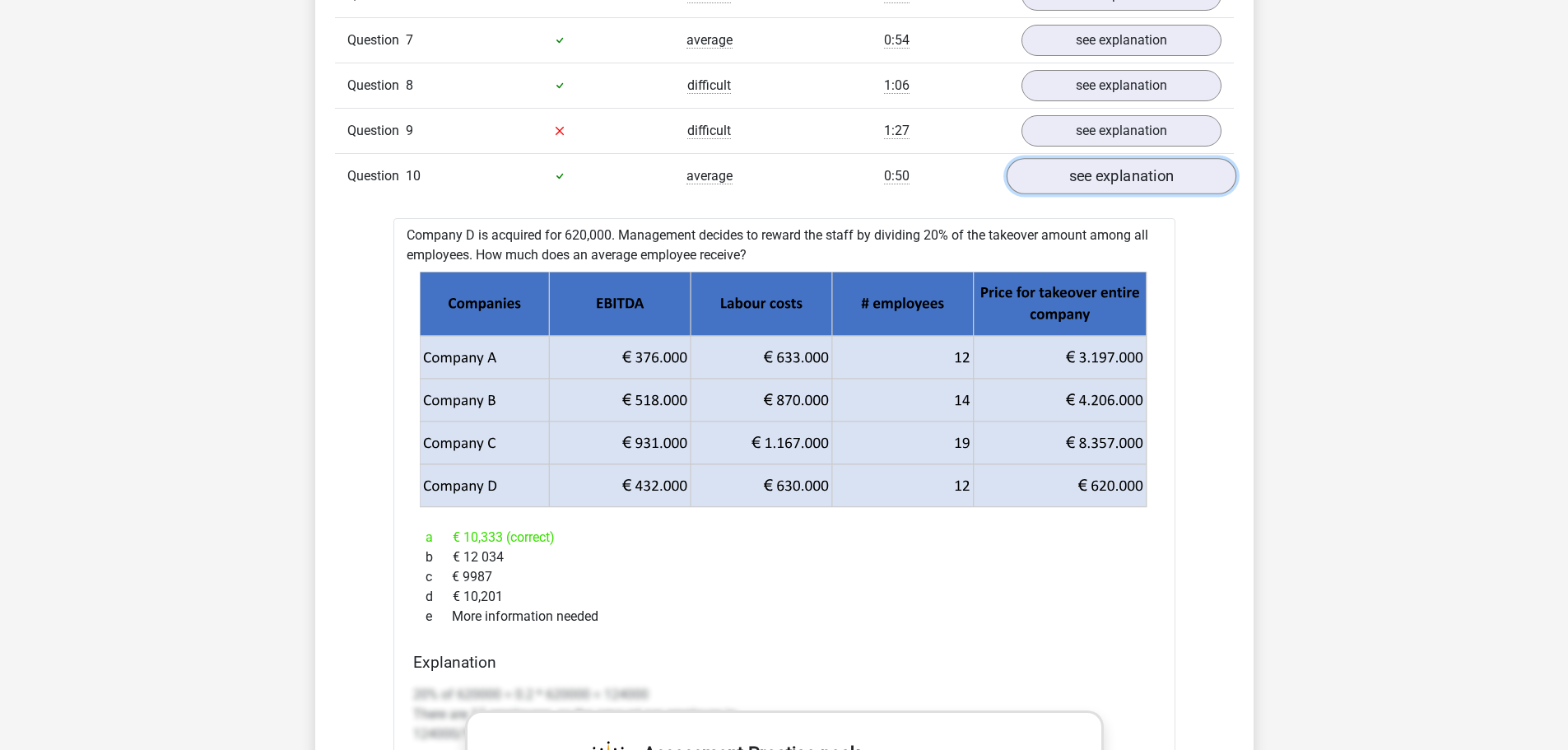
click at [1139, 176] on link "see explanation" at bounding box center [1121, 176] width 230 height 36
